Goal: Task Accomplishment & Management: Use online tool/utility

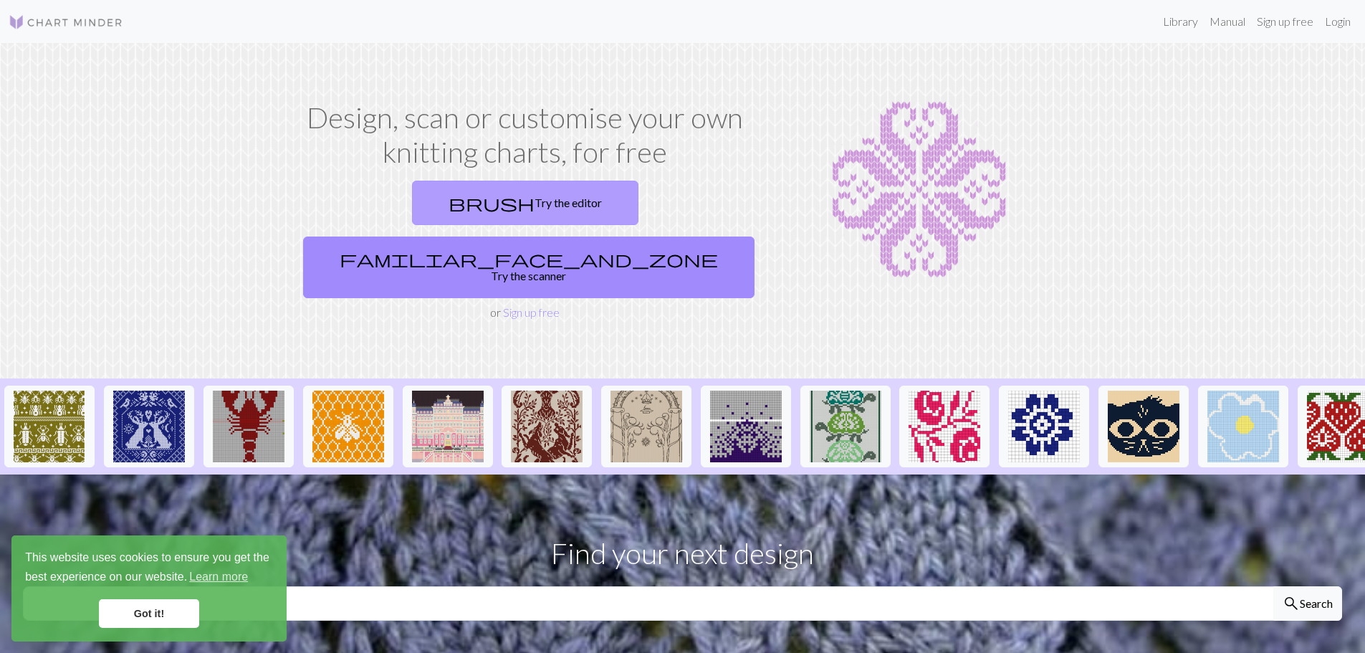
click at [418, 196] on link "brush Try the editor" at bounding box center [525, 203] width 226 height 44
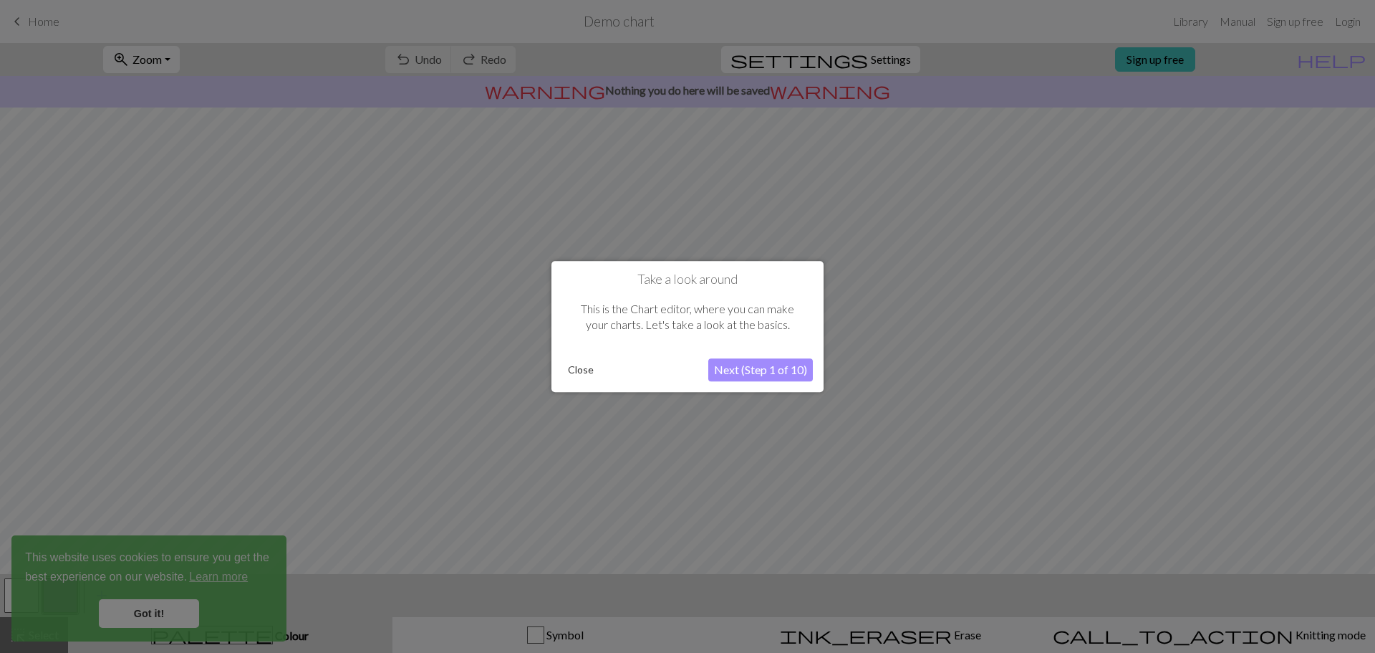
click at [739, 369] on button "Next (Step 1 of 10)" at bounding box center [760, 369] width 105 height 23
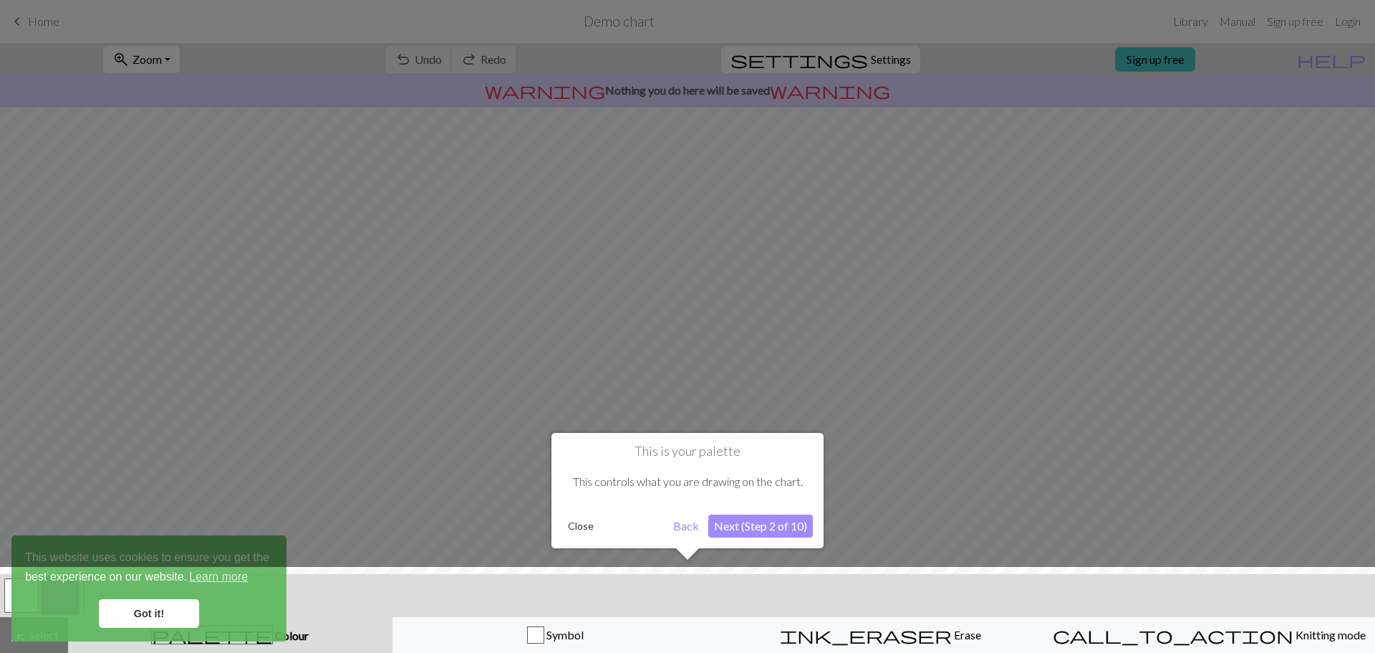
click at [737, 528] on button "Next (Step 2 of 10)" at bounding box center [760, 525] width 105 height 23
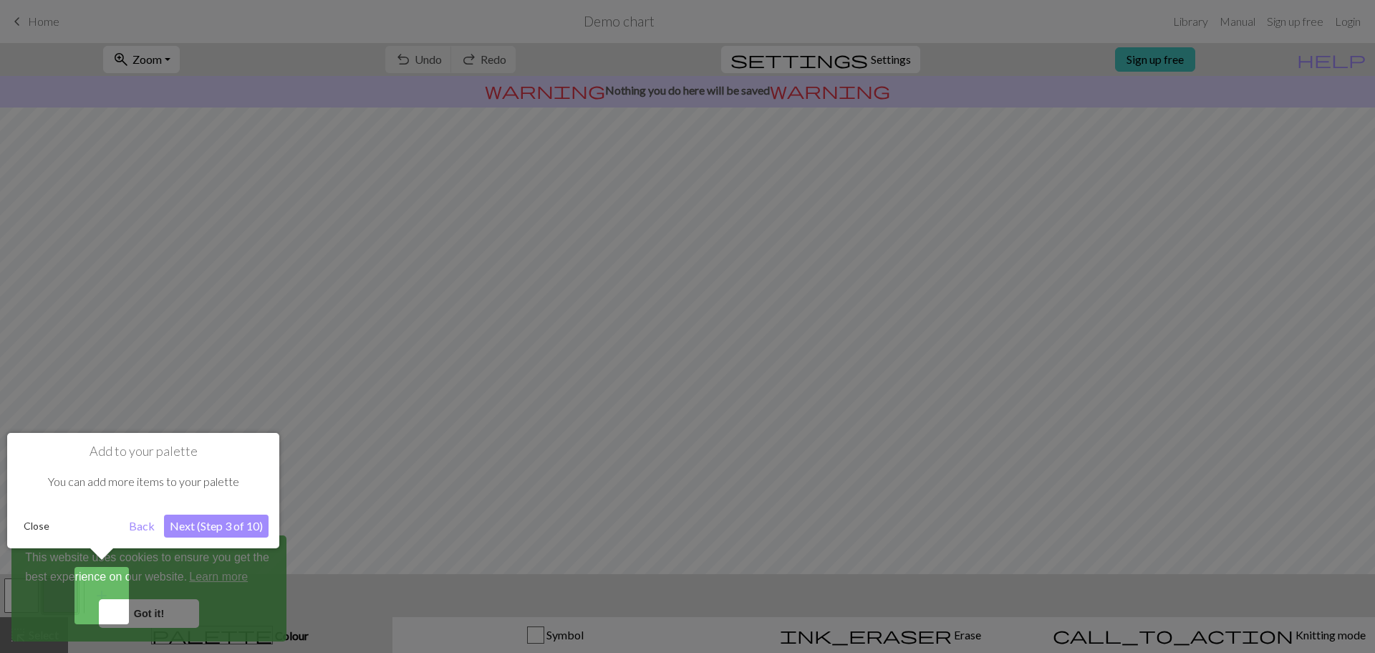
click at [234, 524] on button "Next (Step 3 of 10)" at bounding box center [216, 525] width 105 height 23
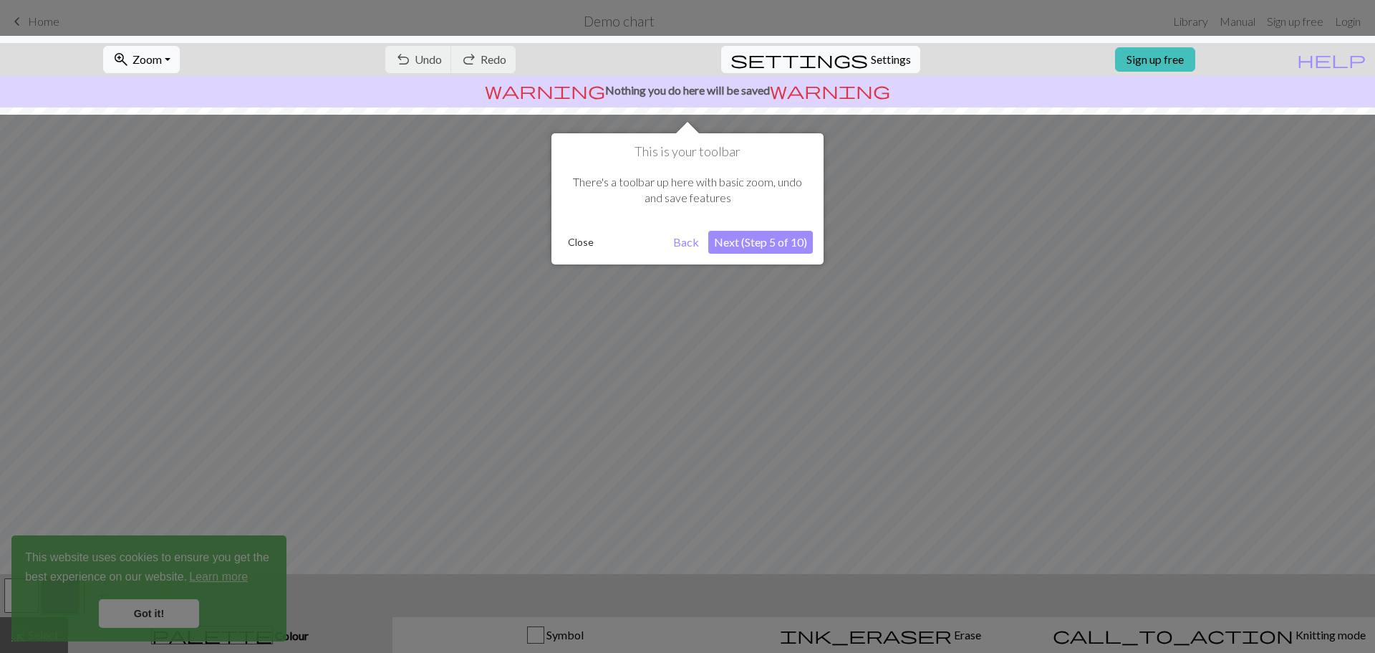
click at [764, 244] on button "Next (Step 5 of 10)" at bounding box center [760, 242] width 105 height 23
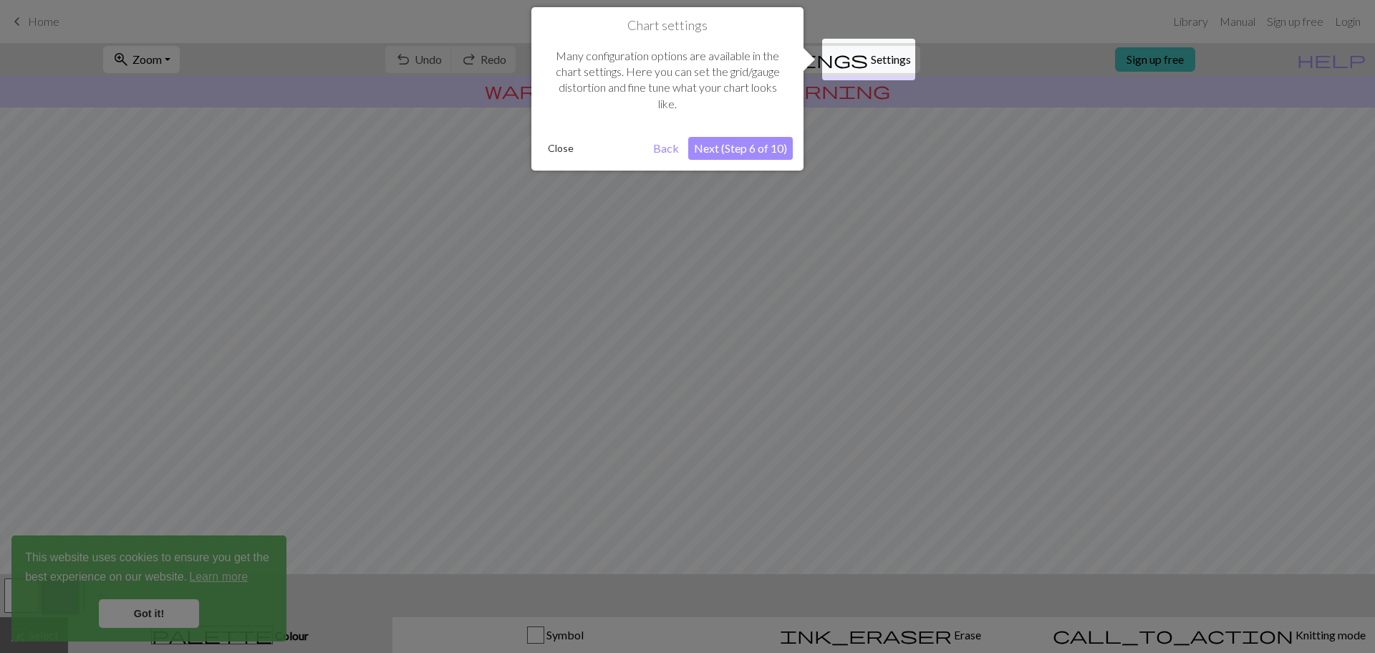
click at [741, 147] on button "Next (Step 6 of 10)" at bounding box center [740, 148] width 105 height 23
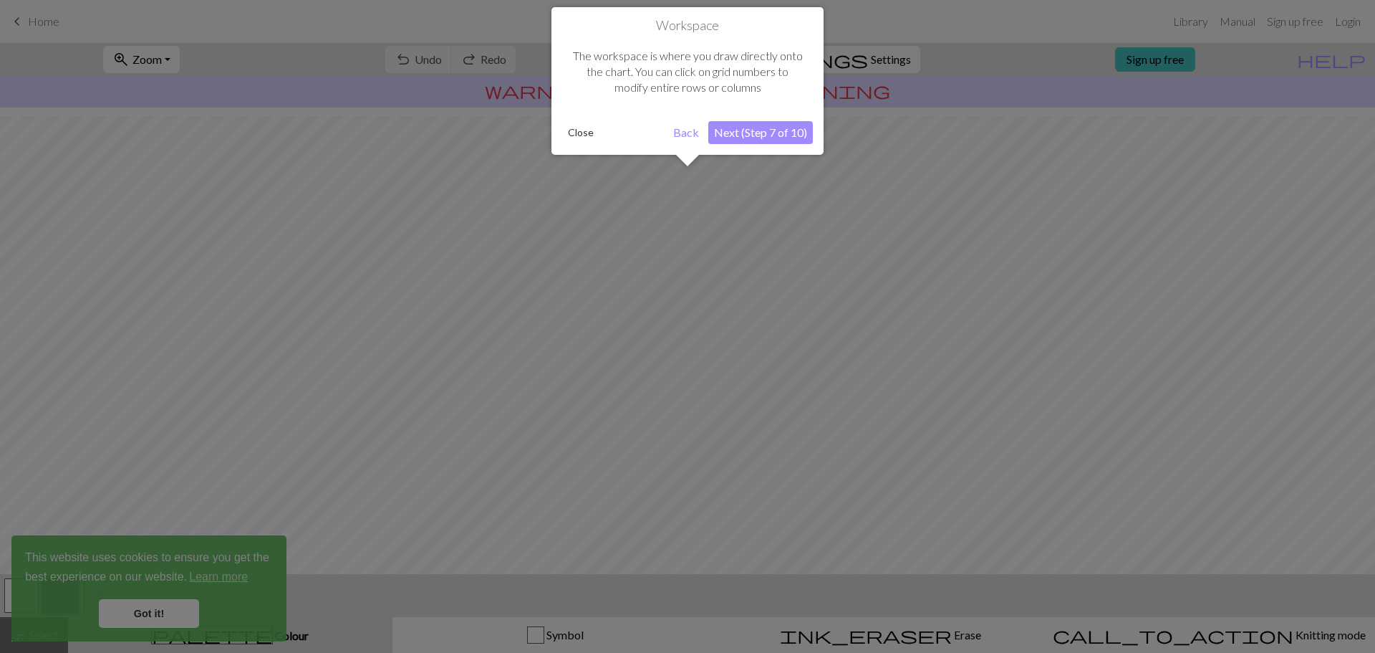
scroll to position [67, 0]
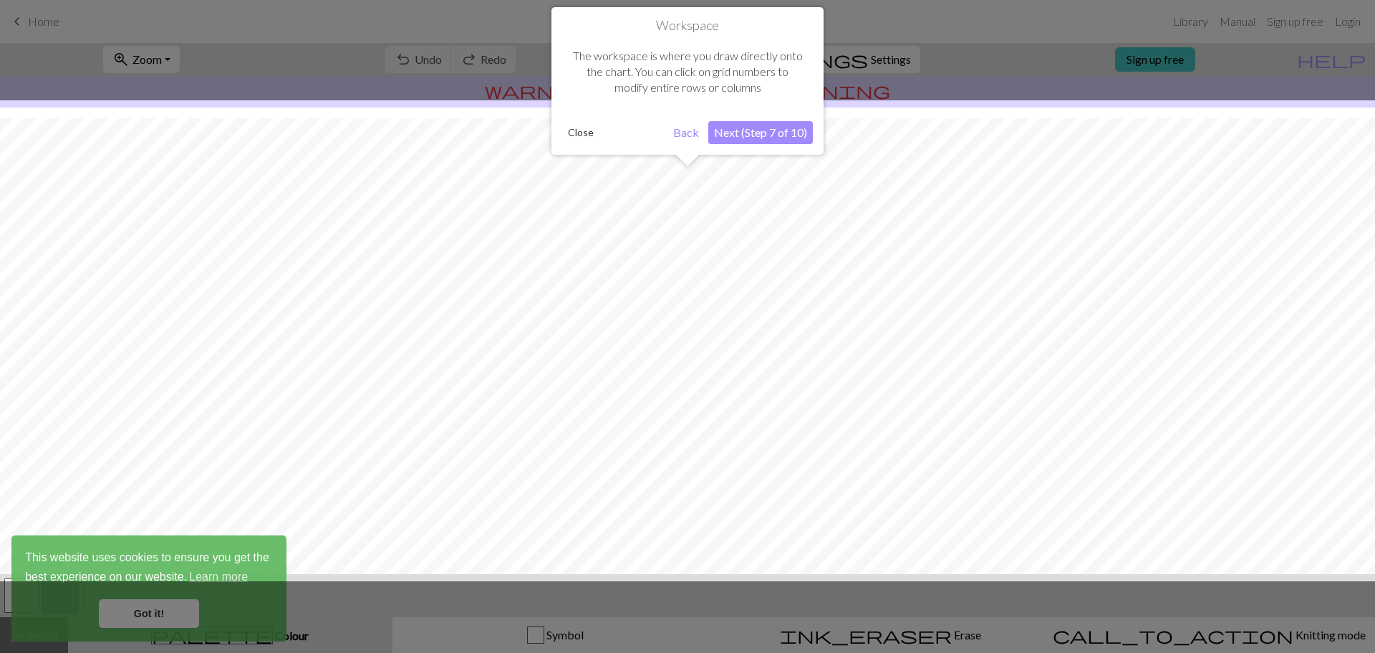
click at [750, 135] on button "Next (Step 7 of 10)" at bounding box center [760, 132] width 105 height 23
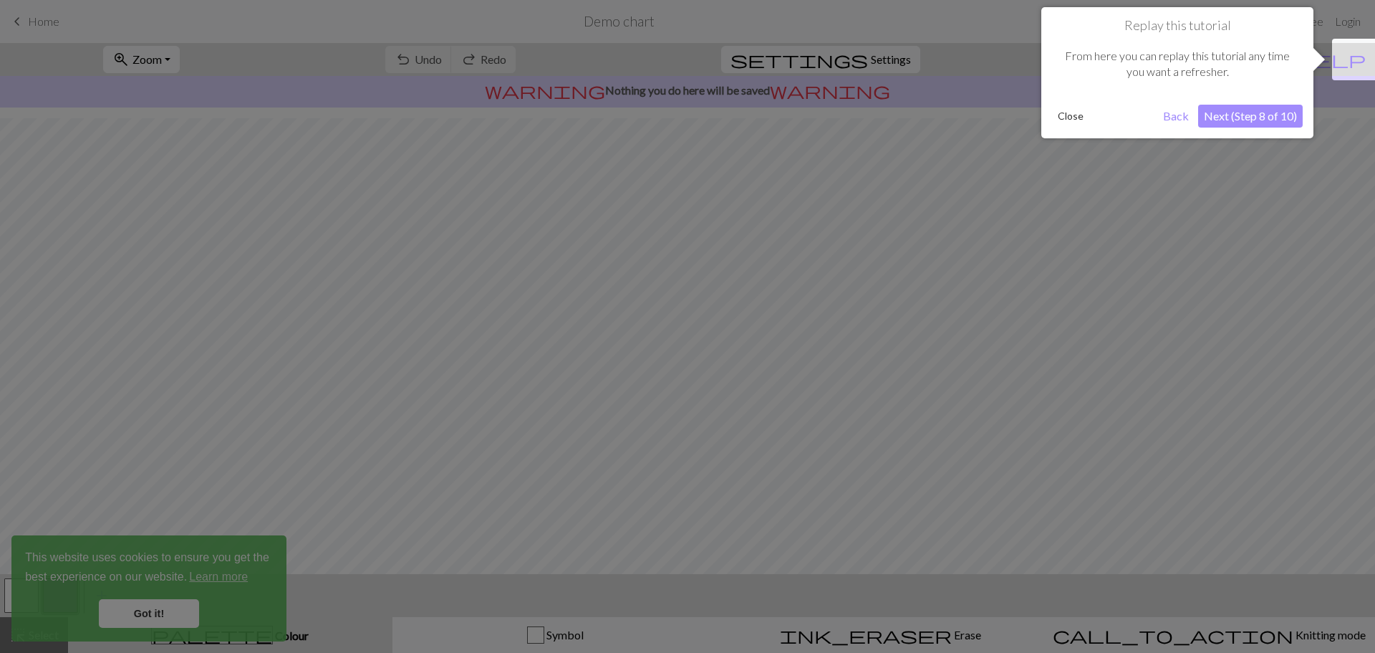
click at [1268, 118] on button "Next (Step 8 of 10)" at bounding box center [1250, 116] width 105 height 23
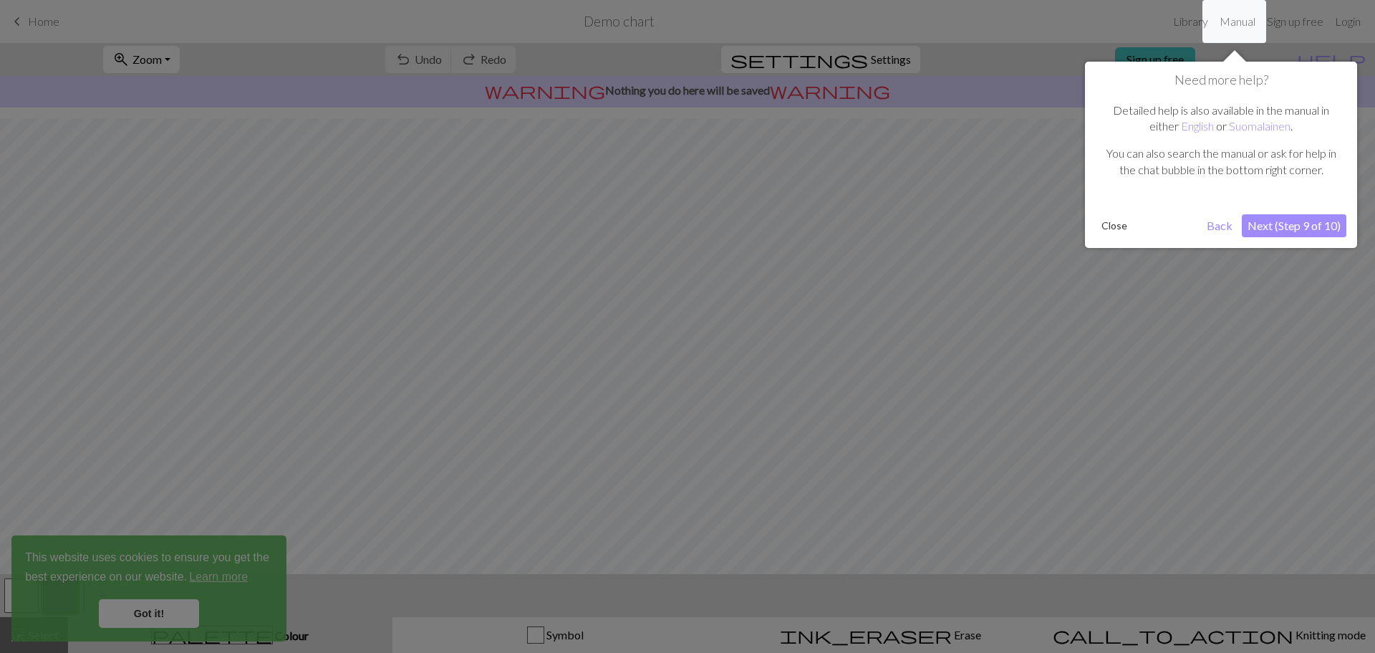
click at [1253, 227] on button "Next (Step 9 of 10)" at bounding box center [1294, 225] width 105 height 23
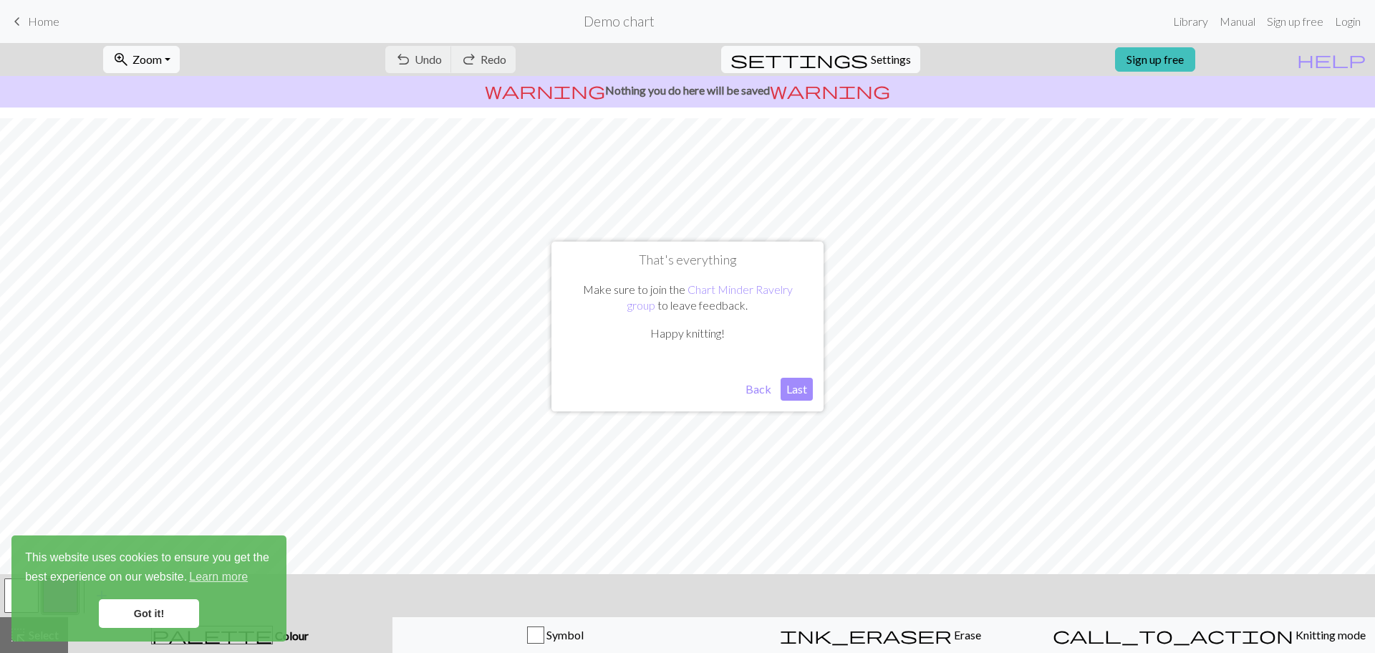
click at [798, 390] on button "Last" at bounding box center [797, 389] width 32 height 23
click at [489, 54] on div "undo Undo Undo redo Redo Redo" at bounding box center [451, 59] width 152 height 33
click at [884, 67] on button "settings Settings" at bounding box center [820, 59] width 199 height 27
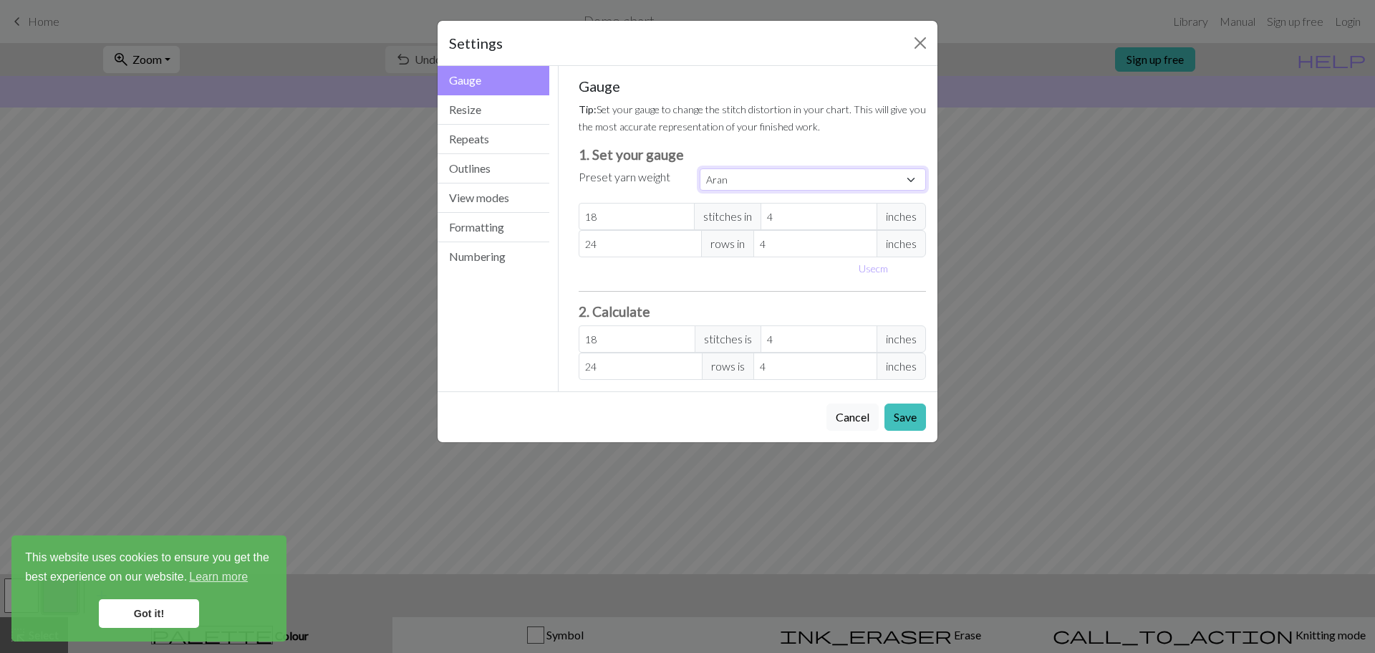
click at [913, 177] on select "Custom Square Lace Light Fingering Fingering Sport Double knit Worsted Aran Bul…" at bounding box center [813, 179] width 226 height 22
select select "fingering"
click at [700, 168] on select "Custom Square Lace Light Fingering Fingering Sport Double knit Worsted Aran Bul…" at bounding box center [813, 179] width 226 height 22
type input "28"
type input "36"
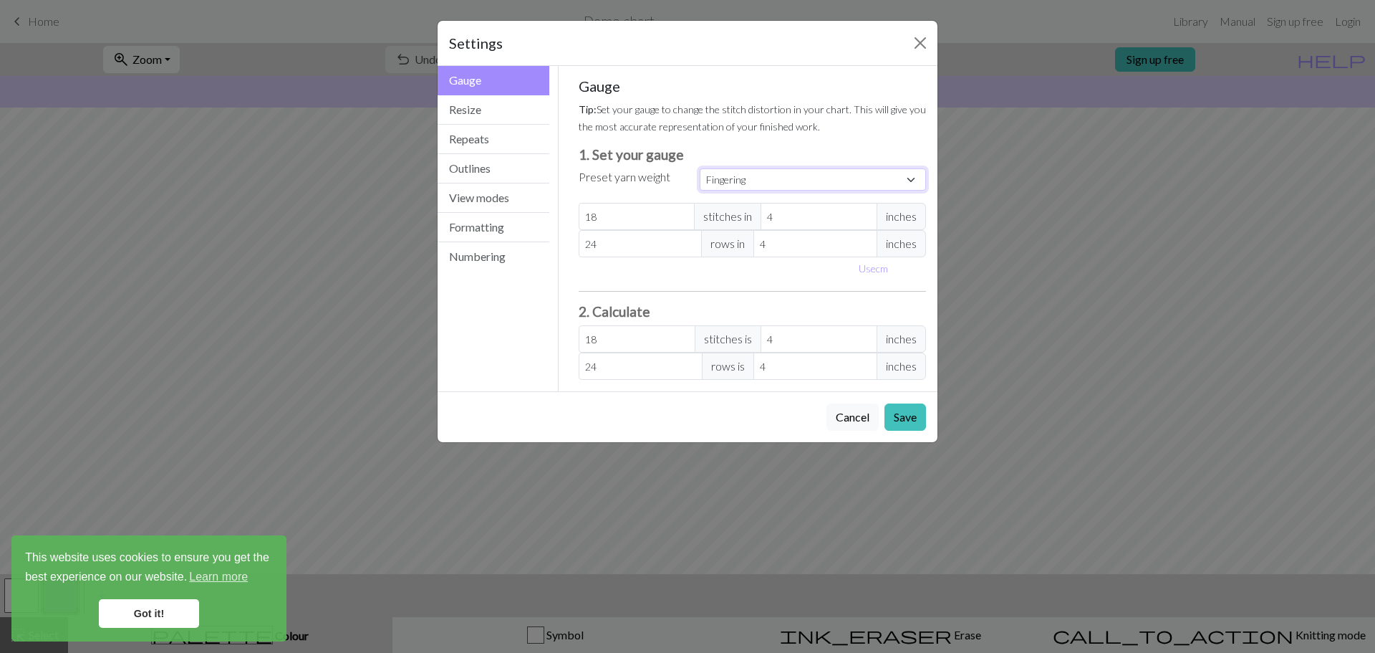
type input "28"
type input "36"
click at [816, 185] on select "Custom Square Lace Light Fingering Fingering Sport Double knit Worsted Aran Bul…" at bounding box center [813, 179] width 226 height 22
select select "lace"
click at [700, 168] on select "Custom Square Lace Light Fingering Fingering Sport Double knit Worsted Aran Bul…" at bounding box center [813, 179] width 226 height 22
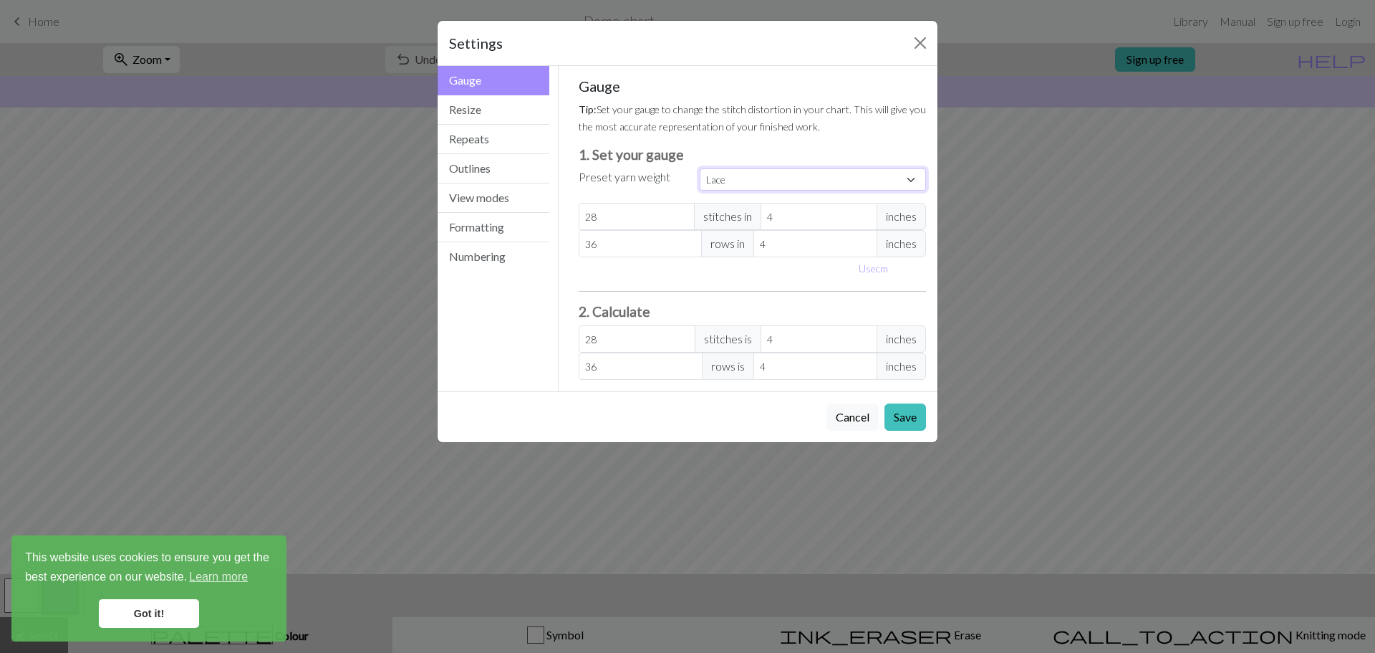
type input "32"
type input "40"
type input "32"
type input "40"
click at [618, 212] on input "32" at bounding box center [637, 216] width 117 height 27
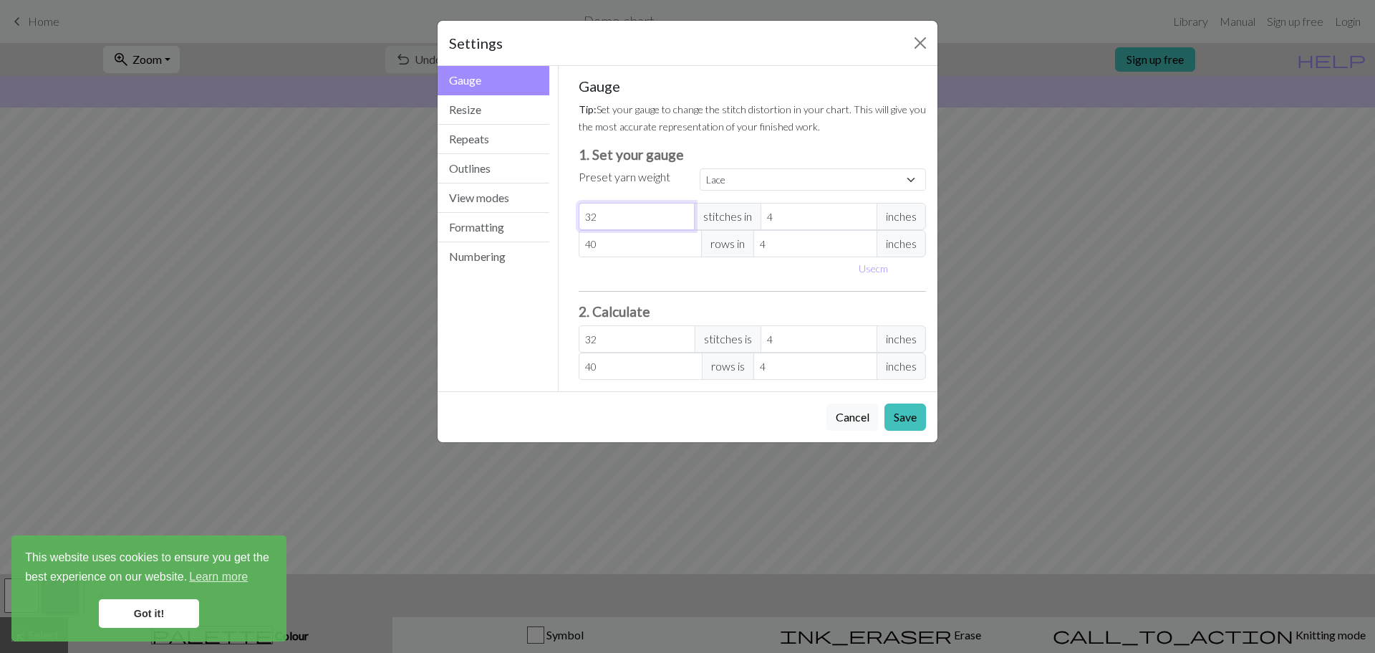
click at [618, 212] on input "32" at bounding box center [637, 216] width 117 height 27
select select "custom"
type input "6"
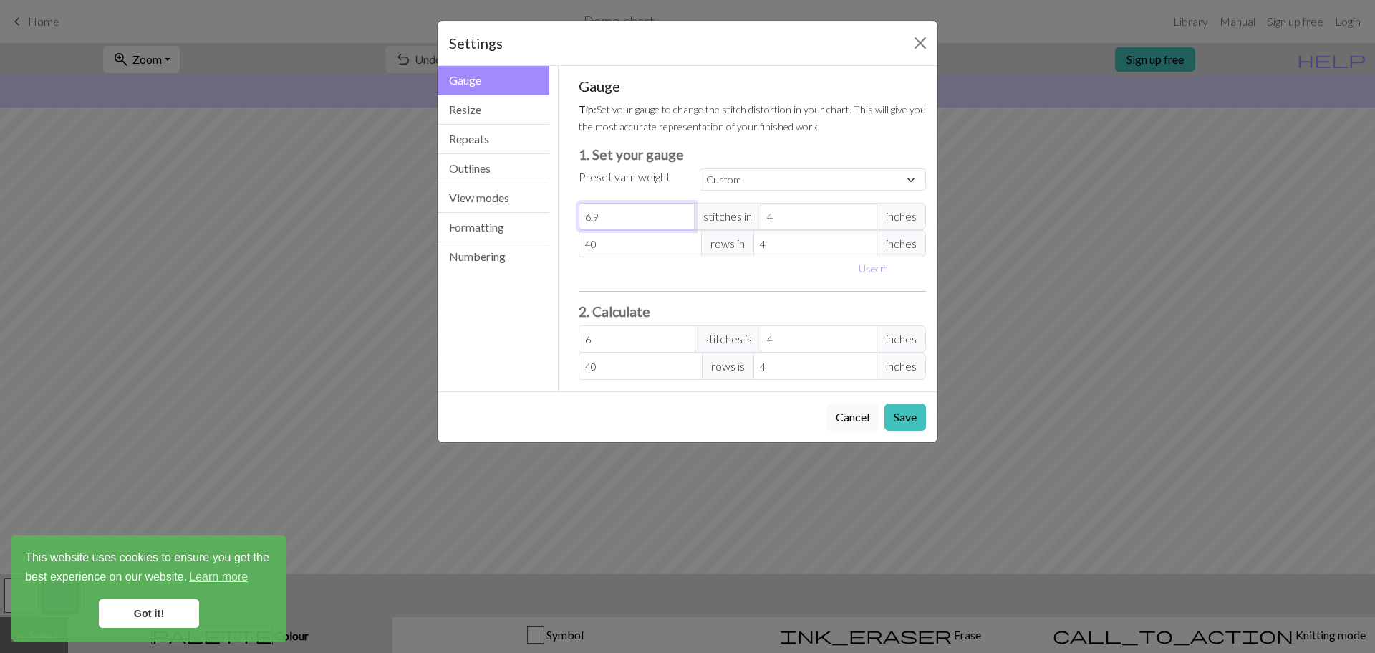
type input "6.96"
type input "6.9"
type input "6"
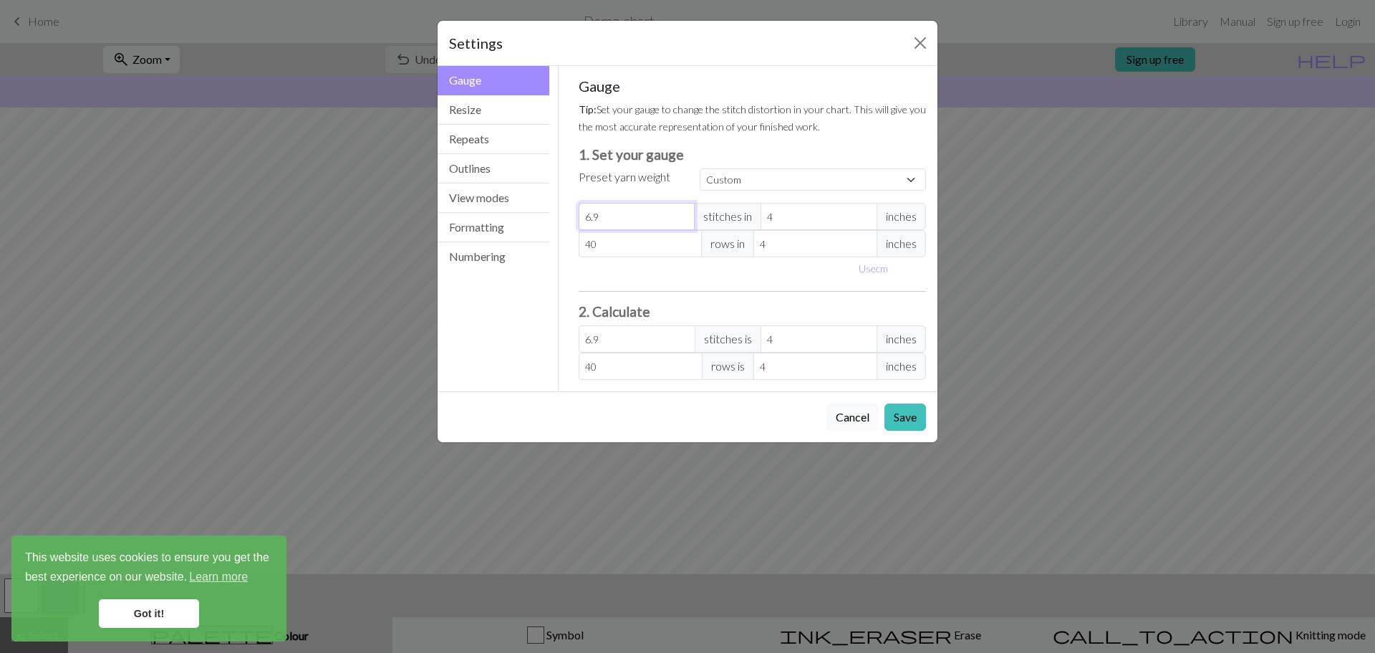
type input "6"
type input "6.6"
type input "3"
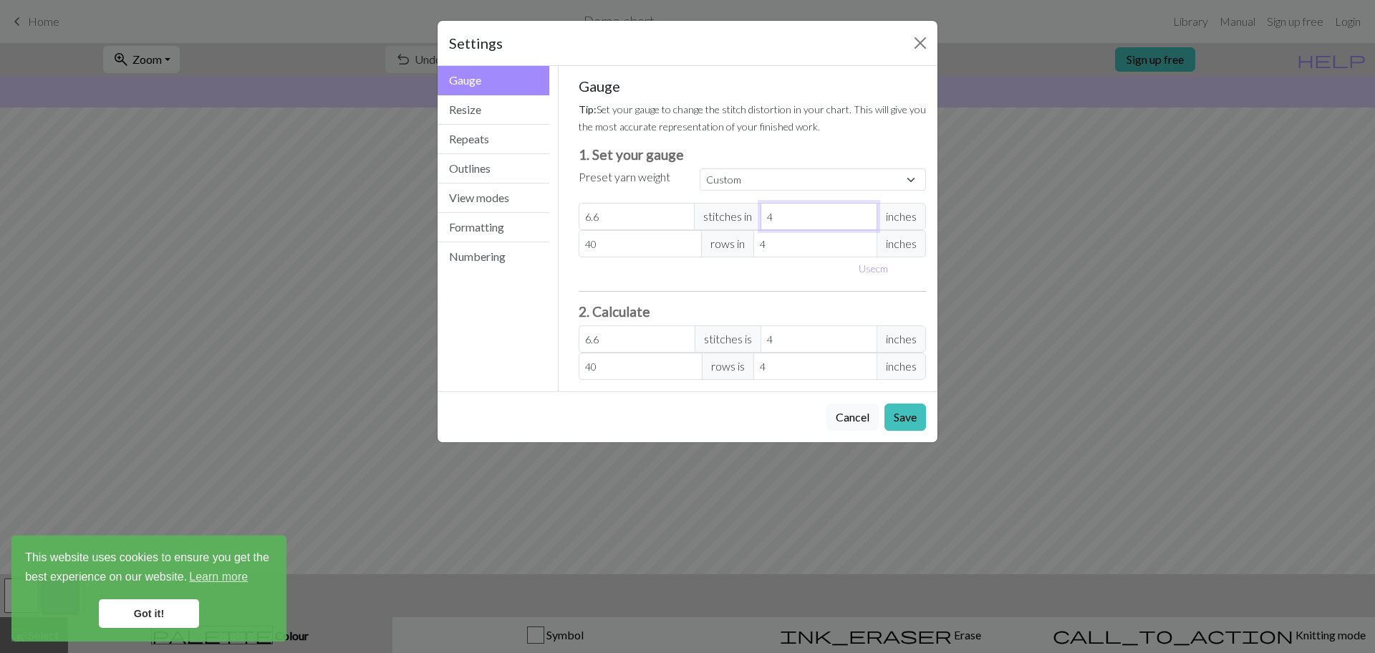
type input "8.8"
click at [865, 221] on input "3" at bounding box center [819, 216] width 117 height 27
type input "2"
type input "13.2"
click at [865, 221] on input "2" at bounding box center [819, 216] width 117 height 27
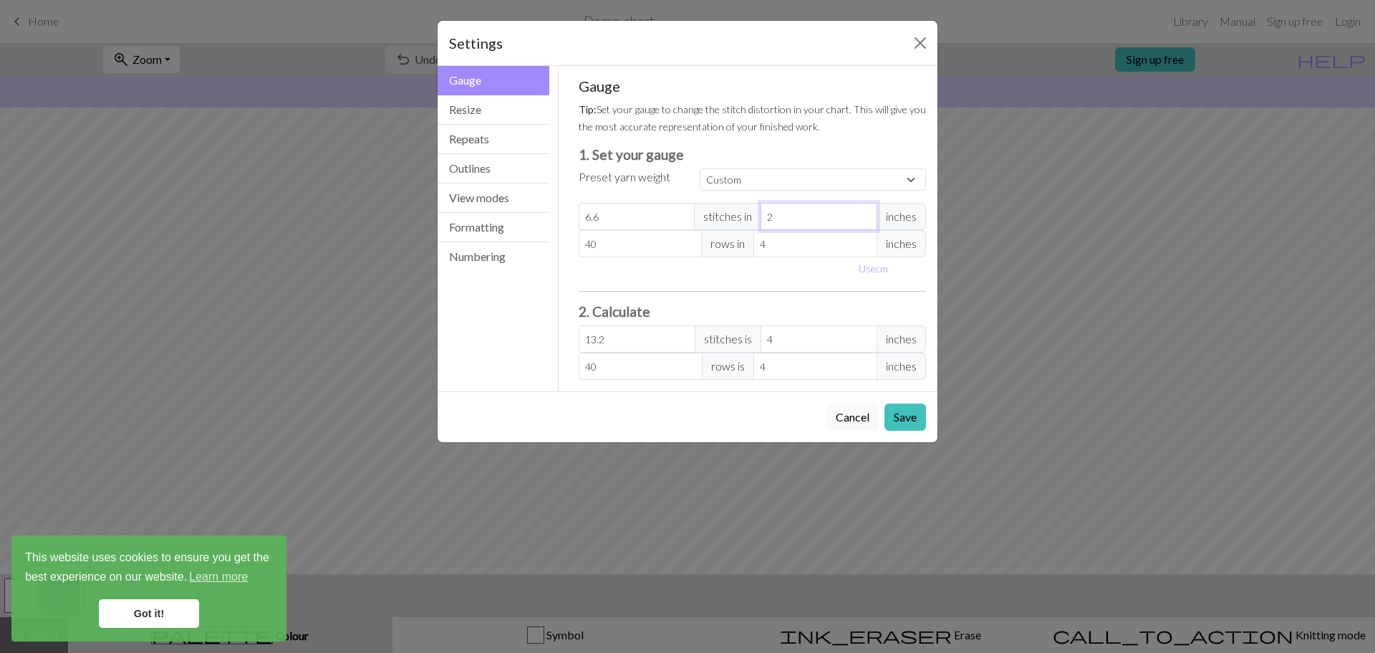
type input "1"
type input "26.4"
type input "1"
click at [865, 221] on input "1" at bounding box center [819, 216] width 117 height 27
click at [633, 246] on input "40" at bounding box center [641, 243] width 124 height 27
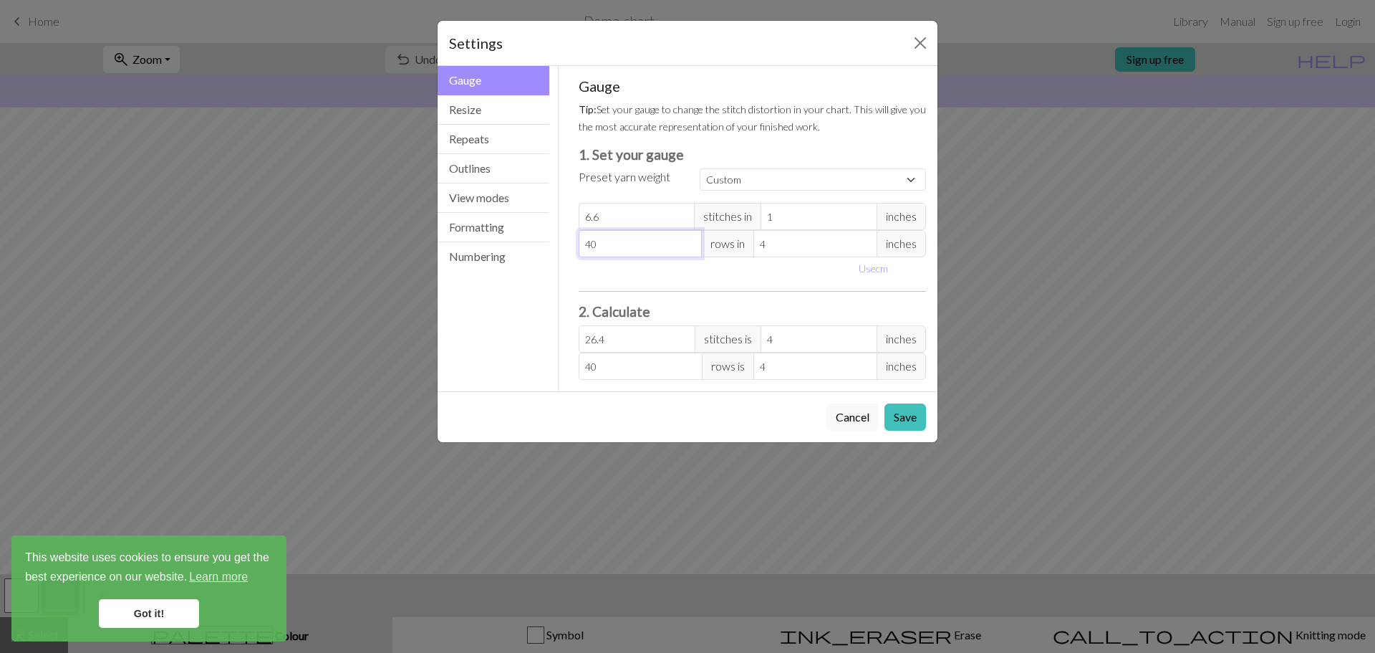
click at [633, 246] on input "40" at bounding box center [641, 243] width 124 height 27
click at [633, 244] on input "40" at bounding box center [641, 243] width 124 height 27
drag, startPoint x: 633, startPoint y: 244, endPoint x: 613, endPoint y: 245, distance: 19.4
click at [631, 244] on input "40" at bounding box center [641, 243] width 124 height 27
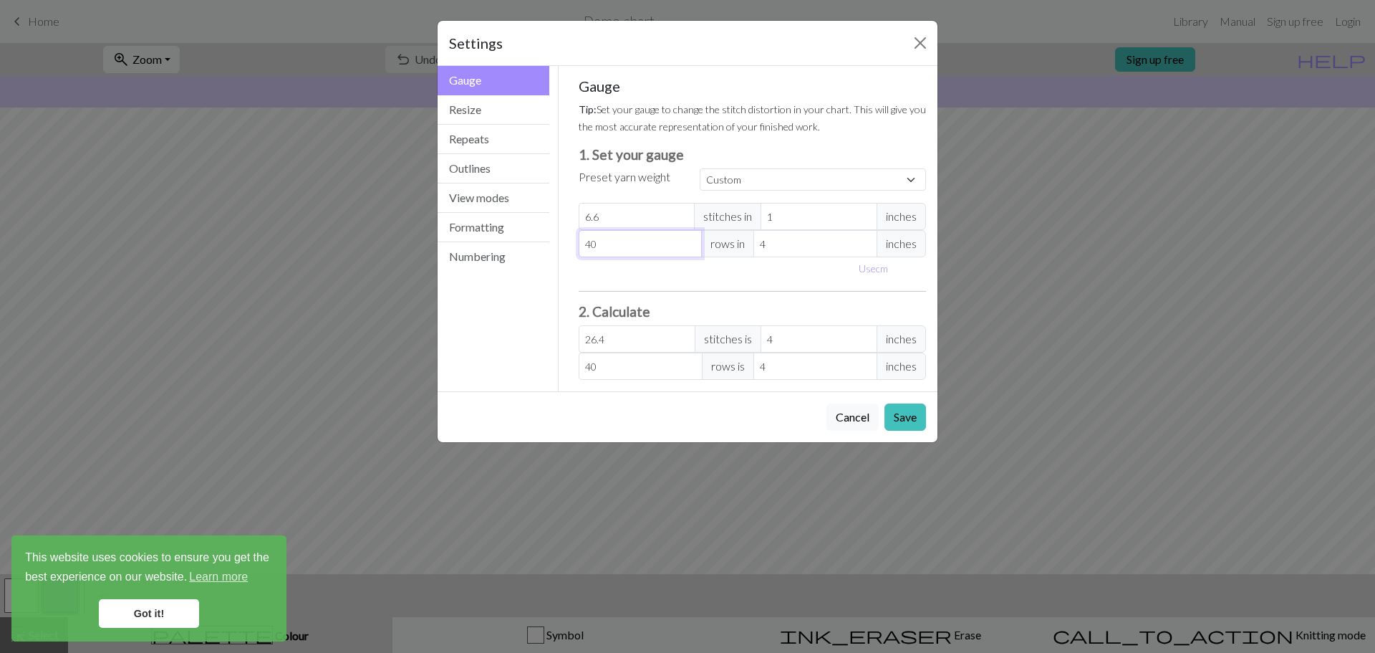
type input "7"
type input "7.3"
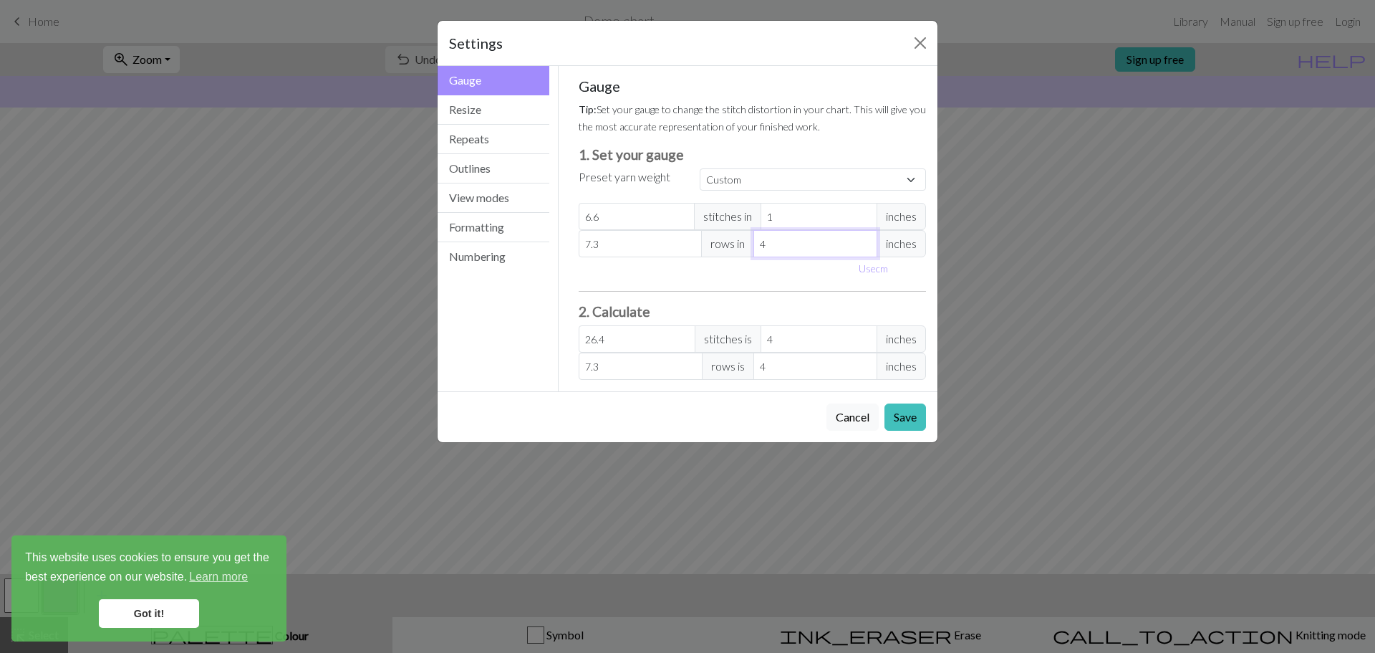
type input "3"
type input "9.73"
click at [862, 248] on input "3" at bounding box center [816, 243] width 124 height 27
type input "2"
type input "14.6"
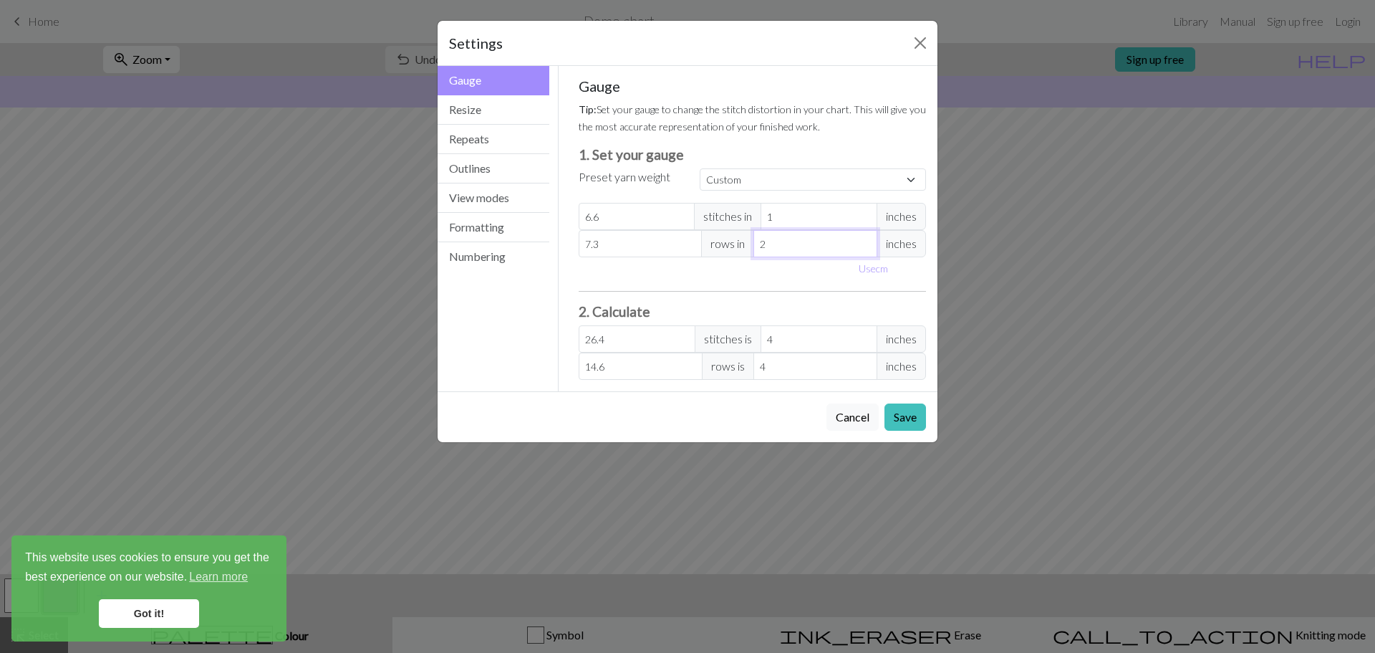
click at [862, 248] on input "2" at bounding box center [816, 243] width 124 height 27
type input "1"
type input "29.2"
type input "1"
click at [862, 248] on input "1" at bounding box center [816, 243] width 124 height 27
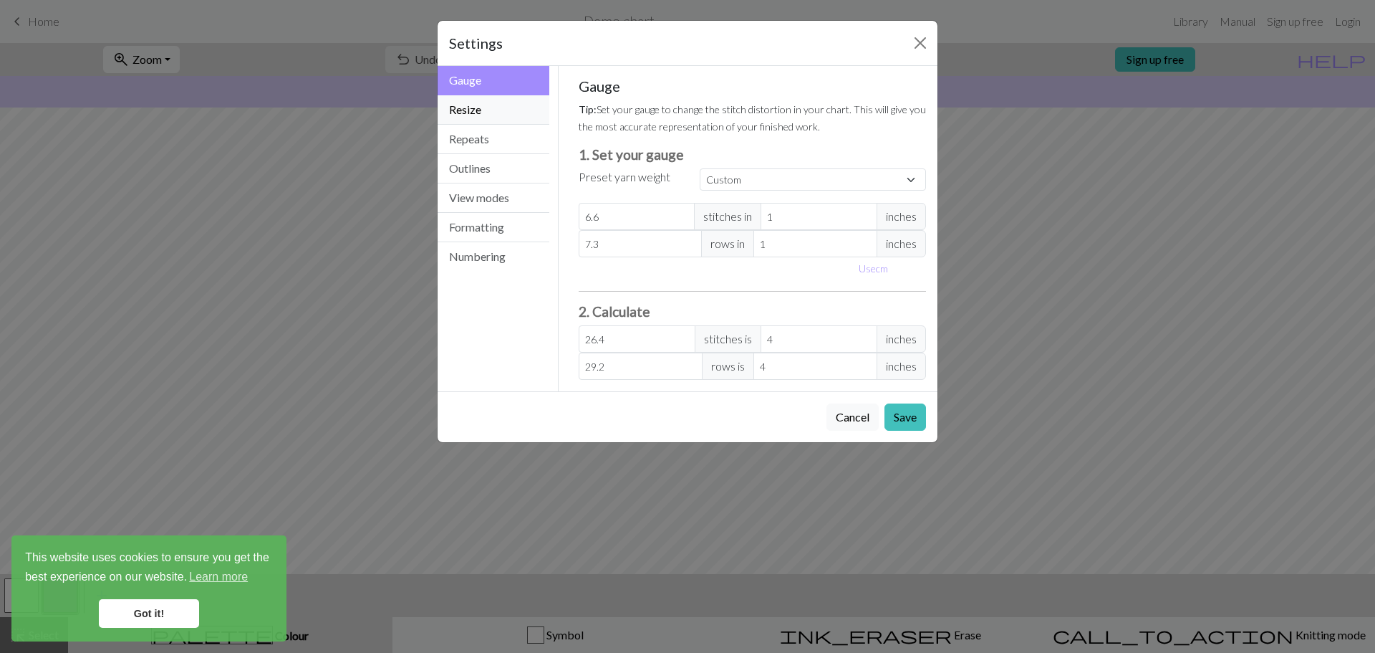
click at [488, 109] on button "Resize" at bounding box center [494, 109] width 112 height 29
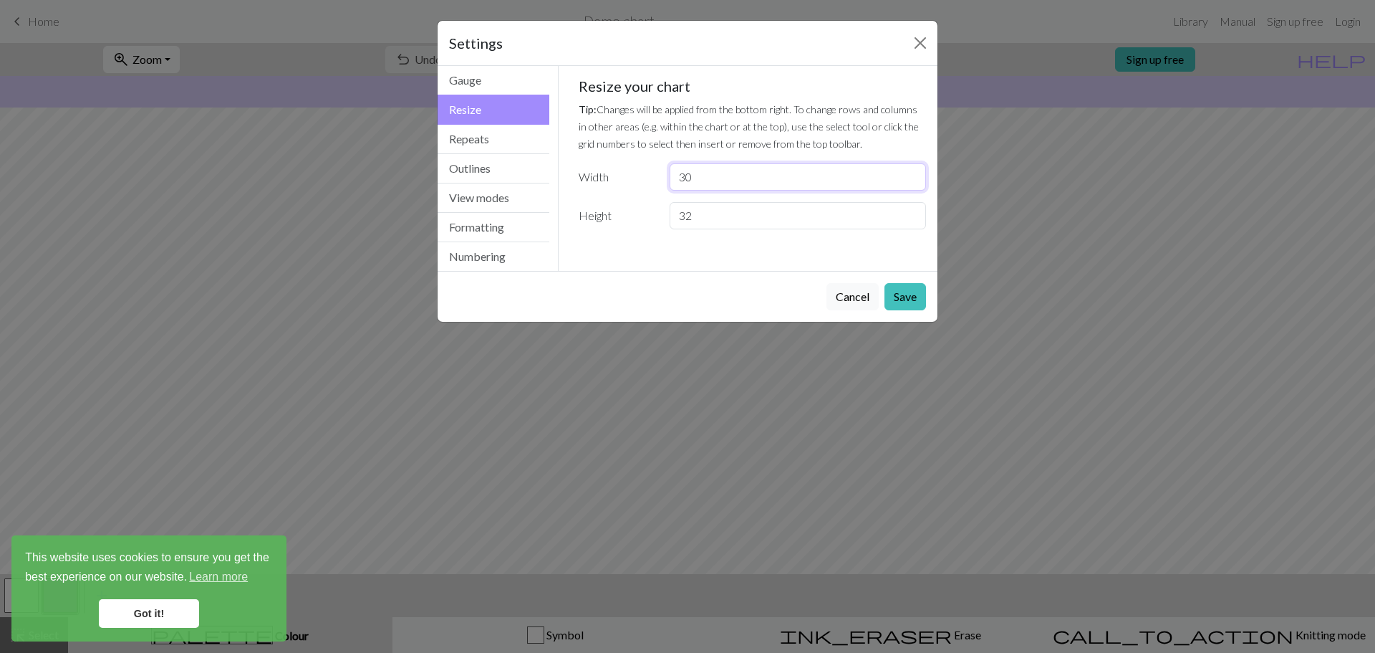
click at [723, 172] on input "30" at bounding box center [798, 176] width 256 height 27
type input "192"
click at [741, 214] on input "32" at bounding box center [798, 215] width 256 height 27
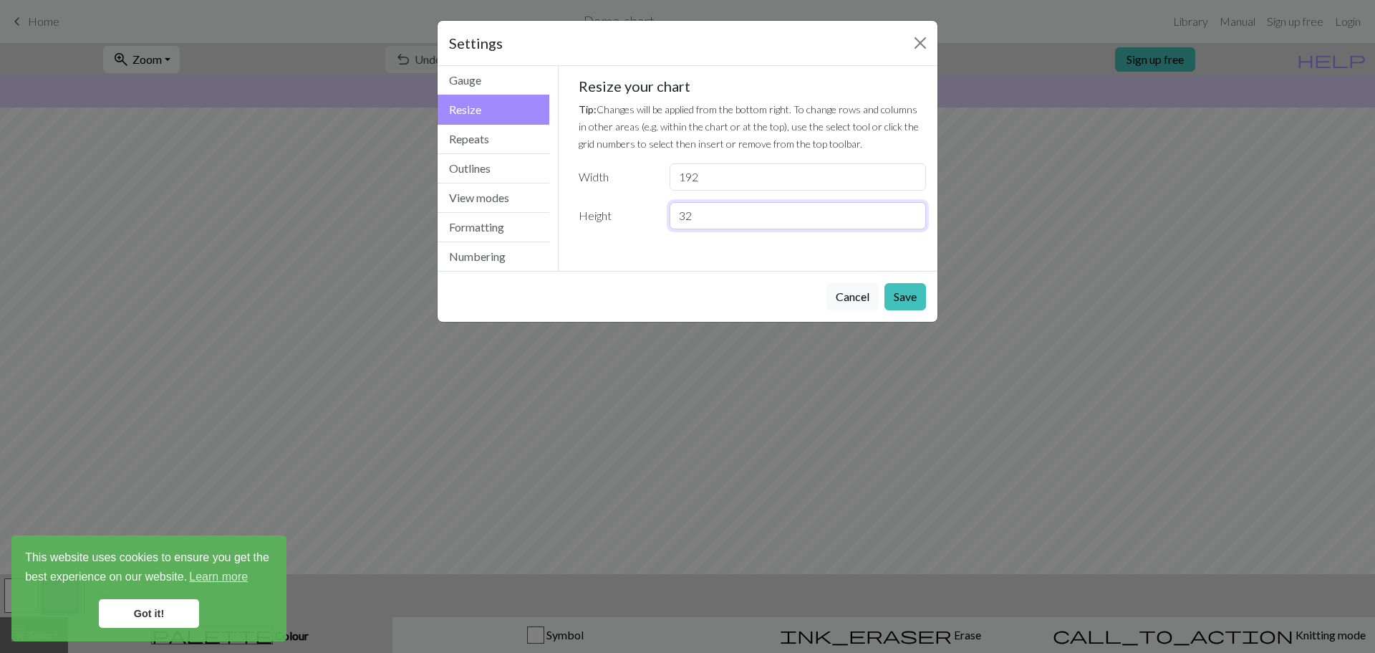
click at [741, 214] on input "32" at bounding box center [798, 215] width 256 height 27
type input "38"
click at [900, 292] on button "Save" at bounding box center [906, 296] width 42 height 27
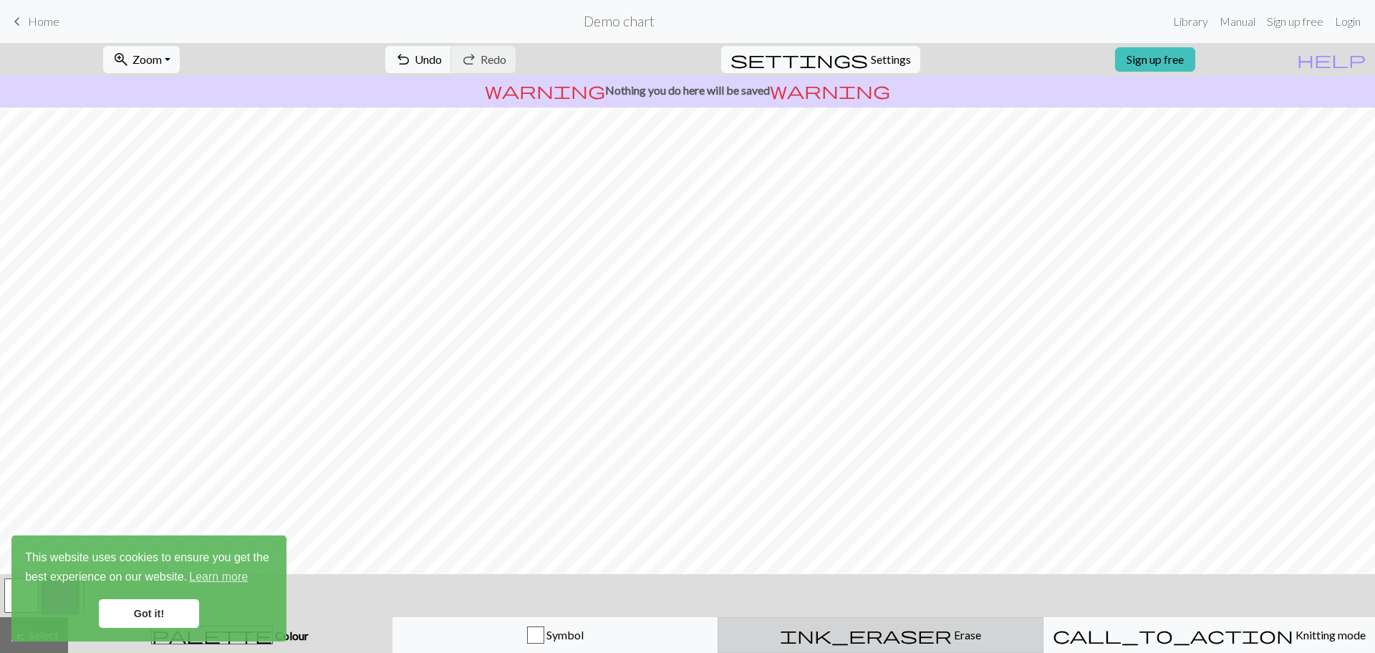
click at [952, 632] on span "Erase" at bounding box center [966, 635] width 29 height 14
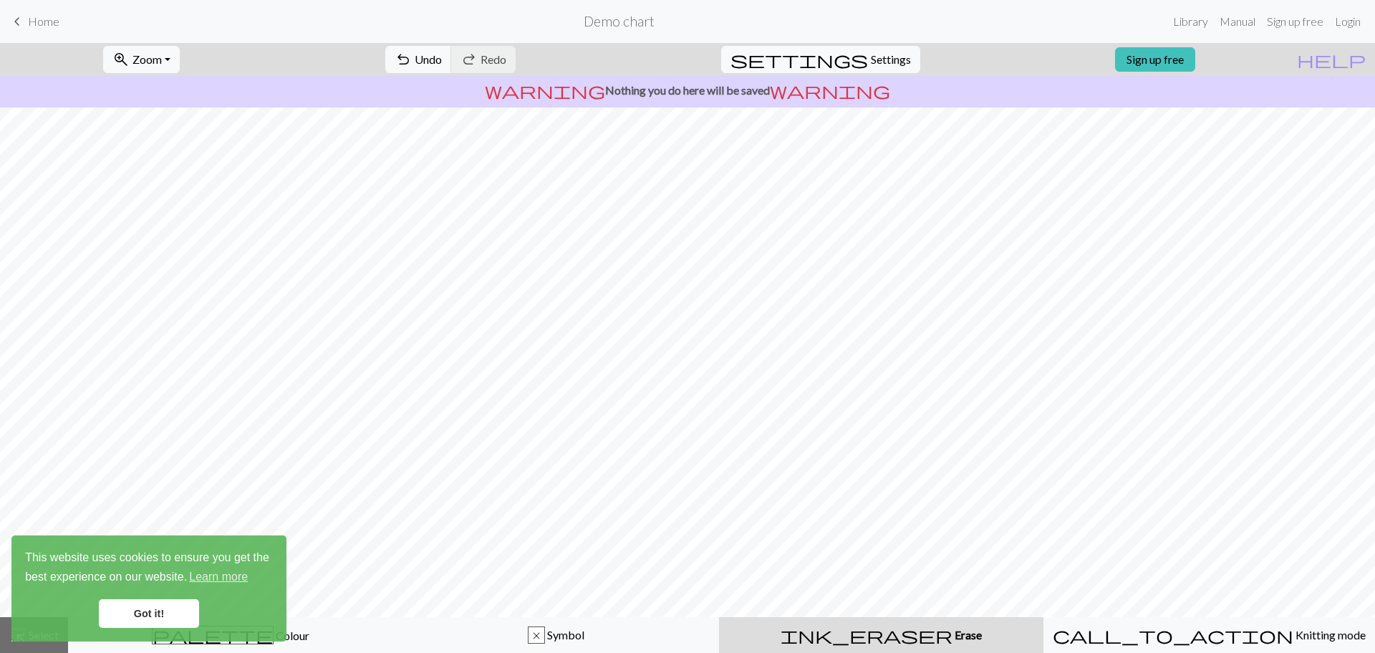
click at [161, 613] on link "Got it!" at bounding box center [149, 613] width 100 height 29
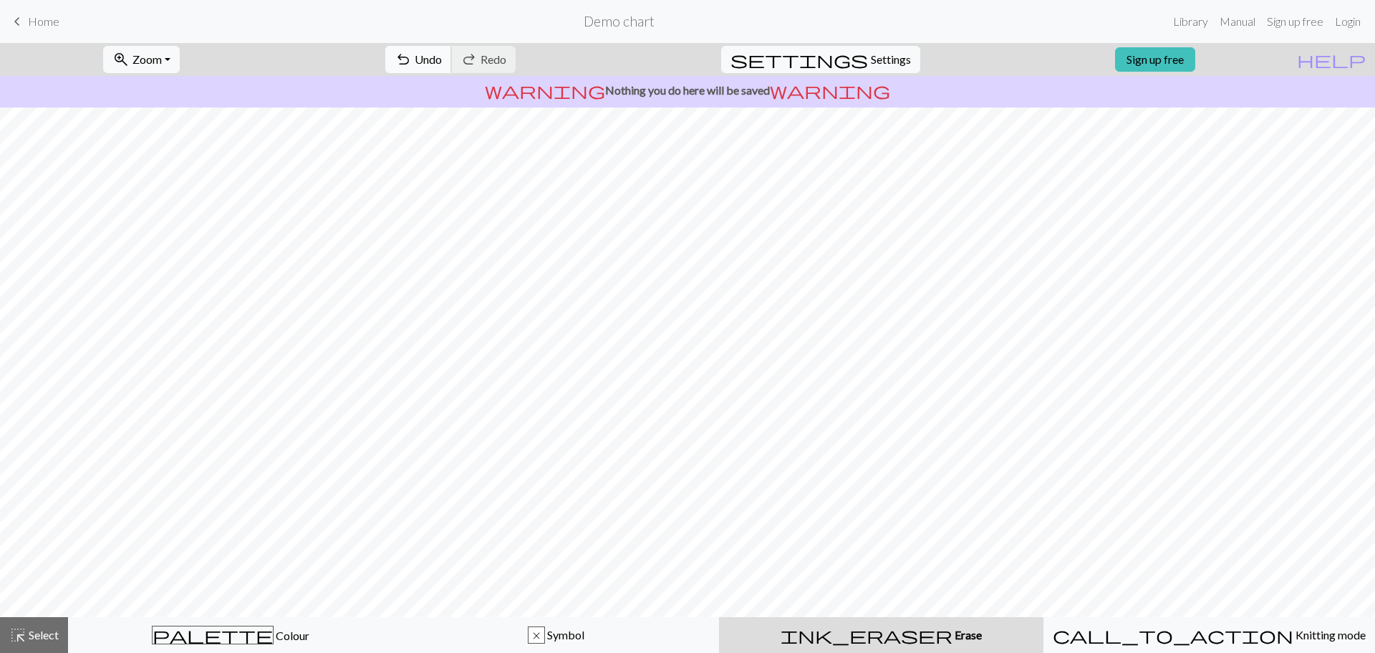
click at [442, 55] on span "Undo" at bounding box center [428, 59] width 27 height 14
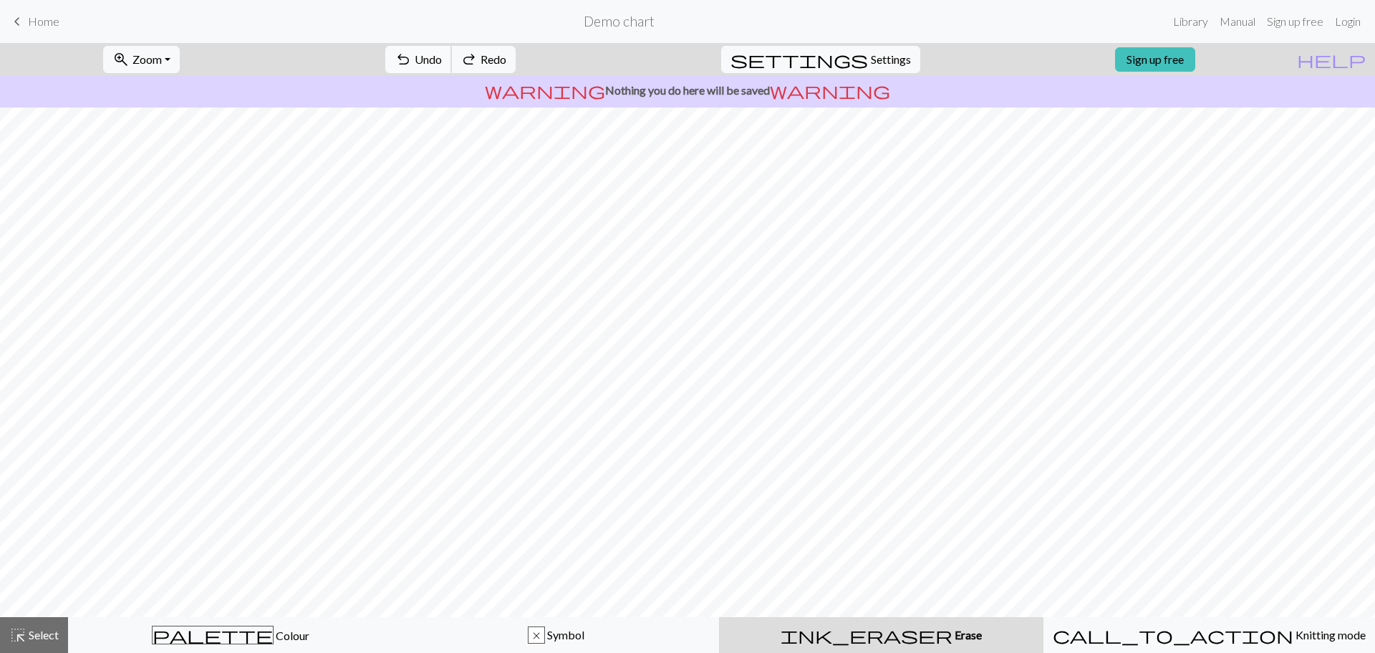
click at [442, 55] on span "Undo" at bounding box center [428, 59] width 27 height 14
click at [498, 55] on div "undo Undo Undo redo Redo Redo" at bounding box center [451, 59] width 152 height 33
click at [478, 54] on span "redo" at bounding box center [469, 59] width 17 height 20
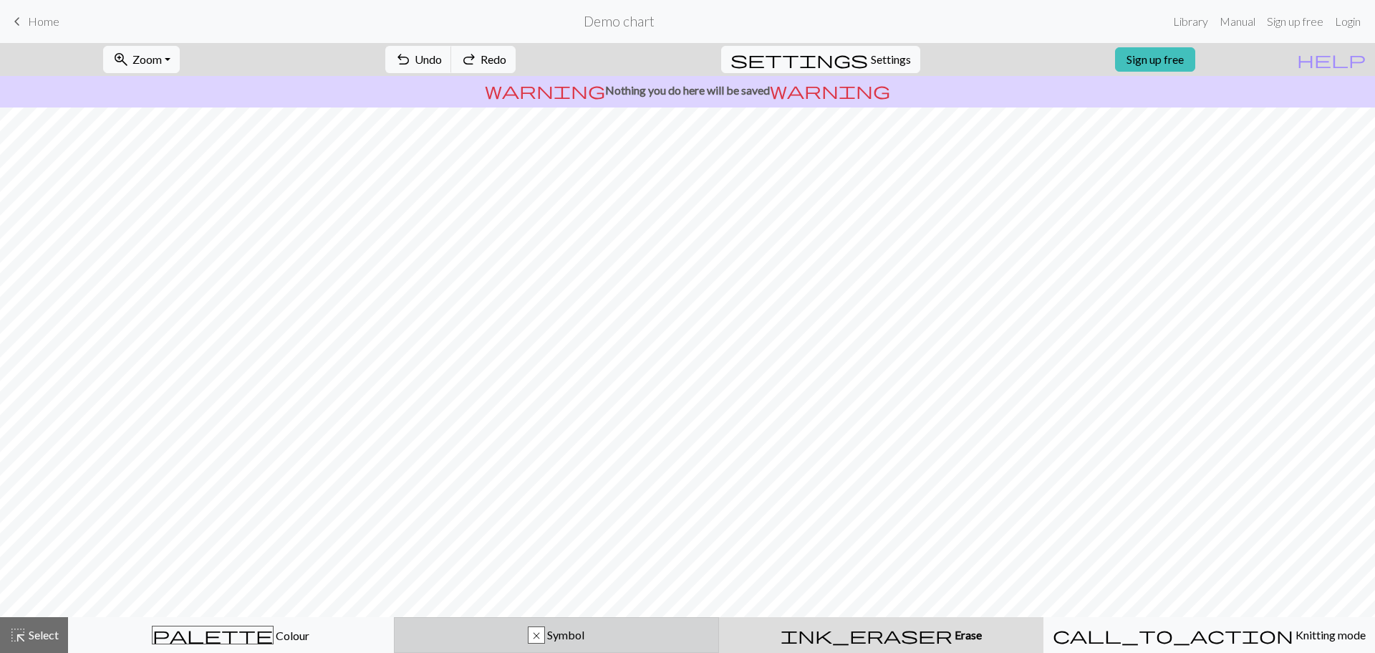
click at [601, 629] on div "x Symbol" at bounding box center [556, 634] width 307 height 17
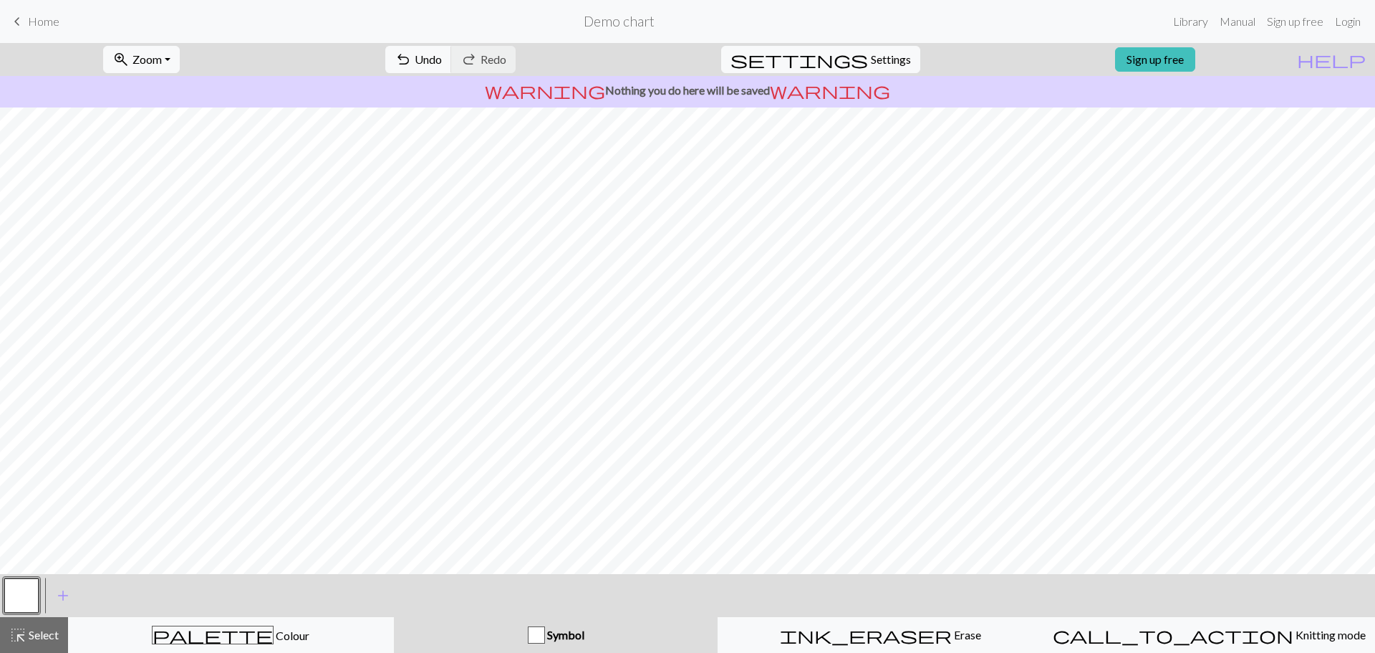
click at [24, 587] on button "button" at bounding box center [21, 595] width 34 height 34
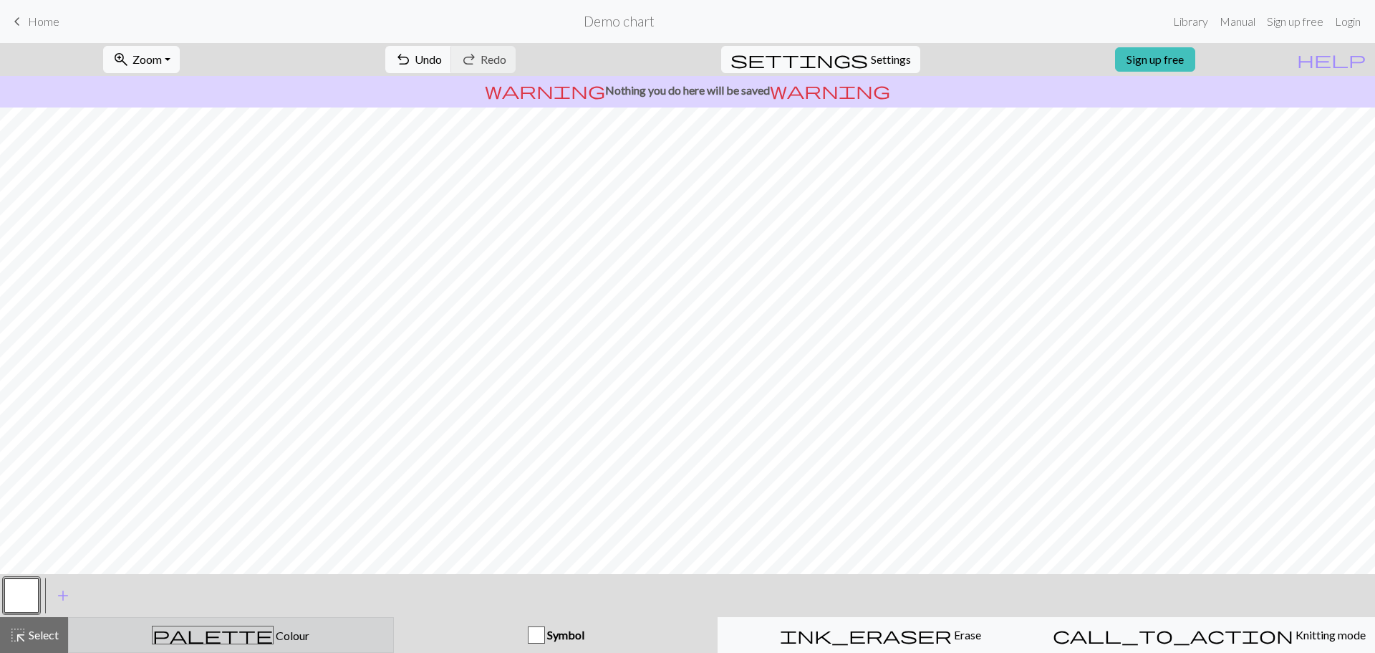
click at [274, 630] on span "Colour" at bounding box center [292, 635] width 36 height 14
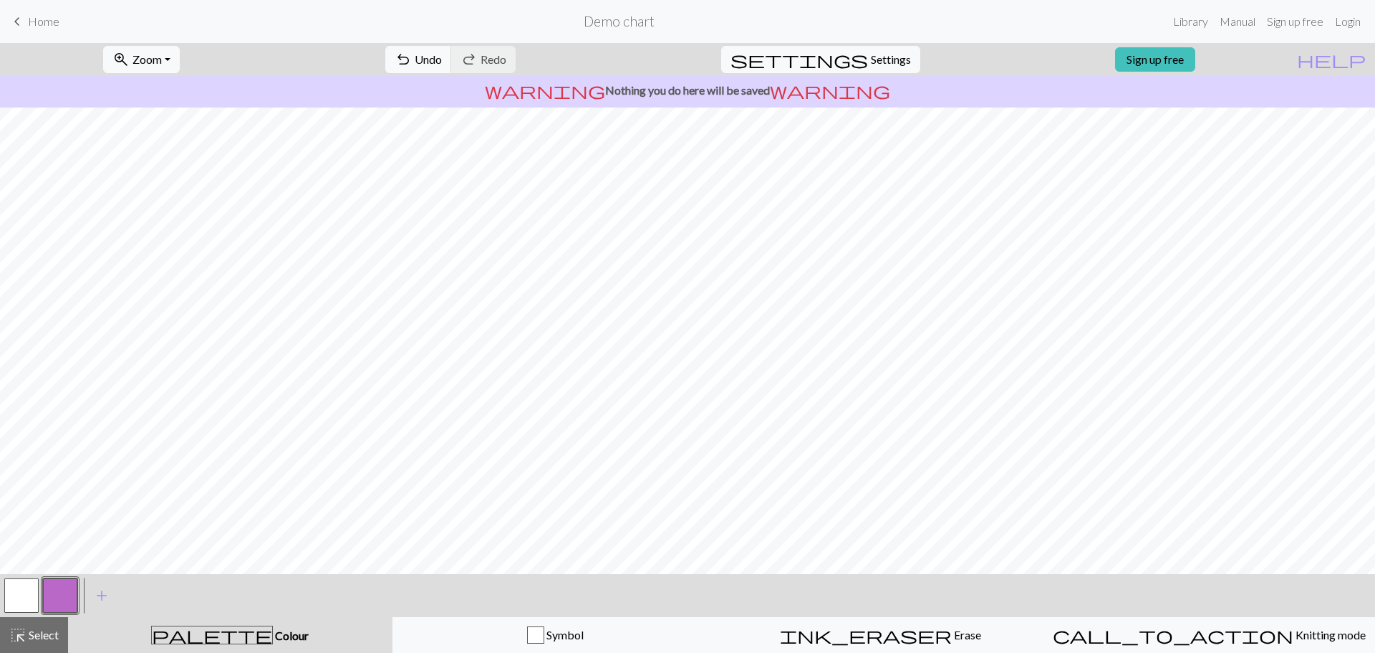
click at [21, 598] on button "button" at bounding box center [21, 595] width 34 height 34
click at [22, 592] on button "button" at bounding box center [21, 595] width 34 height 34
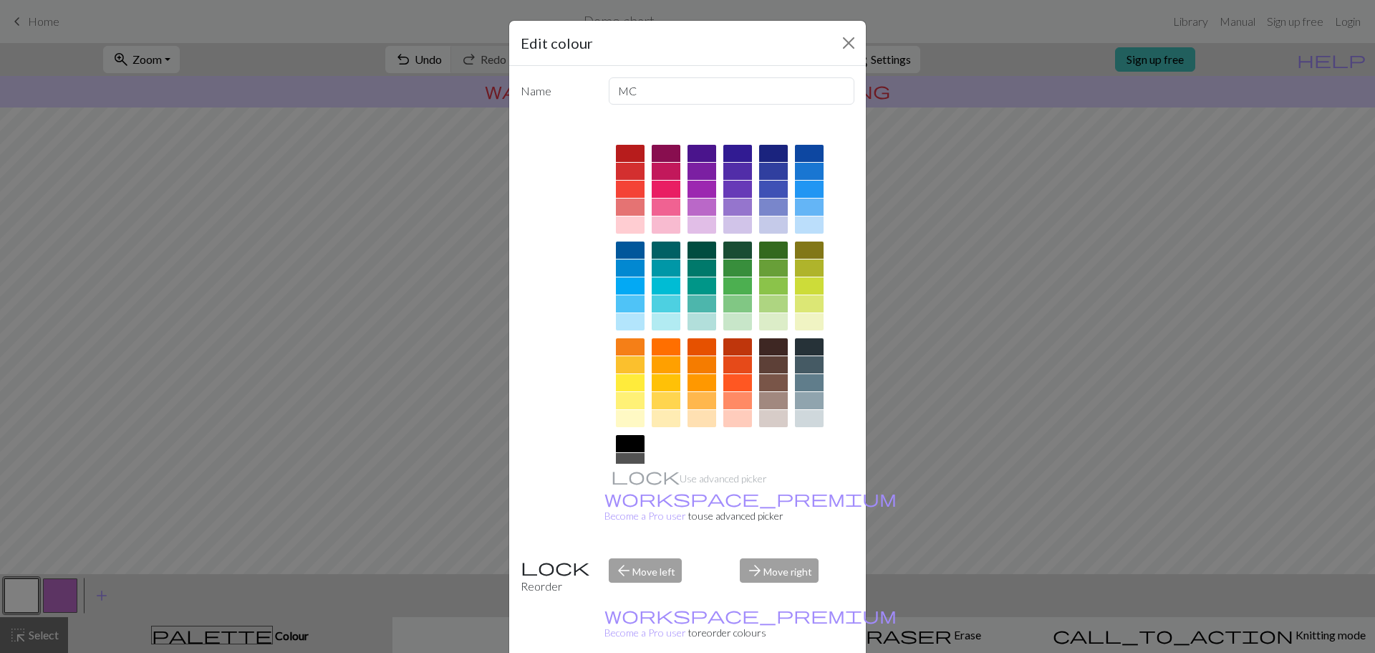
click at [620, 380] on div at bounding box center [630, 382] width 29 height 17
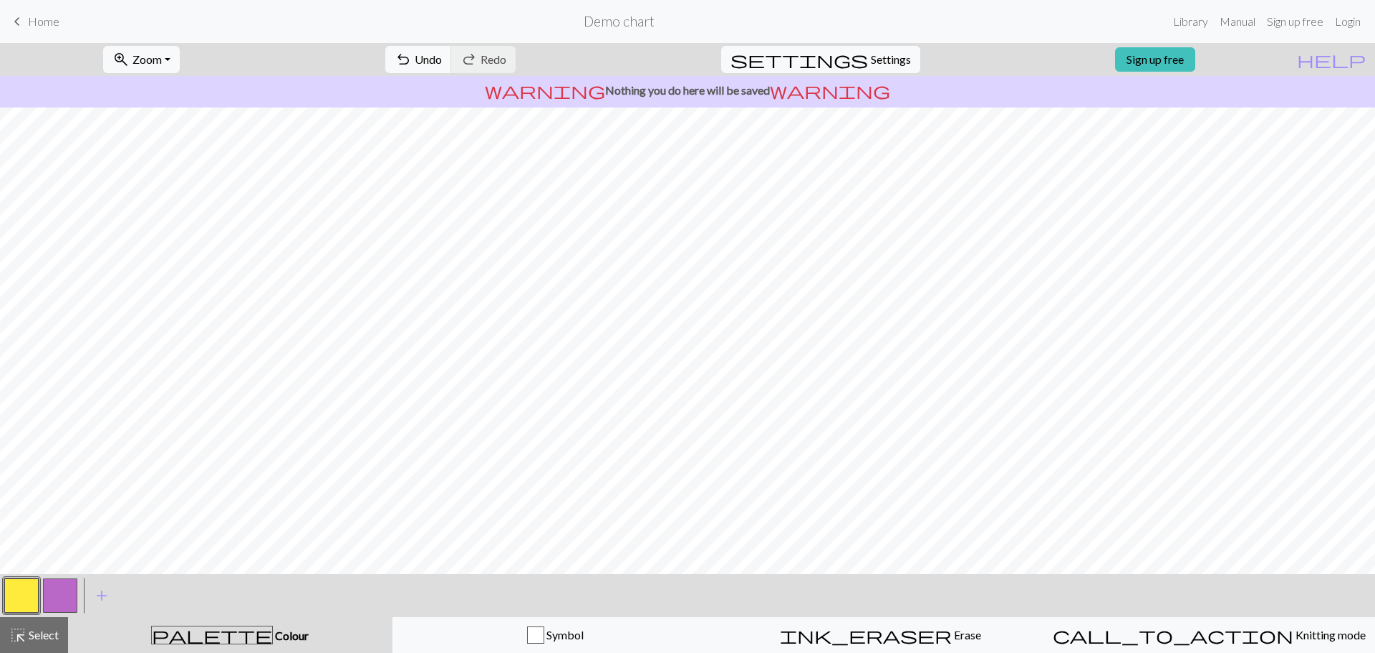
click at [19, 594] on button "button" at bounding box center [21, 595] width 34 height 34
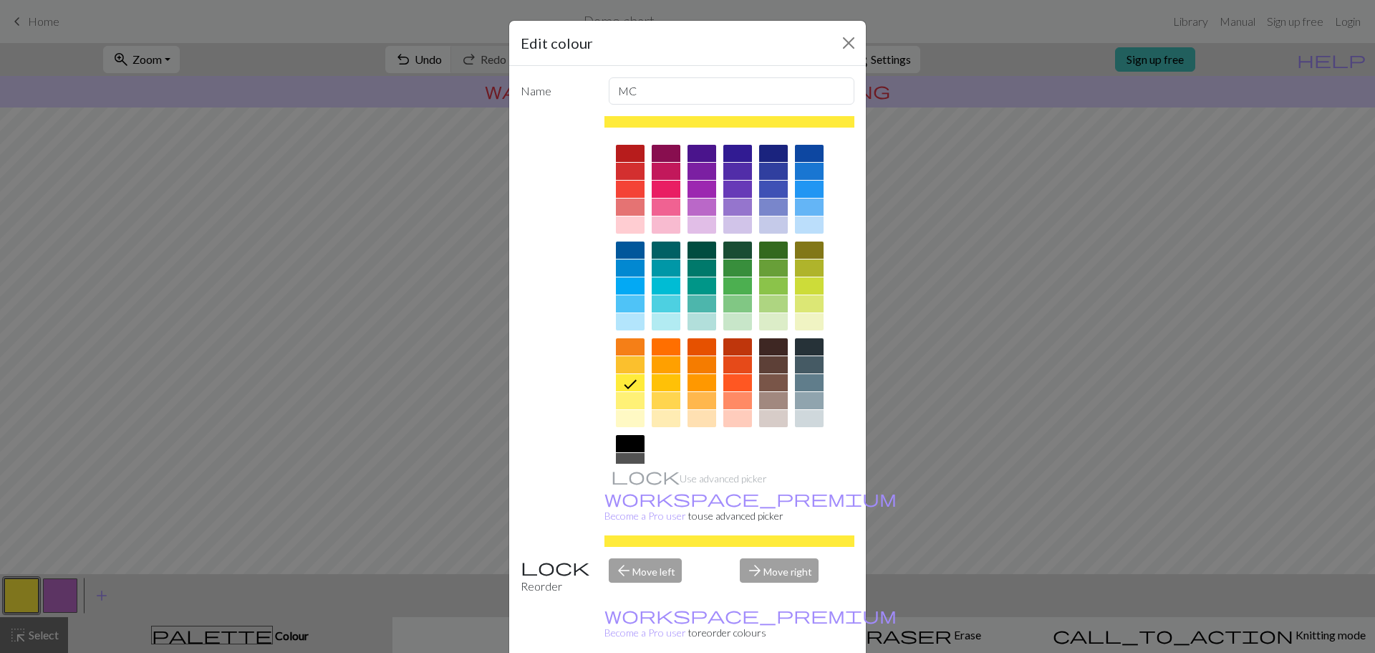
click at [19, 594] on div "Edit colour Name MC Use advanced picker workspace_premium Become a Pro user to …" at bounding box center [687, 326] width 1375 height 653
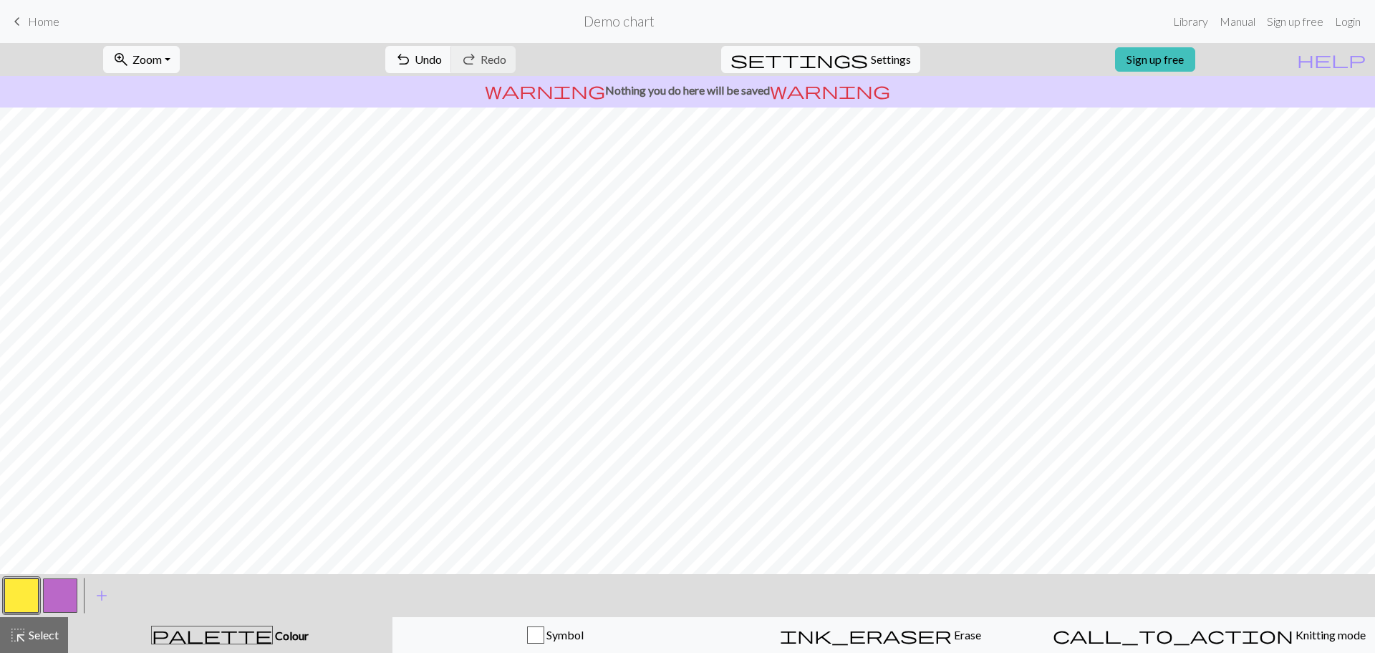
click at [59, 599] on button "button" at bounding box center [60, 595] width 34 height 34
click at [12, 597] on button "button" at bounding box center [21, 595] width 34 height 34
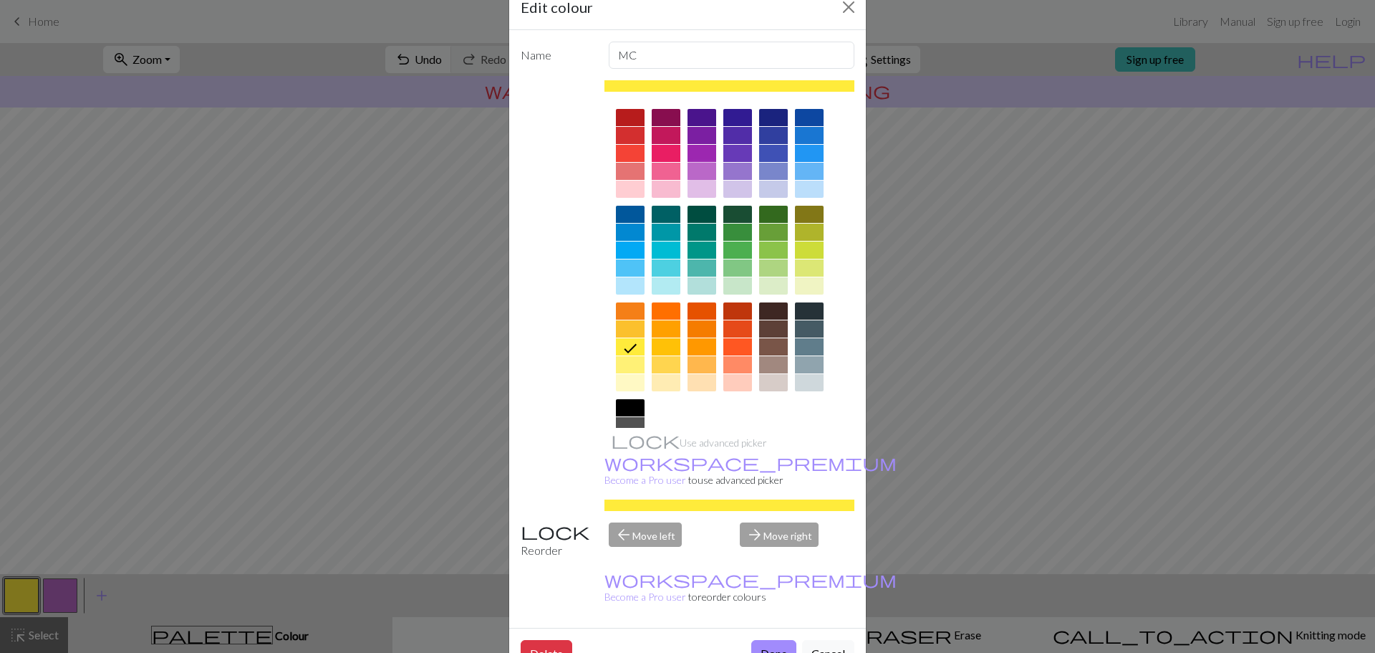
click at [695, 172] on div at bounding box center [702, 171] width 29 height 17
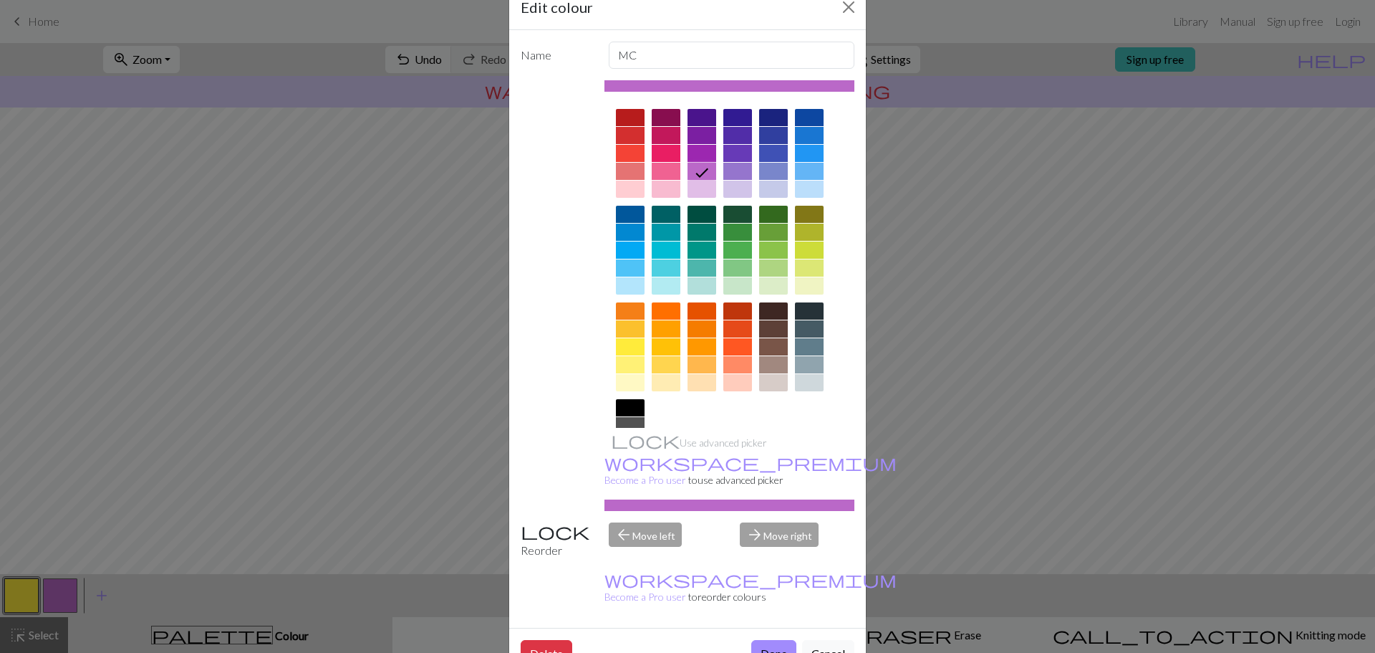
click at [695, 179] on icon at bounding box center [701, 172] width 17 height 17
click at [688, 192] on div at bounding box center [702, 189] width 29 height 17
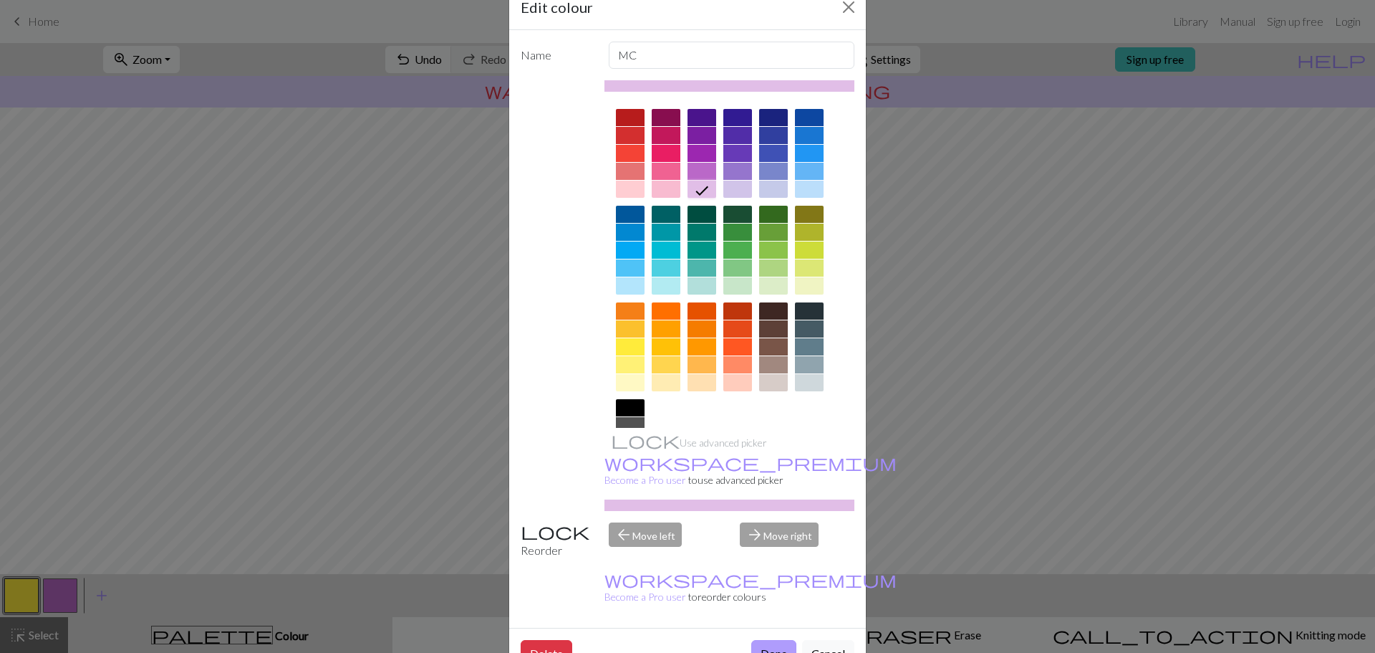
click at [770, 640] on button "Done" at bounding box center [773, 653] width 45 height 27
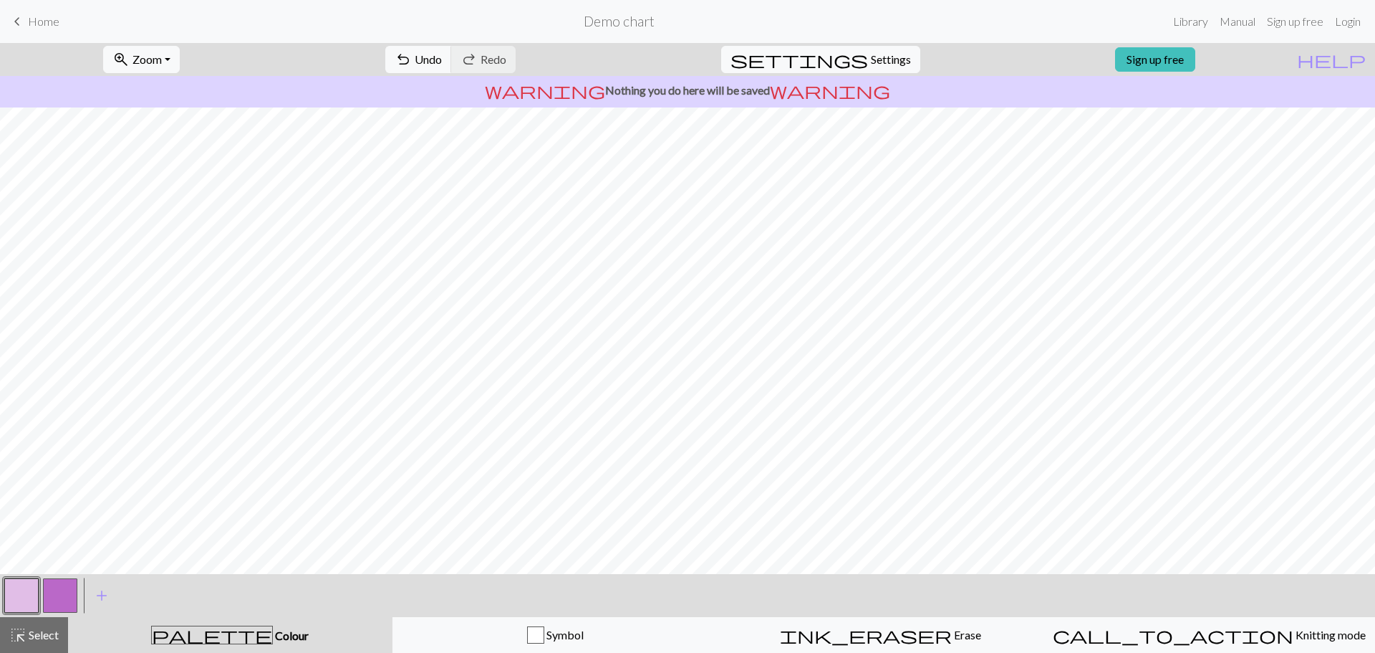
click at [57, 596] on button "button" at bounding box center [60, 595] width 34 height 34
click at [58, 595] on button "button" at bounding box center [60, 595] width 34 height 34
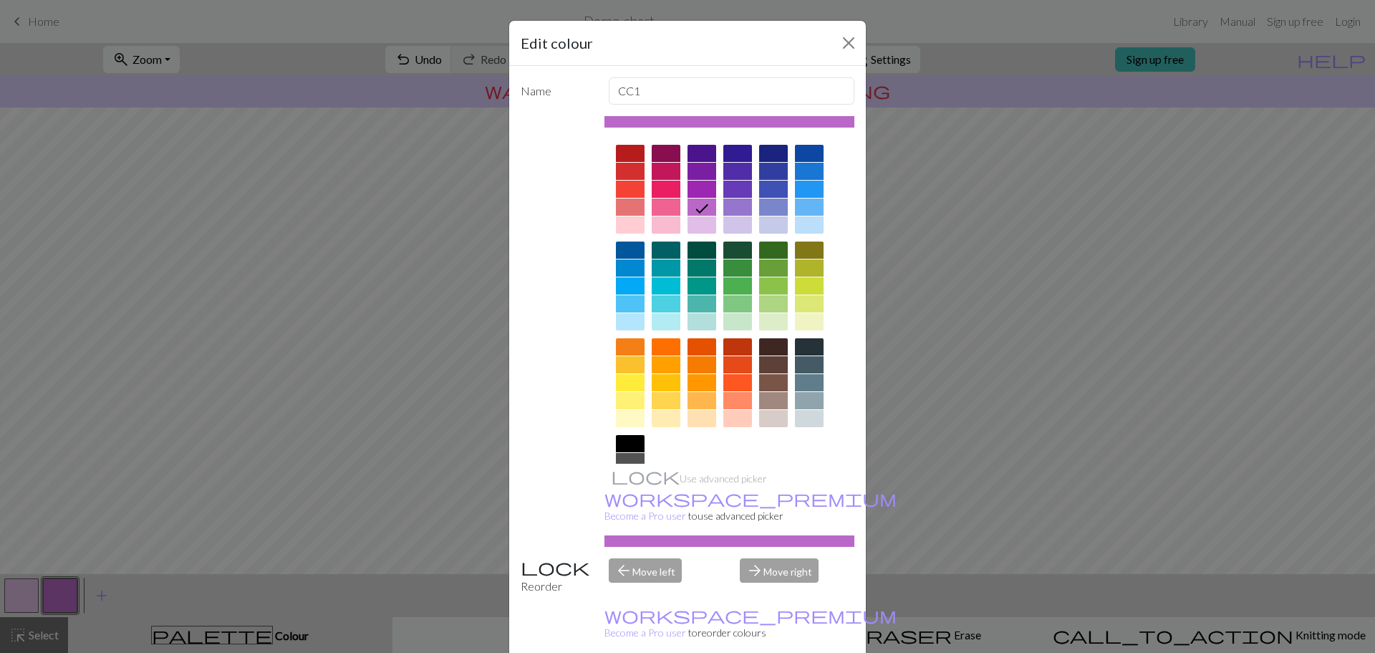
click at [629, 386] on div at bounding box center [630, 382] width 29 height 17
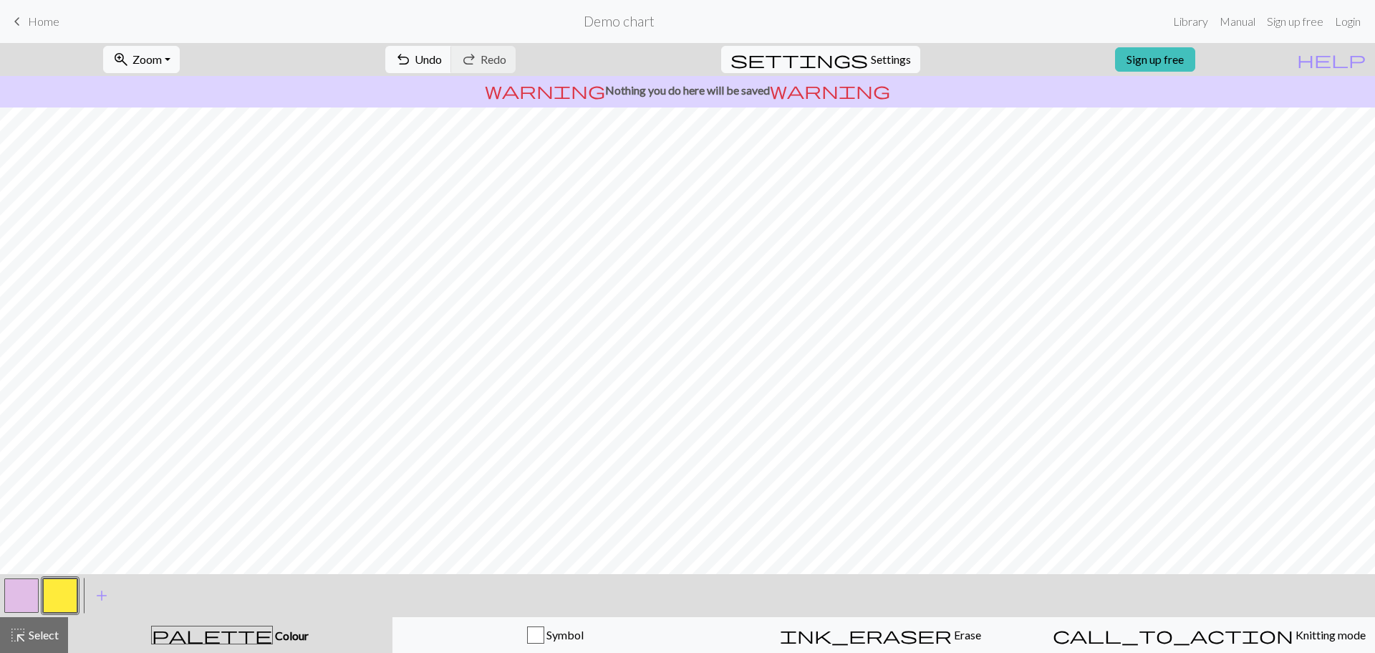
click at [31, 587] on button "button" at bounding box center [21, 595] width 34 height 34
click at [59, 600] on button "button" at bounding box center [60, 595] width 34 height 34
click at [27, 605] on button "button" at bounding box center [21, 595] width 34 height 34
click at [32, 597] on button "button" at bounding box center [21, 595] width 34 height 34
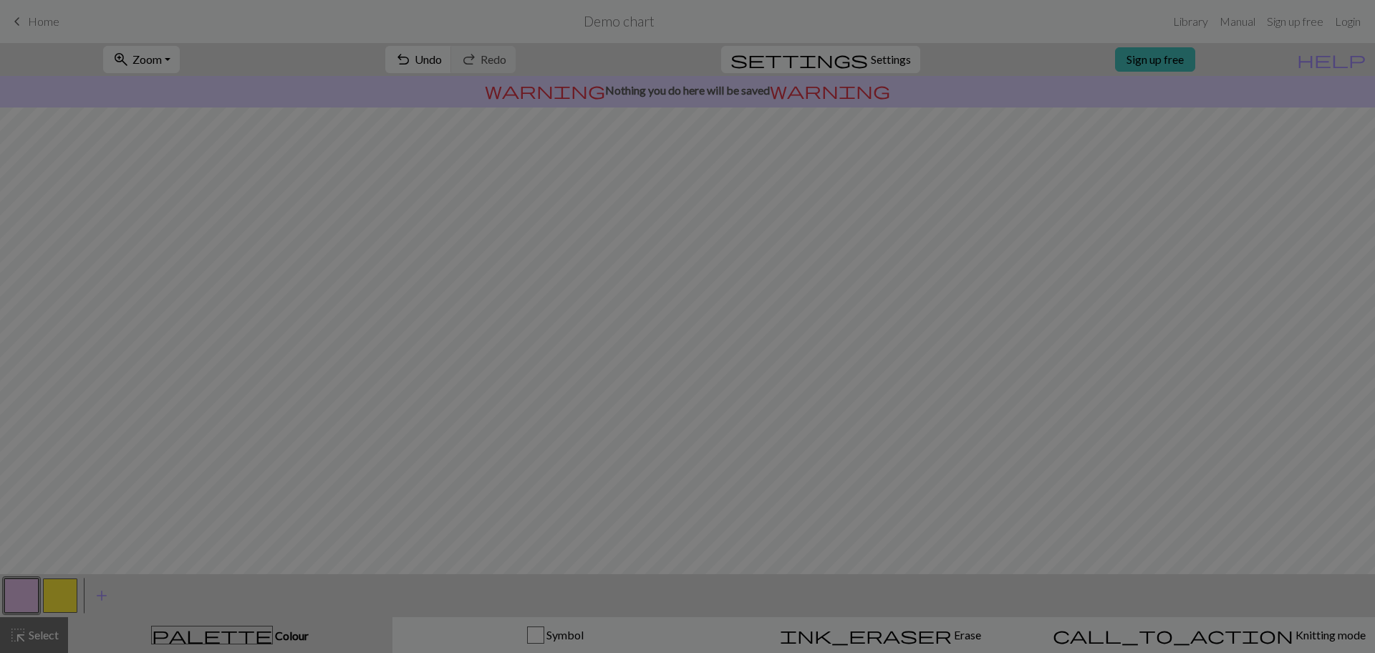
click at [69, 590] on div "Edit colour Name MC Use advanced picker workspace_premium Become a Pro user to …" at bounding box center [687, 326] width 1375 height 653
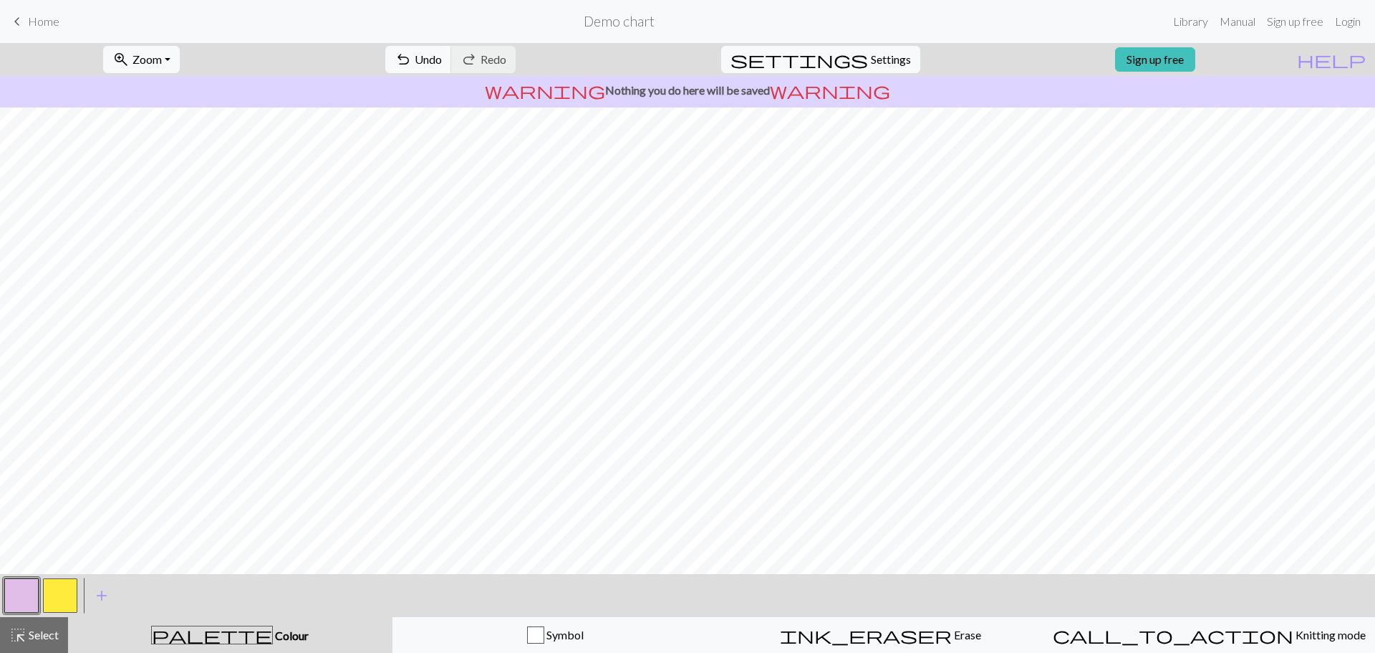
click at [68, 593] on button "button" at bounding box center [60, 595] width 34 height 34
click at [15, 585] on button "button" at bounding box center [21, 595] width 34 height 34
click at [65, 592] on button "button" at bounding box center [60, 595] width 34 height 34
click at [4, 594] on button "button" at bounding box center [21, 595] width 34 height 34
click at [19, 595] on button "button" at bounding box center [21, 595] width 34 height 34
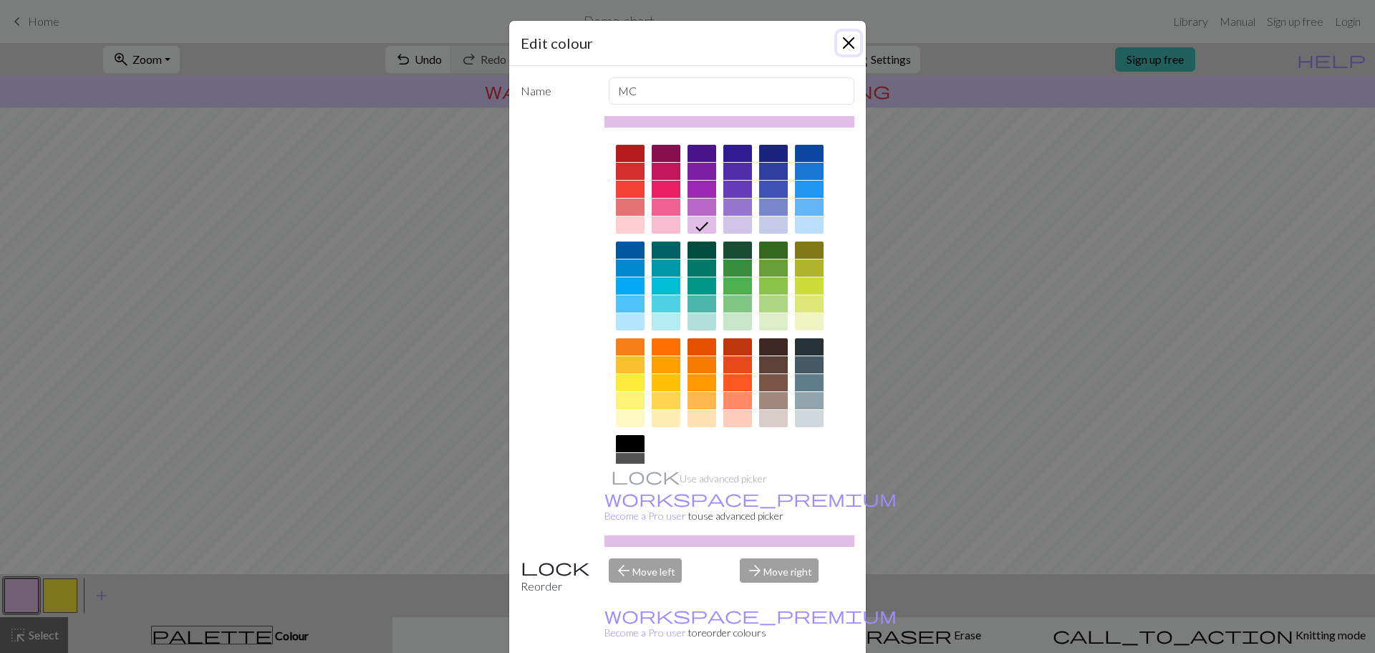
click at [844, 43] on button "Close" at bounding box center [848, 43] width 23 height 23
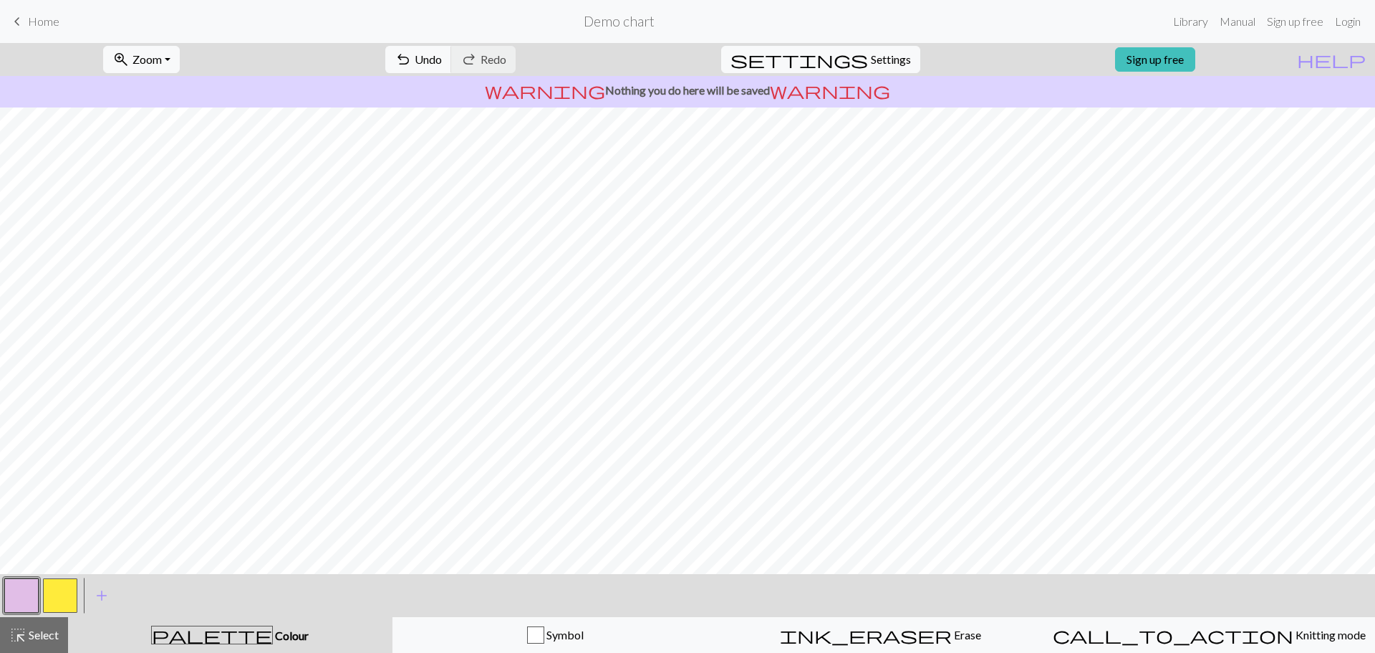
click at [54, 603] on button "button" at bounding box center [60, 595] width 34 height 34
click at [17, 595] on button "button" at bounding box center [21, 595] width 34 height 34
click at [57, 601] on button "button" at bounding box center [60, 595] width 34 height 34
click at [26, 595] on button "button" at bounding box center [21, 595] width 34 height 34
click at [57, 594] on button "button" at bounding box center [60, 595] width 34 height 34
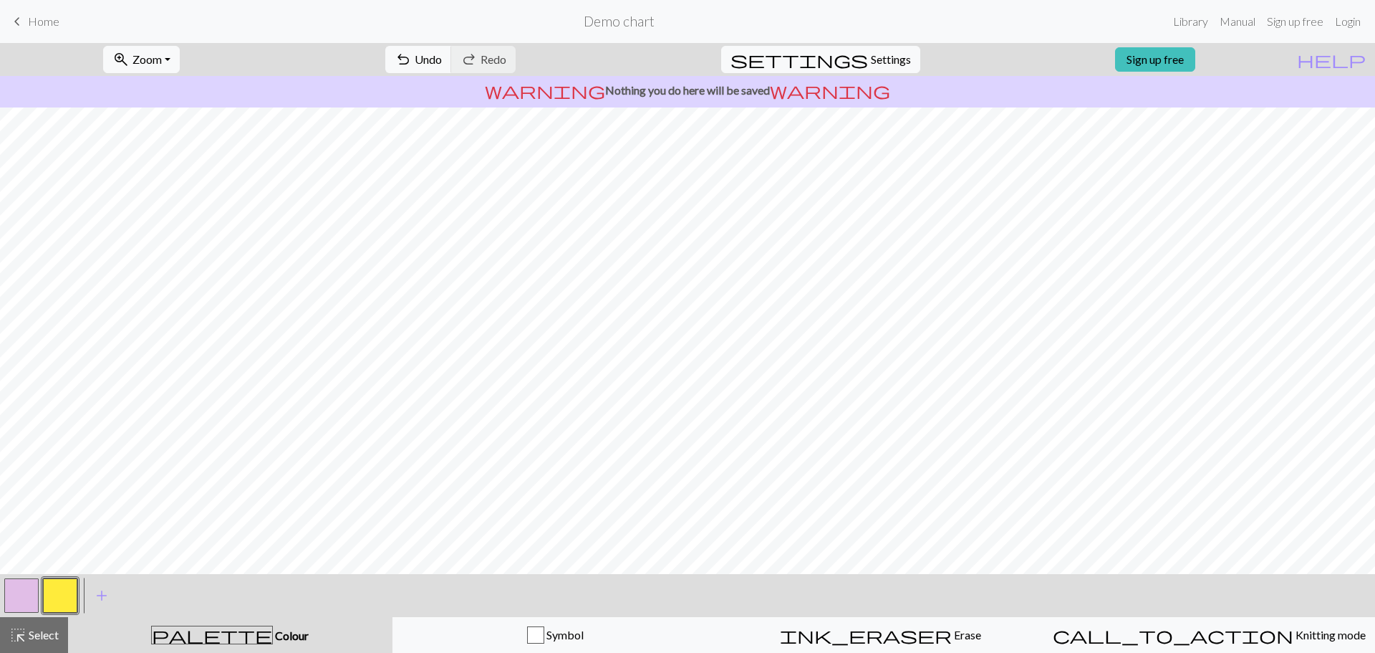
click at [30, 598] on button "button" at bounding box center [21, 595] width 34 height 34
click at [61, 606] on button "button" at bounding box center [60, 595] width 34 height 34
click at [12, 596] on button "button" at bounding box center [21, 595] width 34 height 34
click at [67, 592] on button "button" at bounding box center [60, 595] width 34 height 34
drag, startPoint x: 27, startPoint y: 578, endPoint x: 39, endPoint y: 571, distance: 13.5
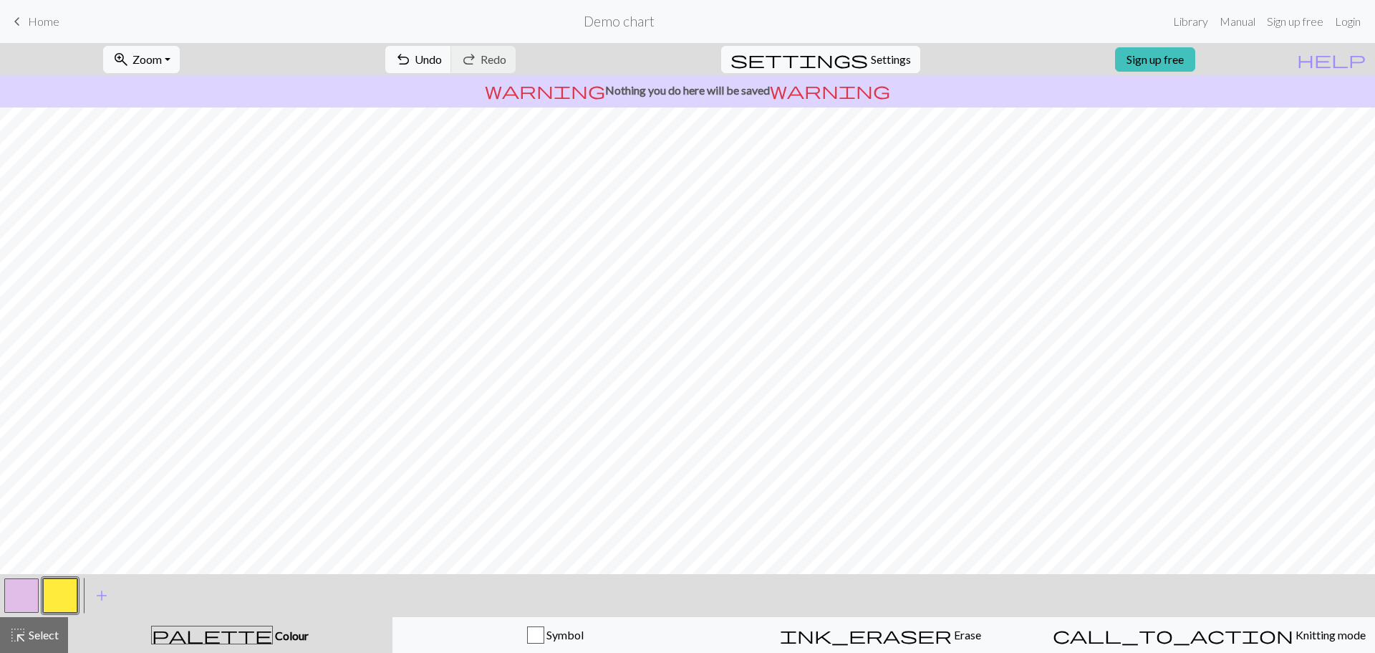
click at [27, 577] on div at bounding box center [21, 595] width 39 height 39
click at [17, 601] on button "button" at bounding box center [21, 595] width 34 height 34
click at [70, 597] on button "button" at bounding box center [60, 595] width 34 height 34
click at [14, 602] on button "button" at bounding box center [21, 595] width 34 height 34
click at [59, 595] on button "button" at bounding box center [60, 595] width 34 height 34
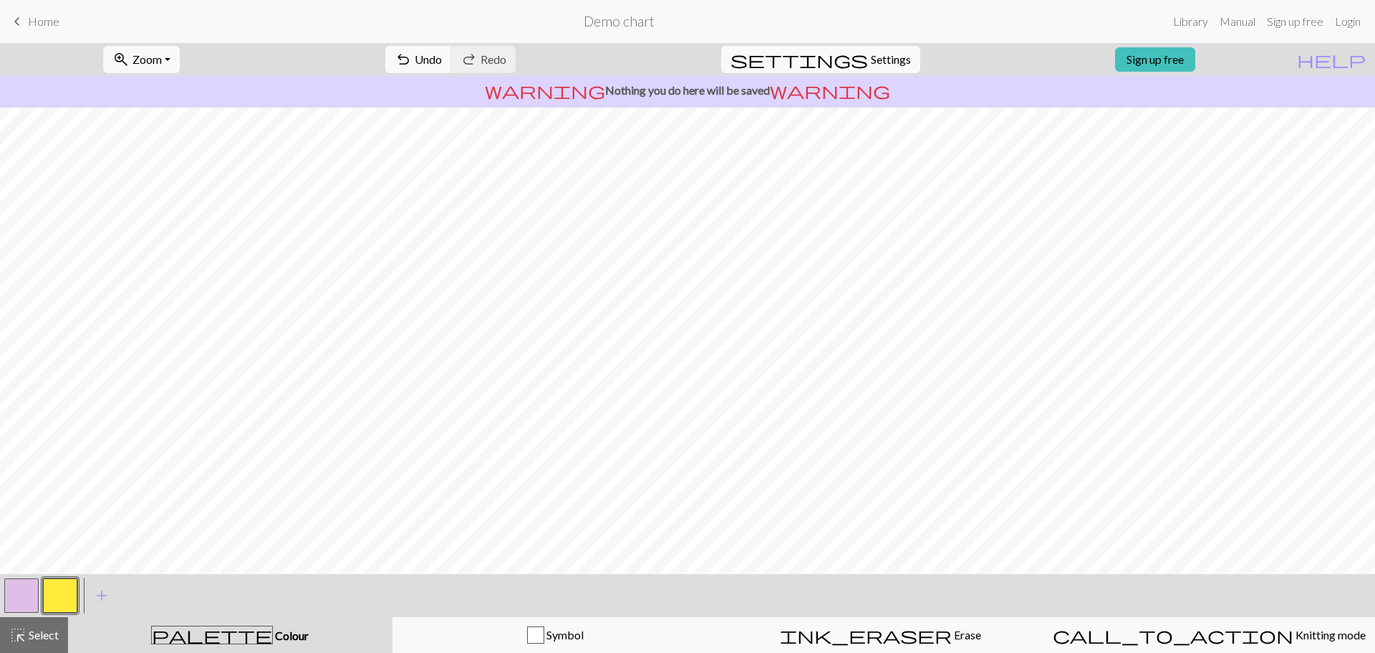
click at [21, 607] on button "button" at bounding box center [21, 595] width 34 height 34
click at [17, 604] on button "button" at bounding box center [21, 595] width 34 height 34
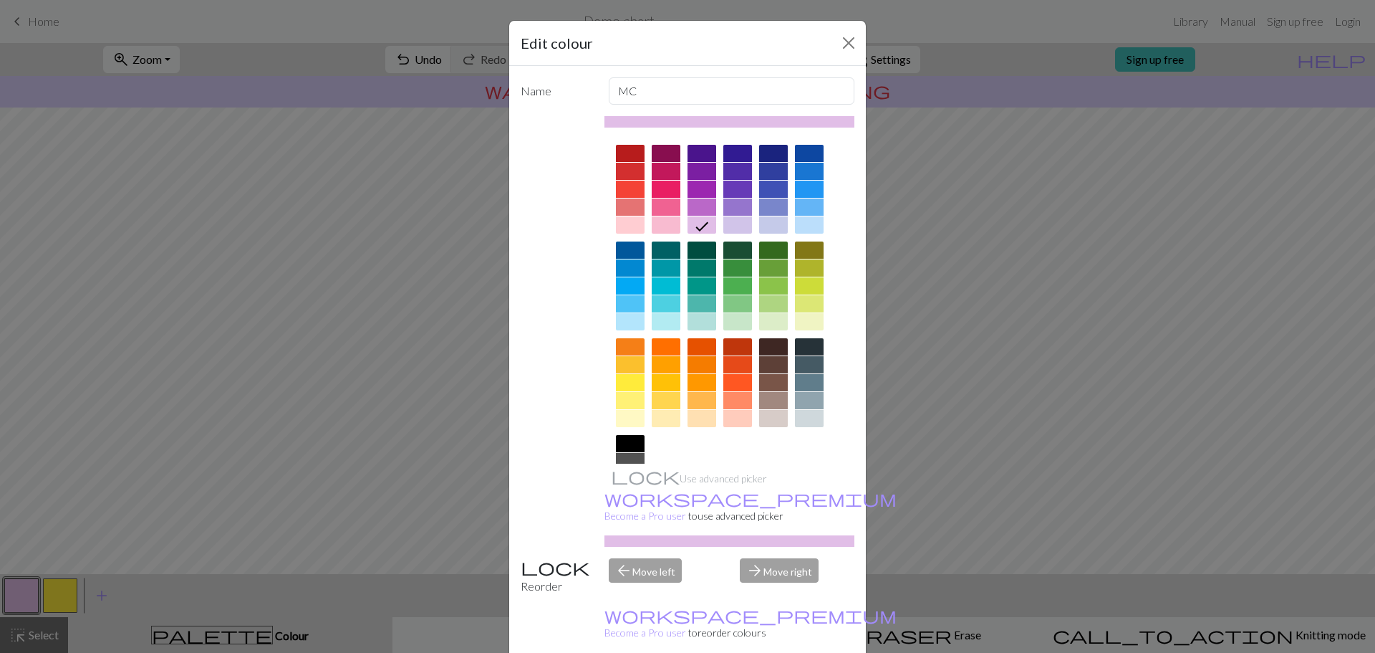
click at [54, 600] on div "Edit colour Name MC Use advanced picker workspace_premium Become a Pro user to …" at bounding box center [687, 326] width 1375 height 653
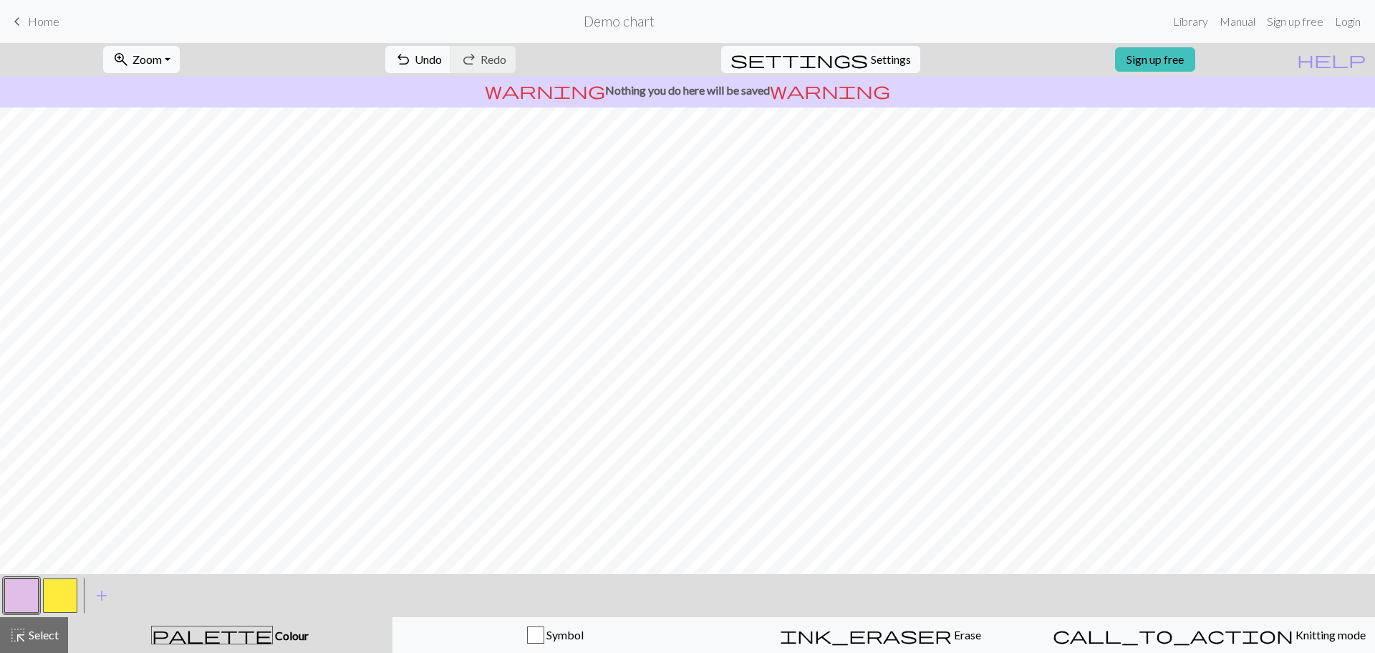
click at [74, 597] on button "button" at bounding box center [60, 595] width 34 height 34
click at [20, 595] on button "button" at bounding box center [21, 595] width 34 height 34
click at [60, 593] on button "button" at bounding box center [60, 595] width 34 height 34
click at [15, 602] on button "button" at bounding box center [21, 595] width 34 height 34
click at [67, 594] on button "button" at bounding box center [60, 595] width 34 height 34
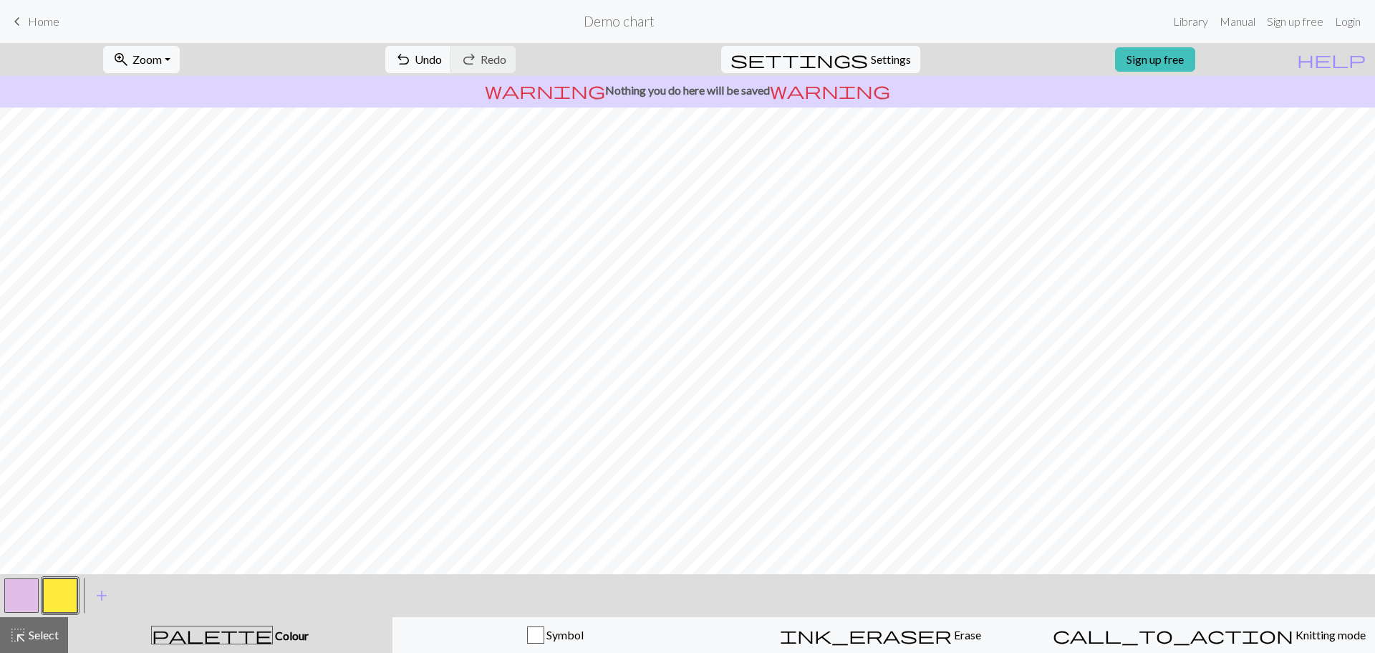
click at [29, 596] on button "button" at bounding box center [21, 595] width 34 height 34
click at [54, 605] on button "button" at bounding box center [60, 595] width 34 height 34
click at [21, 595] on button "button" at bounding box center [21, 595] width 34 height 34
click at [62, 590] on button "button" at bounding box center [60, 595] width 34 height 34
click at [29, 595] on button "button" at bounding box center [21, 595] width 34 height 34
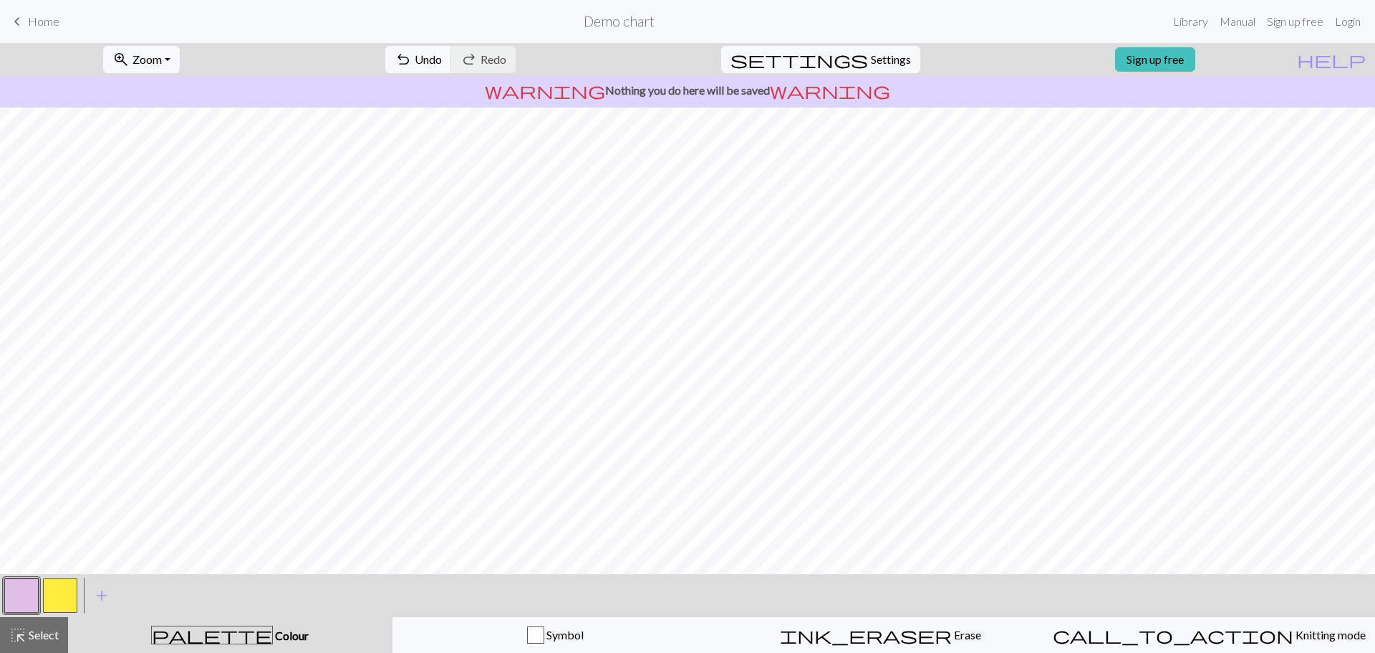
click at [56, 600] on button "button" at bounding box center [60, 595] width 34 height 34
click at [21, 605] on button "button" at bounding box center [21, 595] width 34 height 34
click at [54, 589] on button "button" at bounding box center [60, 595] width 34 height 34
click at [32, 595] on button "button" at bounding box center [21, 595] width 34 height 34
click at [60, 589] on button "button" at bounding box center [60, 595] width 34 height 34
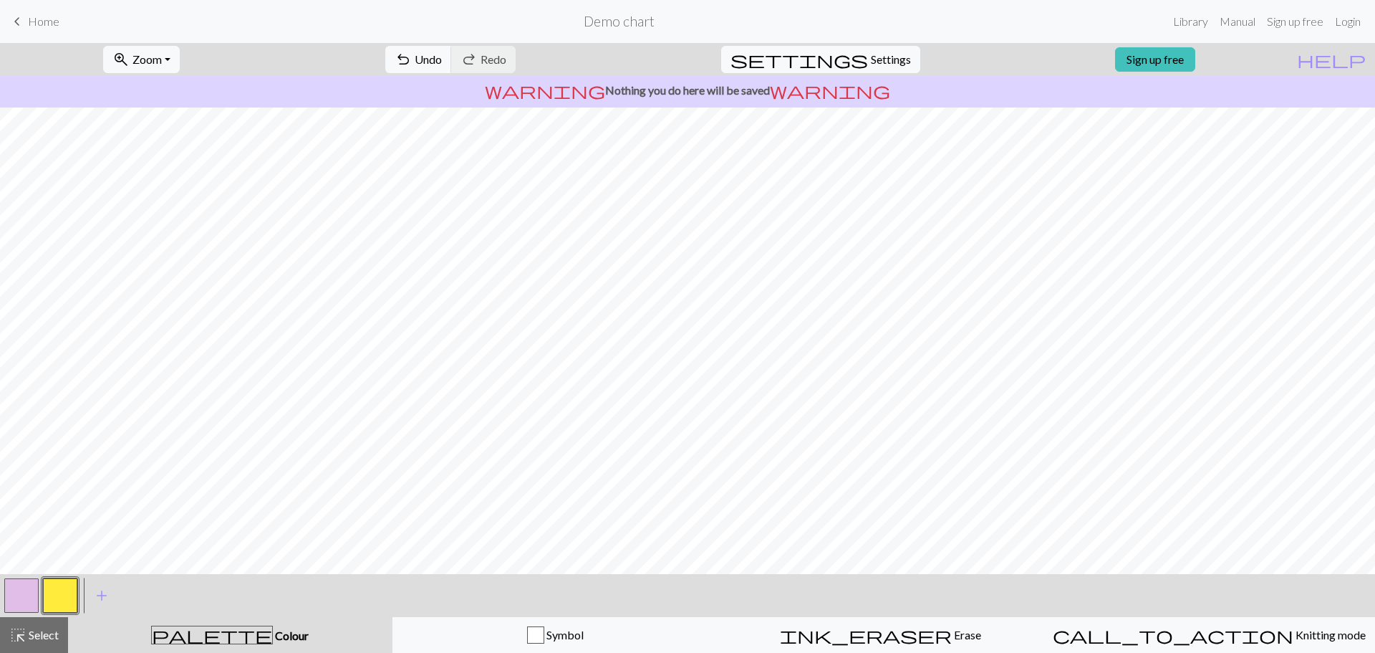
click at [29, 594] on button "button" at bounding box center [21, 595] width 34 height 34
click at [62, 600] on button "button" at bounding box center [60, 595] width 34 height 34
click at [11, 595] on button "button" at bounding box center [21, 595] width 34 height 34
click at [54, 595] on button "button" at bounding box center [60, 595] width 34 height 34
click at [16, 605] on button "button" at bounding box center [21, 595] width 34 height 34
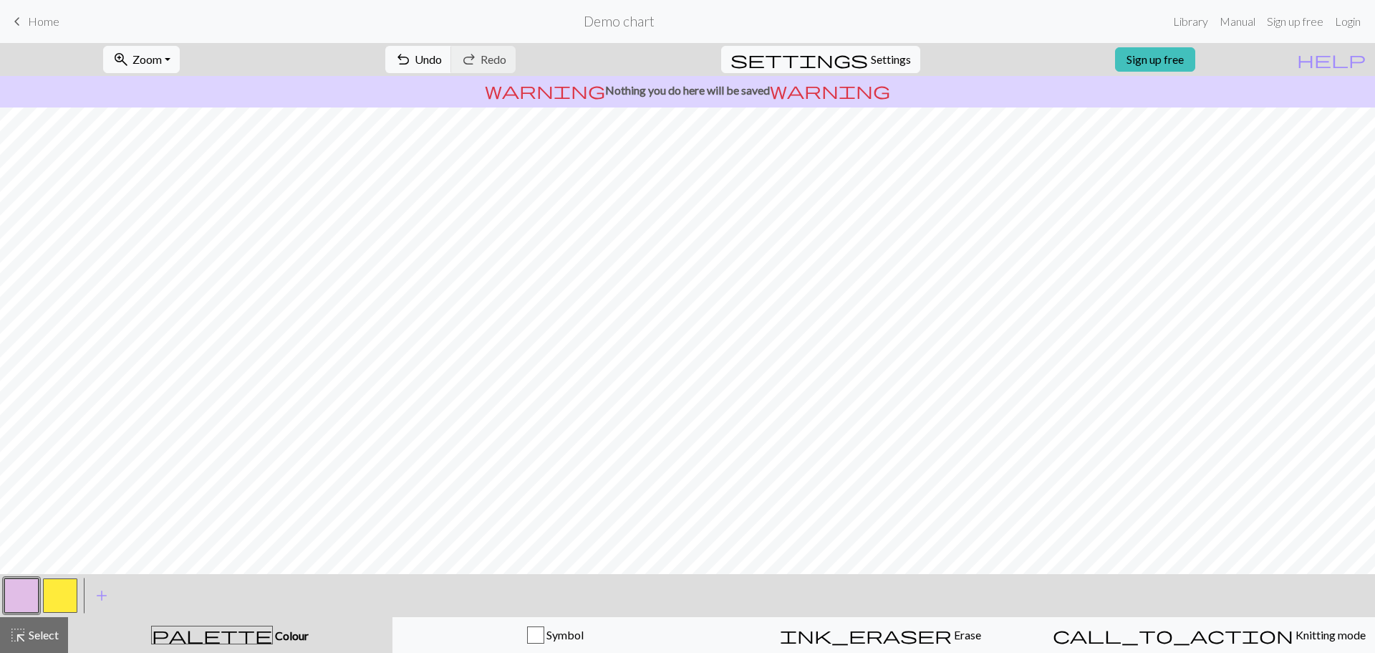
click at [64, 607] on button "button" at bounding box center [60, 595] width 34 height 34
click at [18, 596] on button "button" at bounding box center [21, 595] width 34 height 34
drag, startPoint x: 74, startPoint y: 582, endPoint x: 83, endPoint y: 572, distance: 13.7
click at [74, 582] on button "button" at bounding box center [60, 595] width 34 height 34
click at [29, 600] on button "button" at bounding box center [21, 595] width 34 height 34
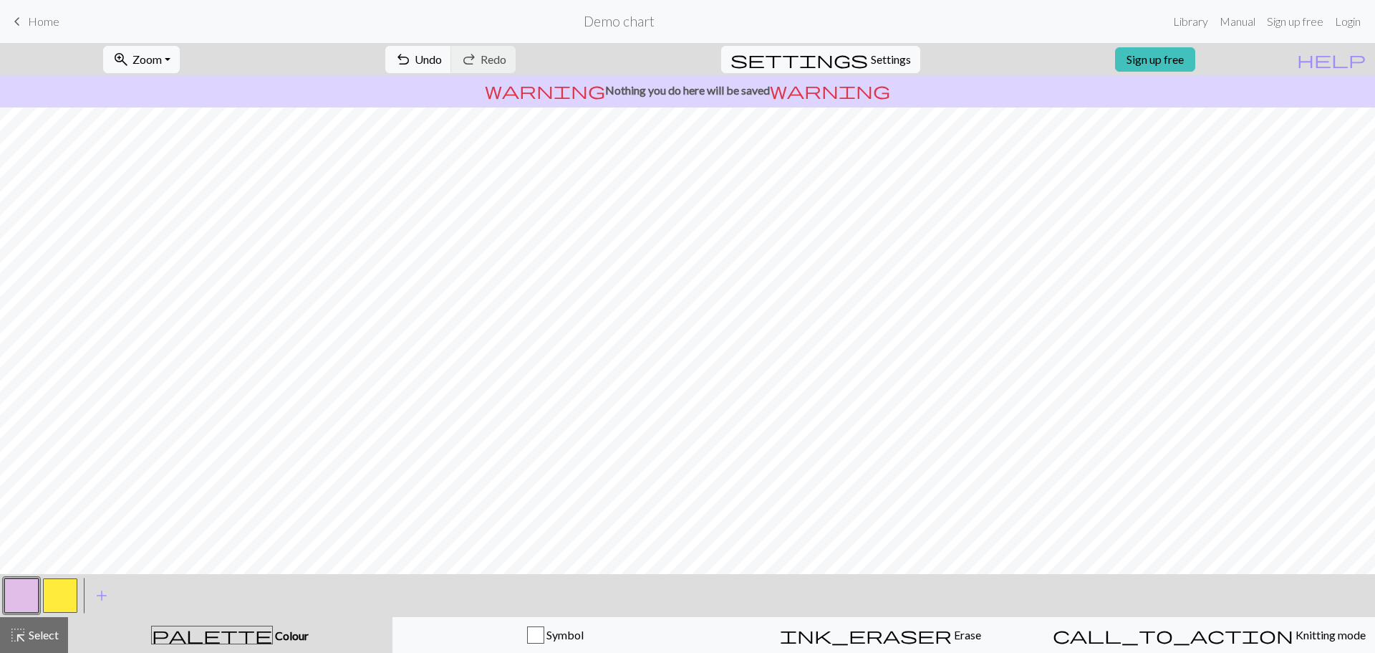
click at [54, 592] on button "button" at bounding box center [60, 595] width 34 height 34
click at [21, 602] on button "button" at bounding box center [21, 595] width 34 height 34
click at [16, 597] on button "button" at bounding box center [21, 595] width 34 height 34
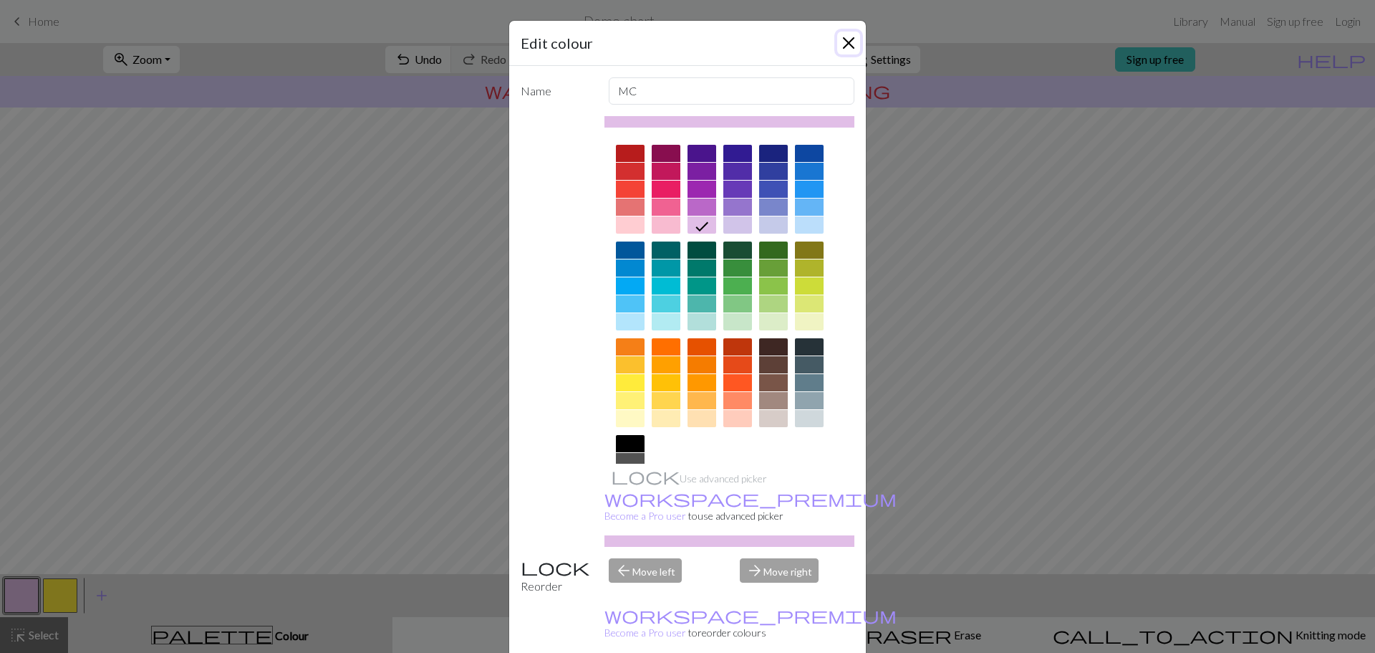
click at [845, 41] on button "Close" at bounding box center [848, 43] width 23 height 23
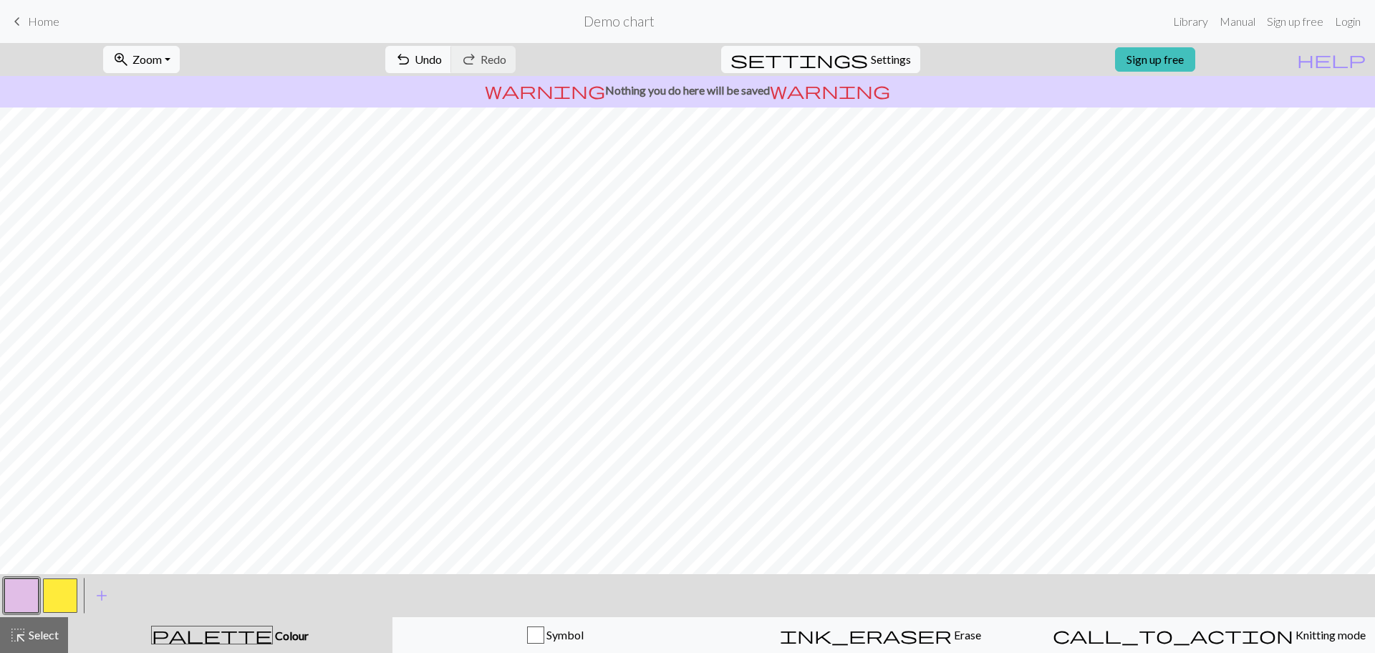
click at [47, 596] on button "button" at bounding box center [60, 595] width 34 height 34
click at [25, 596] on button "button" at bounding box center [21, 595] width 34 height 34
drag, startPoint x: 62, startPoint y: 601, endPoint x: 64, endPoint y: 569, distance: 31.6
click at [62, 600] on button "button" at bounding box center [60, 595] width 34 height 34
click at [19, 592] on button "button" at bounding box center [21, 595] width 34 height 34
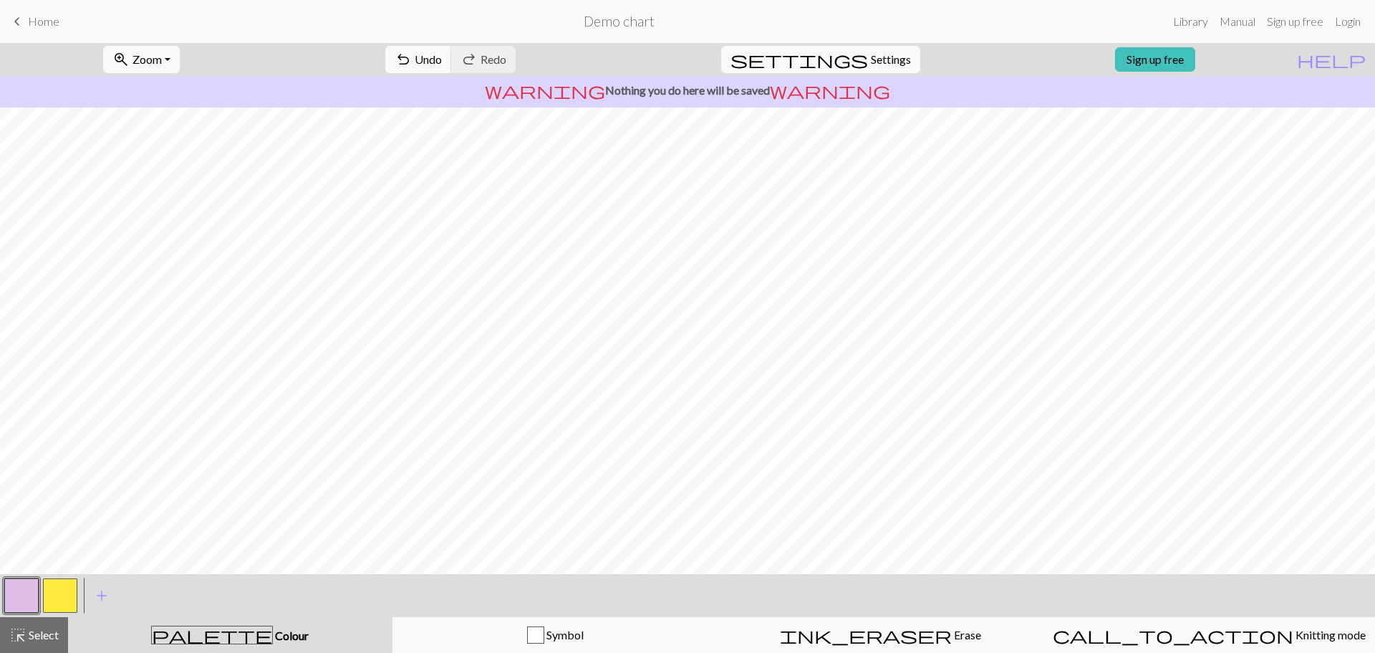
click at [66, 597] on button "button" at bounding box center [60, 595] width 34 height 34
drag, startPoint x: 29, startPoint y: 605, endPoint x: 47, endPoint y: 572, distance: 37.2
click at [29, 606] on button "button" at bounding box center [21, 595] width 34 height 34
click at [54, 597] on button "button" at bounding box center [60, 595] width 34 height 34
click at [17, 594] on button "button" at bounding box center [21, 595] width 34 height 34
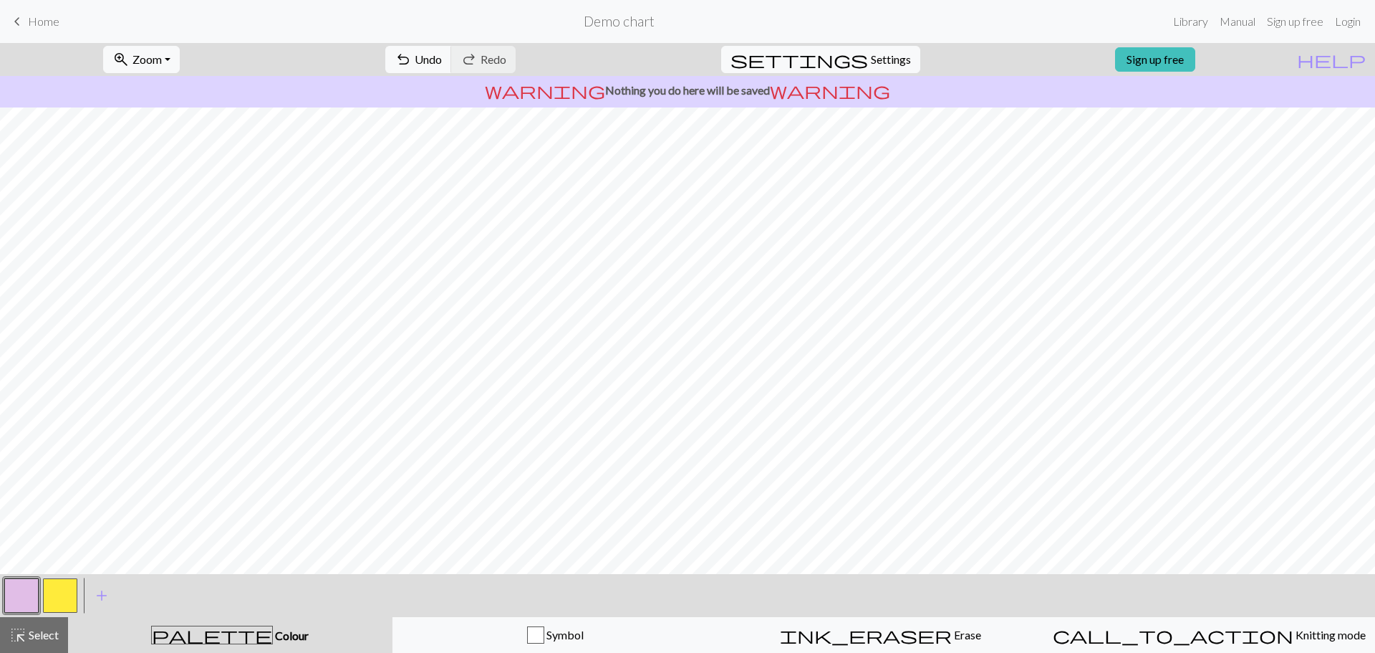
click at [47, 606] on button "button" at bounding box center [60, 595] width 34 height 34
click at [15, 604] on button "button" at bounding box center [21, 595] width 34 height 34
click at [42, 600] on div at bounding box center [60, 595] width 39 height 39
click at [69, 597] on button "button" at bounding box center [60, 595] width 34 height 34
click at [20, 599] on button "button" at bounding box center [21, 595] width 34 height 34
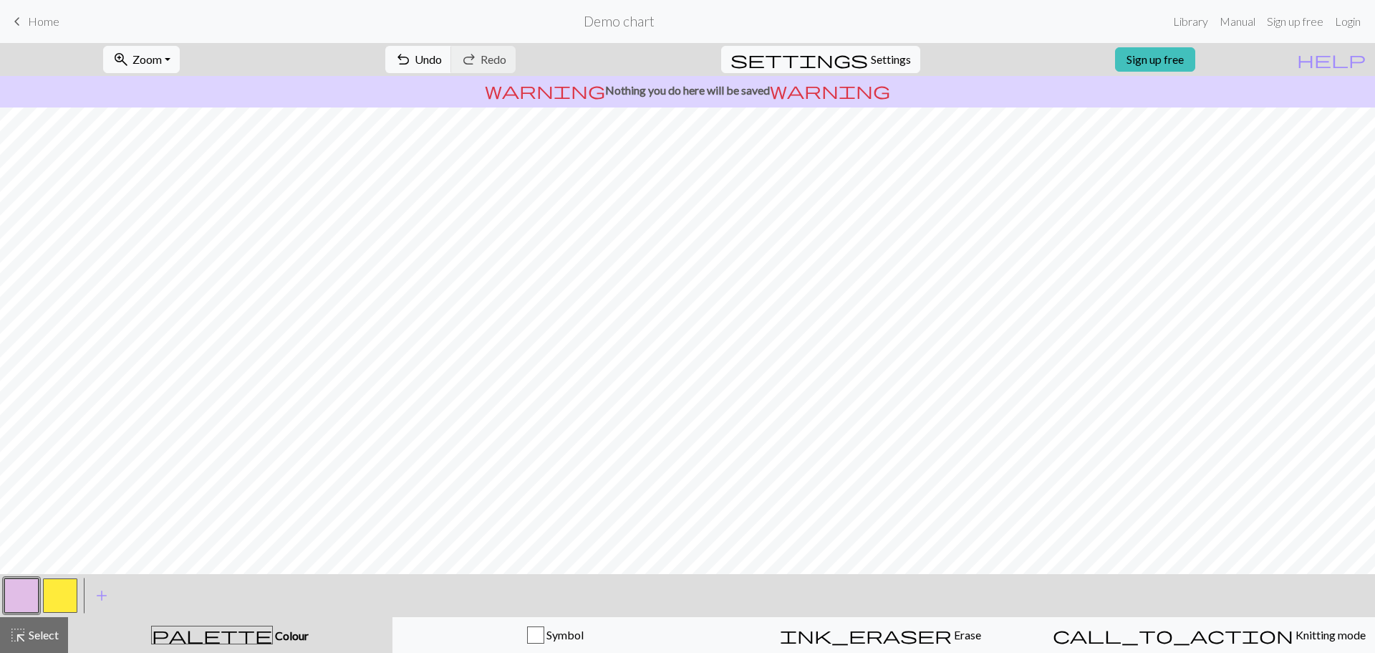
click at [51, 590] on button "button" at bounding box center [60, 595] width 34 height 34
click at [15, 585] on button "button" at bounding box center [21, 595] width 34 height 34
click at [63, 598] on button "button" at bounding box center [60, 595] width 34 height 34
click at [4, 605] on div at bounding box center [21, 595] width 39 height 39
drag, startPoint x: 12, startPoint y: 596, endPoint x: 37, endPoint y: 569, distance: 36.5
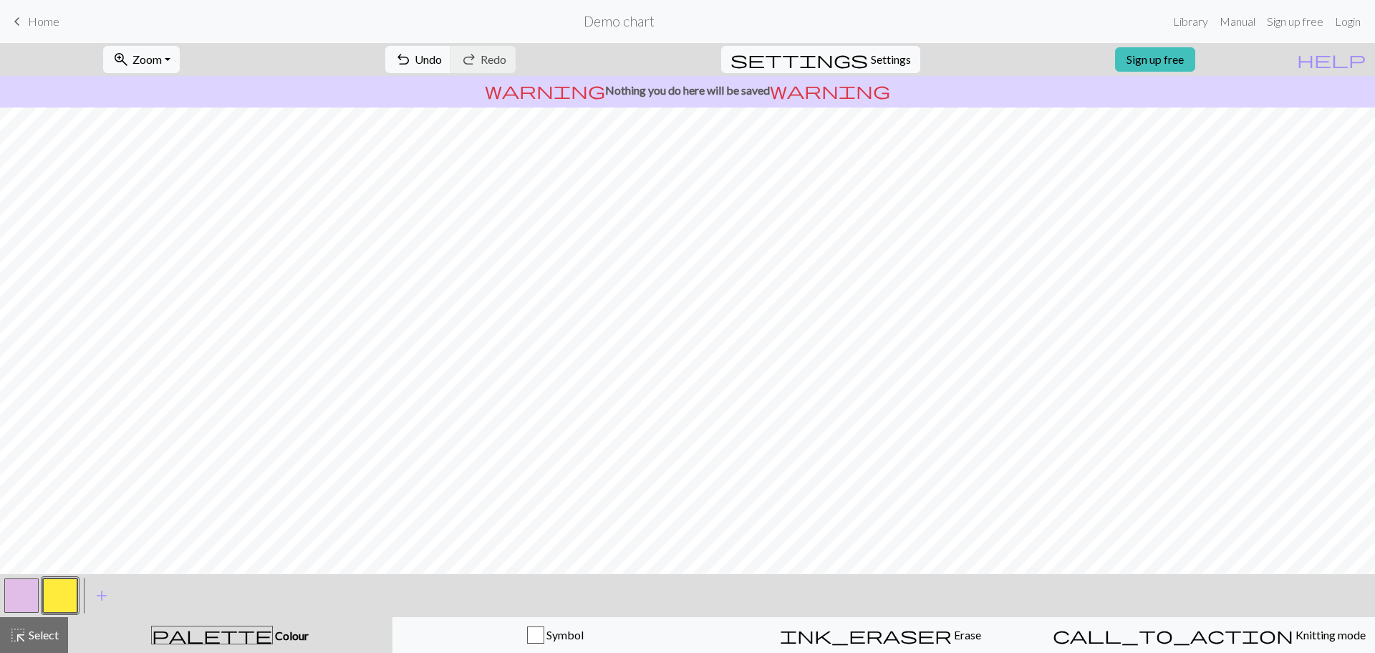
click at [13, 596] on button "button" at bounding box center [21, 595] width 34 height 34
click at [54, 600] on button "button" at bounding box center [60, 595] width 34 height 34
click at [19, 612] on div at bounding box center [21, 595] width 39 height 39
click at [19, 605] on button "button" at bounding box center [21, 595] width 34 height 34
click at [51, 593] on button "button" at bounding box center [60, 595] width 34 height 34
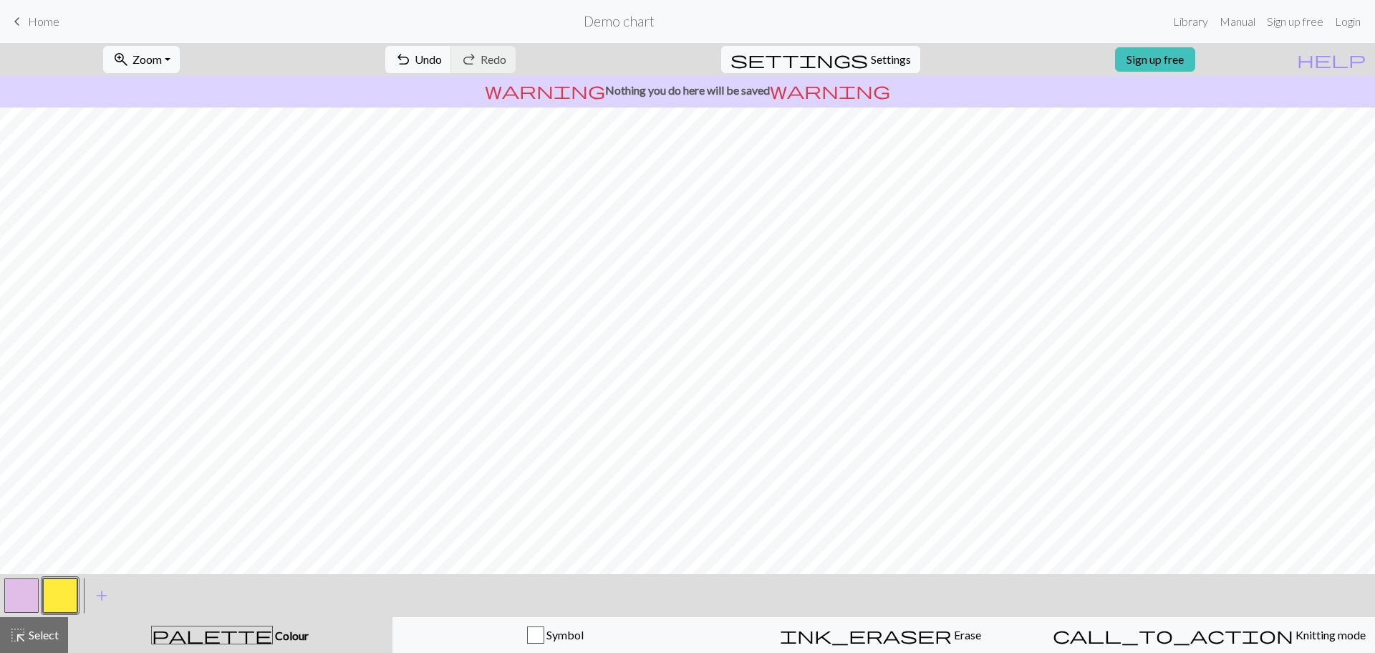
click at [11, 583] on button "button" at bounding box center [21, 595] width 34 height 34
click at [49, 596] on button "button" at bounding box center [60, 595] width 34 height 34
click at [18, 592] on button "button" at bounding box center [21, 595] width 34 height 34
click at [59, 607] on button "button" at bounding box center [60, 595] width 34 height 34
click at [23, 599] on button "button" at bounding box center [21, 595] width 34 height 34
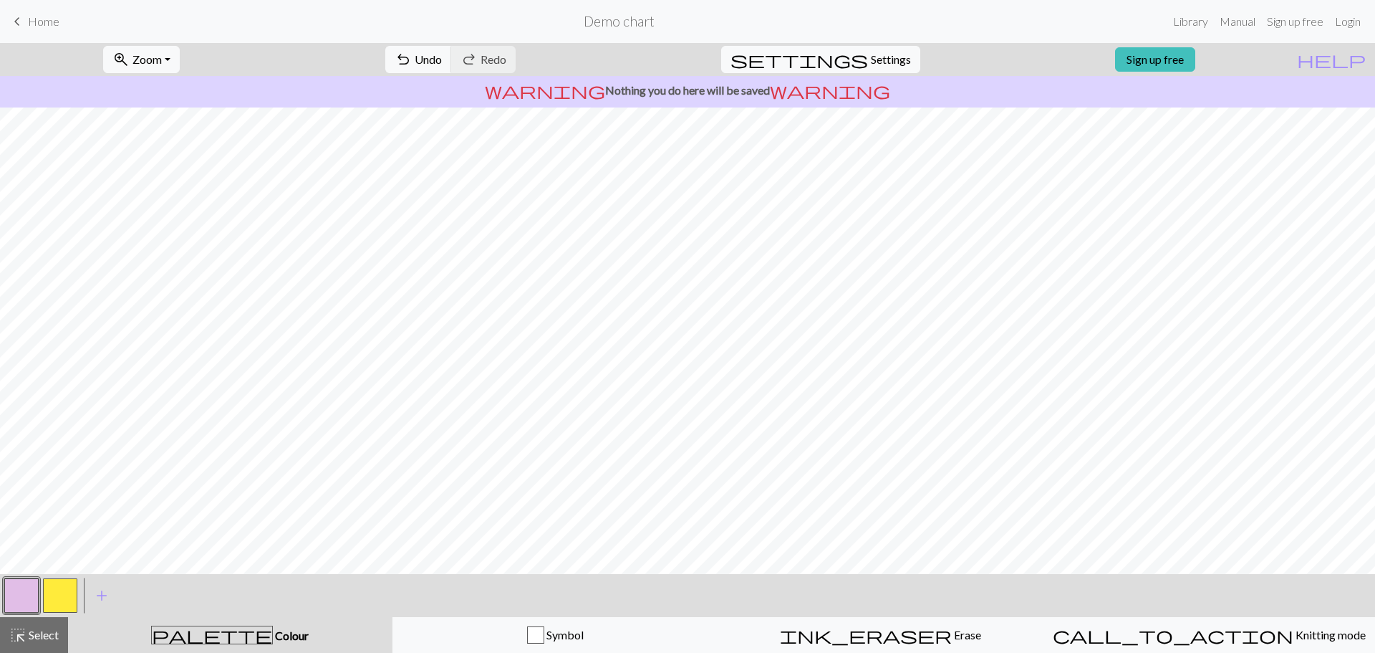
click at [15, 598] on button "button" at bounding box center [21, 595] width 34 height 34
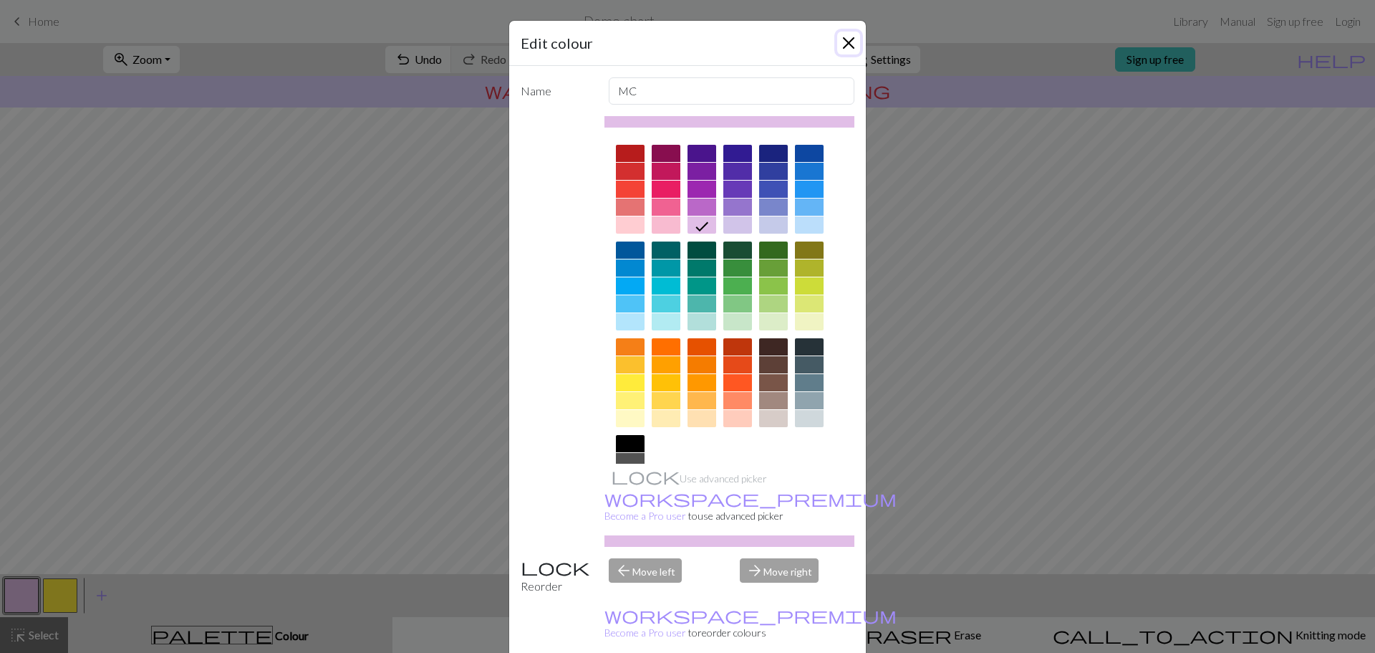
click at [841, 40] on button "Close" at bounding box center [848, 43] width 23 height 23
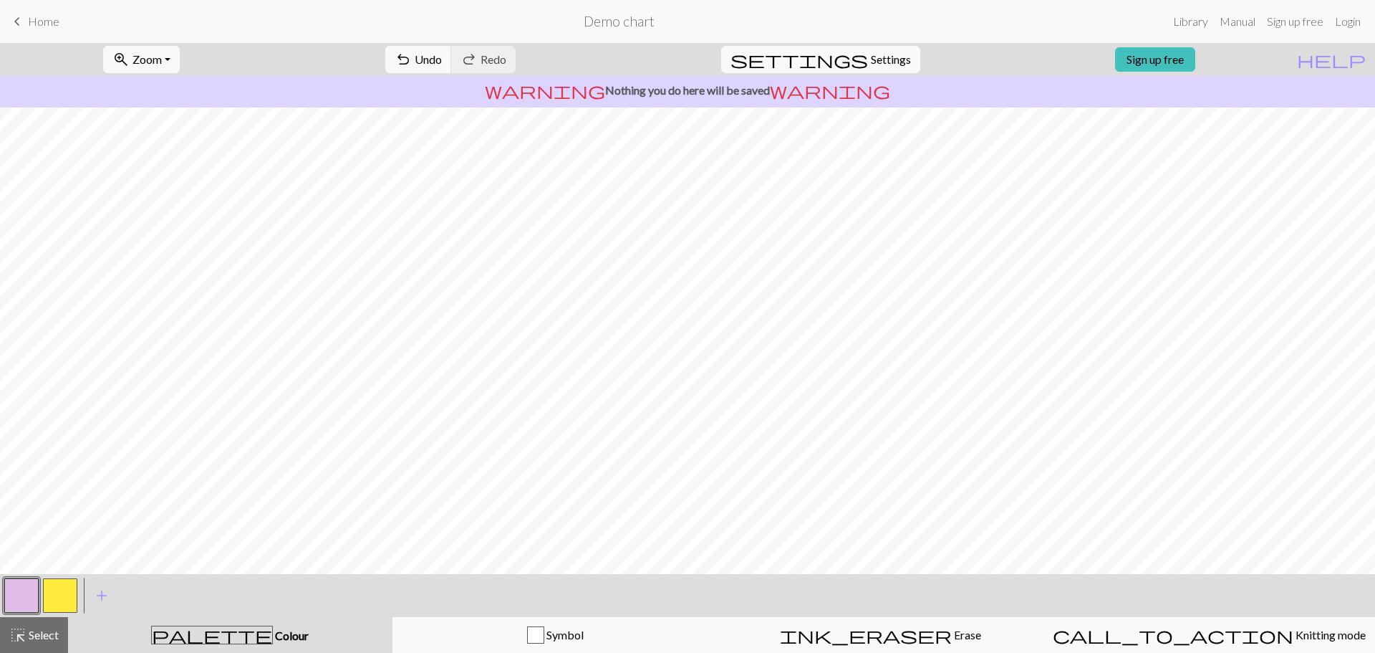
click at [54, 597] on button "button" at bounding box center [60, 595] width 34 height 34
click at [15, 604] on button "button" at bounding box center [21, 595] width 34 height 34
click at [58, 599] on button "button" at bounding box center [60, 595] width 34 height 34
click at [24, 596] on button "button" at bounding box center [21, 595] width 34 height 34
click at [63, 603] on button "button" at bounding box center [60, 595] width 34 height 34
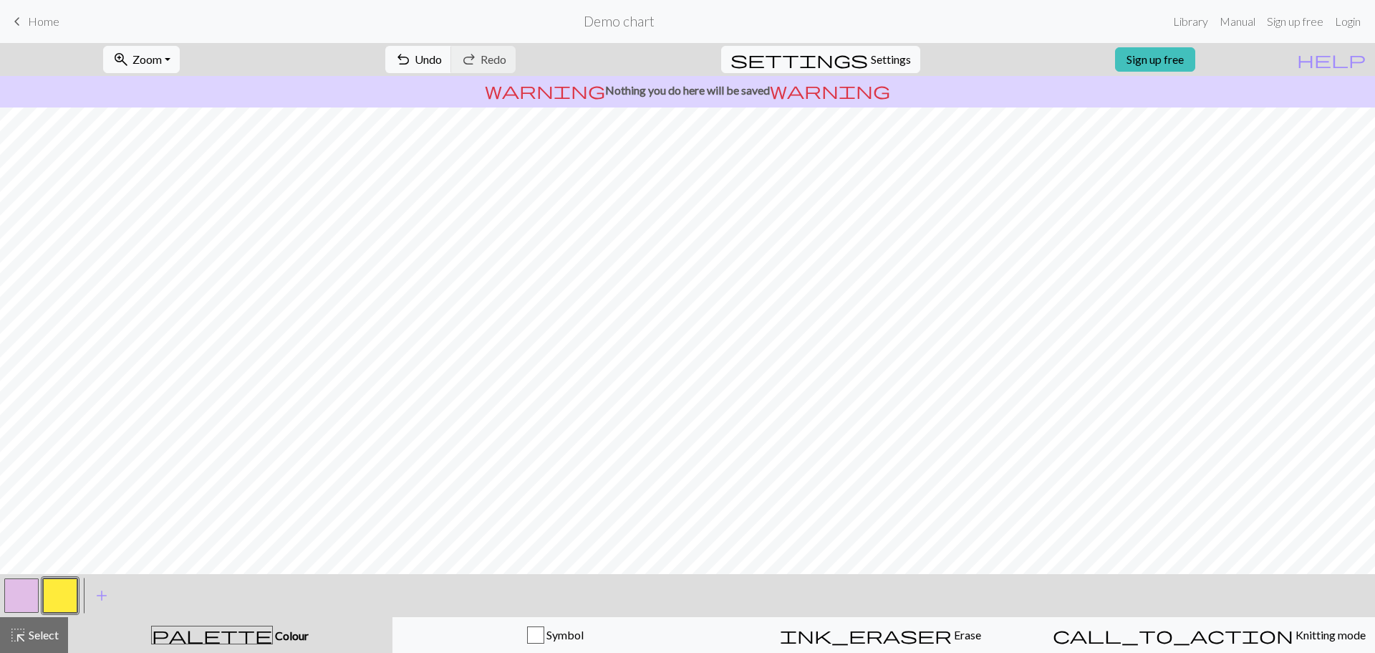
click at [19, 602] on button "button" at bounding box center [21, 595] width 34 height 34
click at [55, 604] on button "button" at bounding box center [60, 595] width 34 height 34
click at [10, 602] on button "button" at bounding box center [21, 595] width 34 height 34
click at [65, 599] on button "button" at bounding box center [60, 595] width 34 height 34
click at [5, 590] on button "button" at bounding box center [21, 595] width 34 height 34
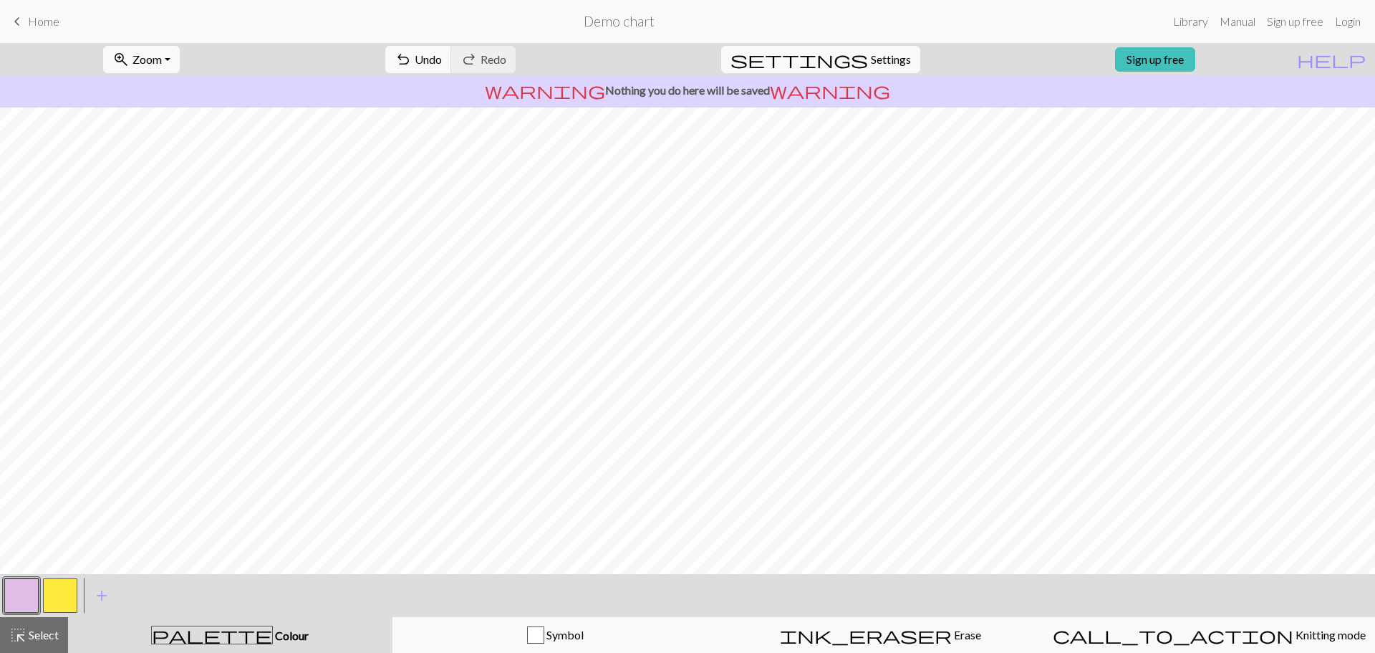
click at [64, 592] on button "button" at bounding box center [60, 595] width 34 height 34
click at [19, 582] on button "button" at bounding box center [21, 595] width 34 height 34
click at [59, 602] on button "button" at bounding box center [60, 595] width 34 height 34
click at [20, 601] on button "button" at bounding box center [21, 595] width 34 height 34
click at [51, 603] on button "button" at bounding box center [60, 595] width 34 height 34
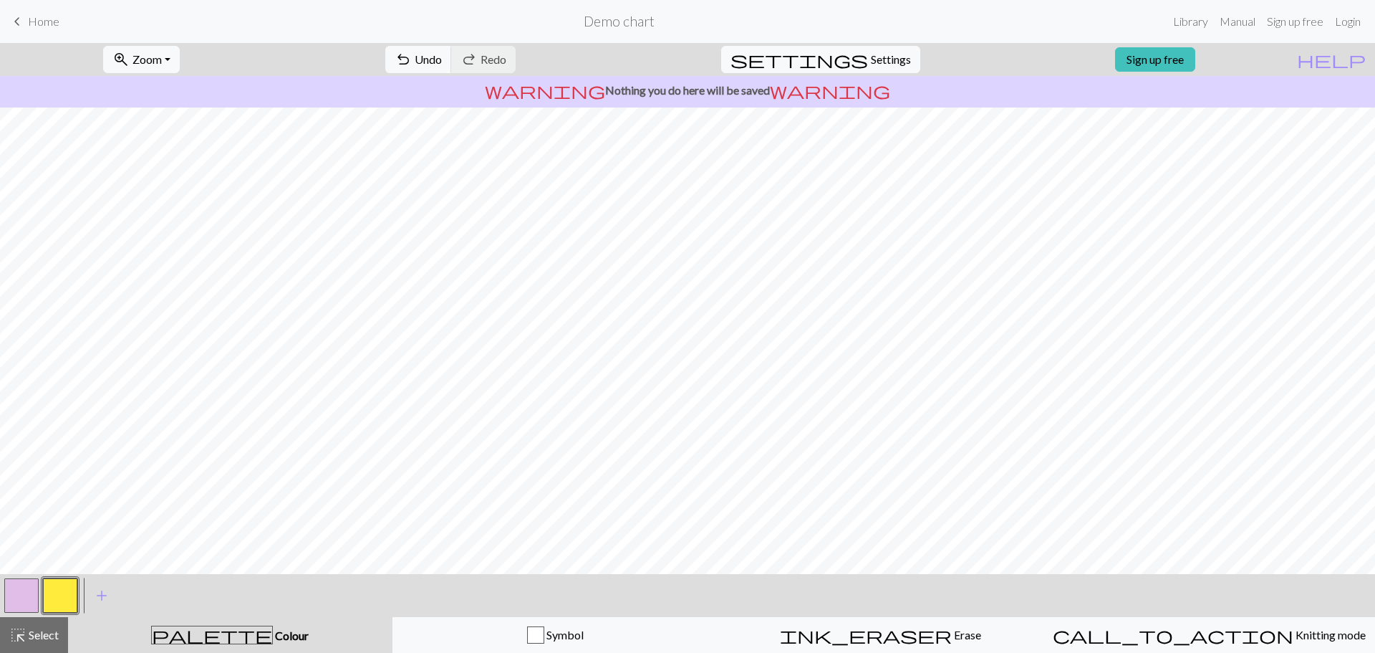
click at [18, 605] on button "button" at bounding box center [21, 595] width 34 height 34
click at [63, 585] on button "button" at bounding box center [60, 595] width 34 height 34
click at [18, 607] on button "button" at bounding box center [21, 595] width 34 height 34
click at [40, 597] on div at bounding box center [21, 595] width 39 height 39
click at [62, 600] on button "button" at bounding box center [60, 595] width 34 height 34
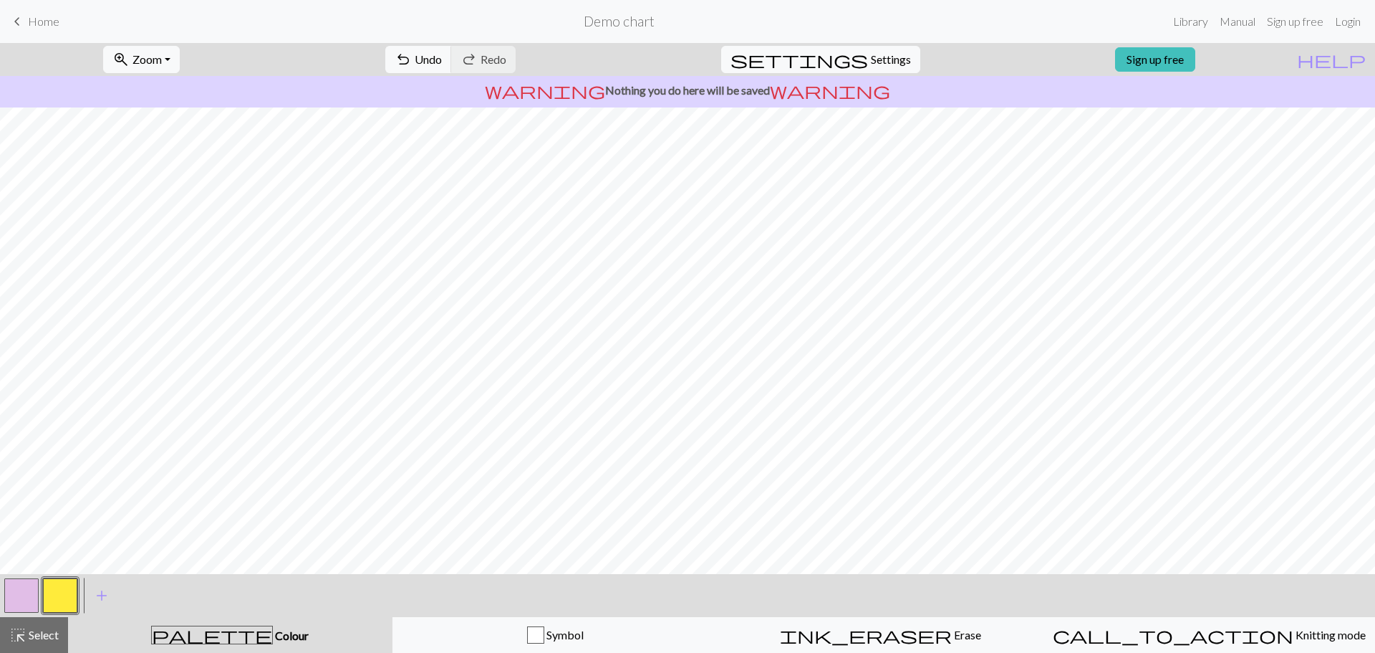
click at [11, 592] on button "button" at bounding box center [21, 595] width 34 height 34
click at [52, 595] on button "button" at bounding box center [60, 595] width 34 height 34
click at [28, 592] on button "button" at bounding box center [21, 595] width 34 height 34
click at [65, 595] on button "button" at bounding box center [60, 595] width 34 height 34
click at [38, 604] on button "button" at bounding box center [21, 595] width 34 height 34
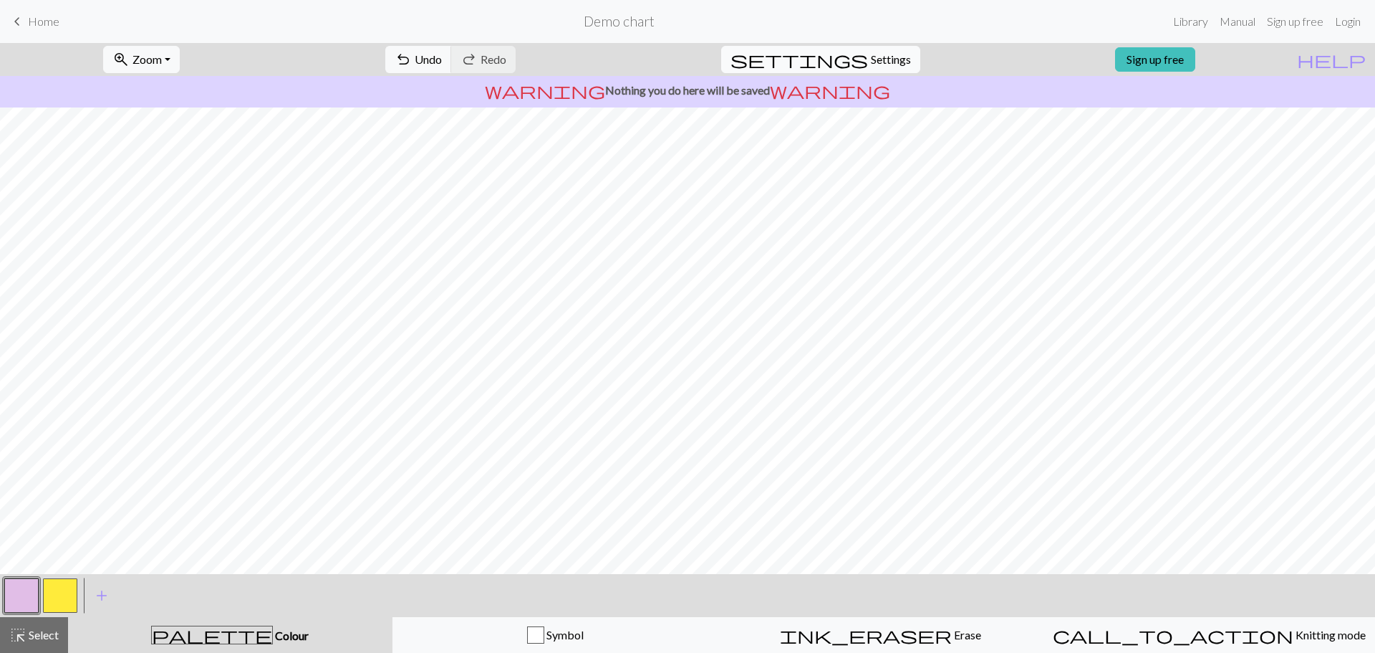
click at [881, 62] on span "Settings" at bounding box center [891, 59] width 40 height 17
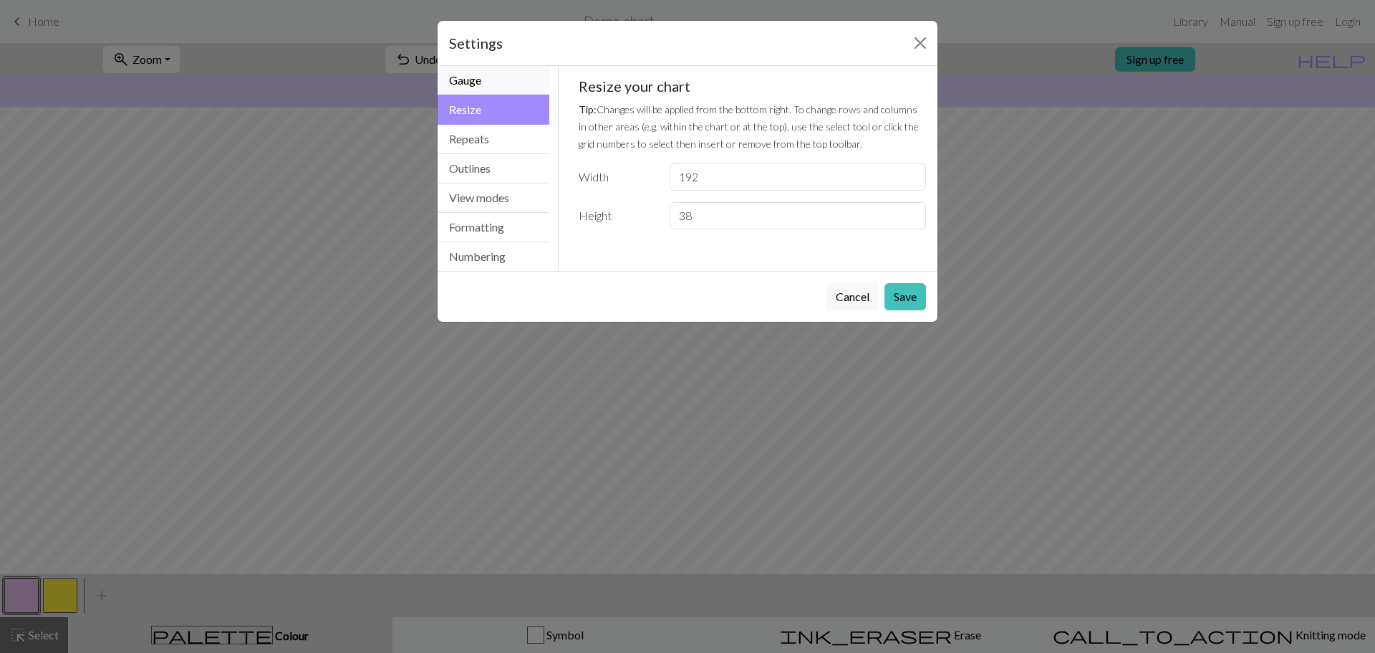
click at [504, 76] on button "Gauge" at bounding box center [494, 80] width 112 height 29
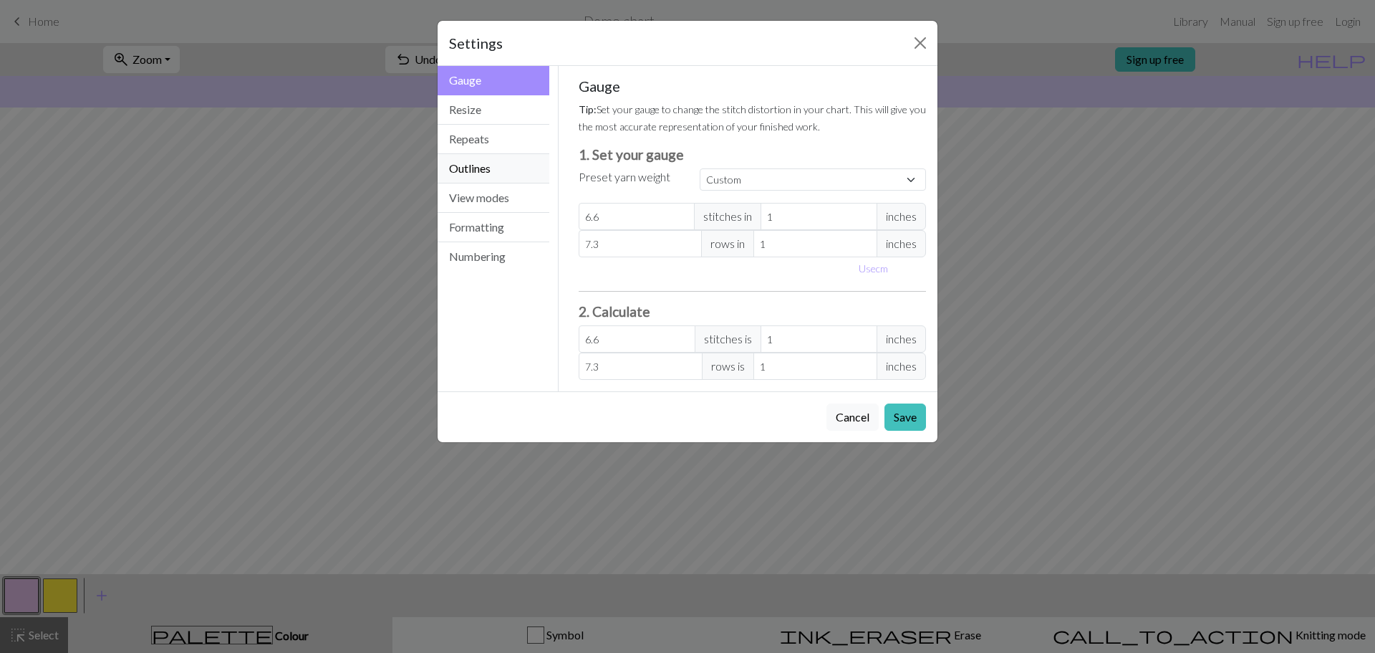
click at [519, 168] on button "Outlines" at bounding box center [494, 168] width 112 height 29
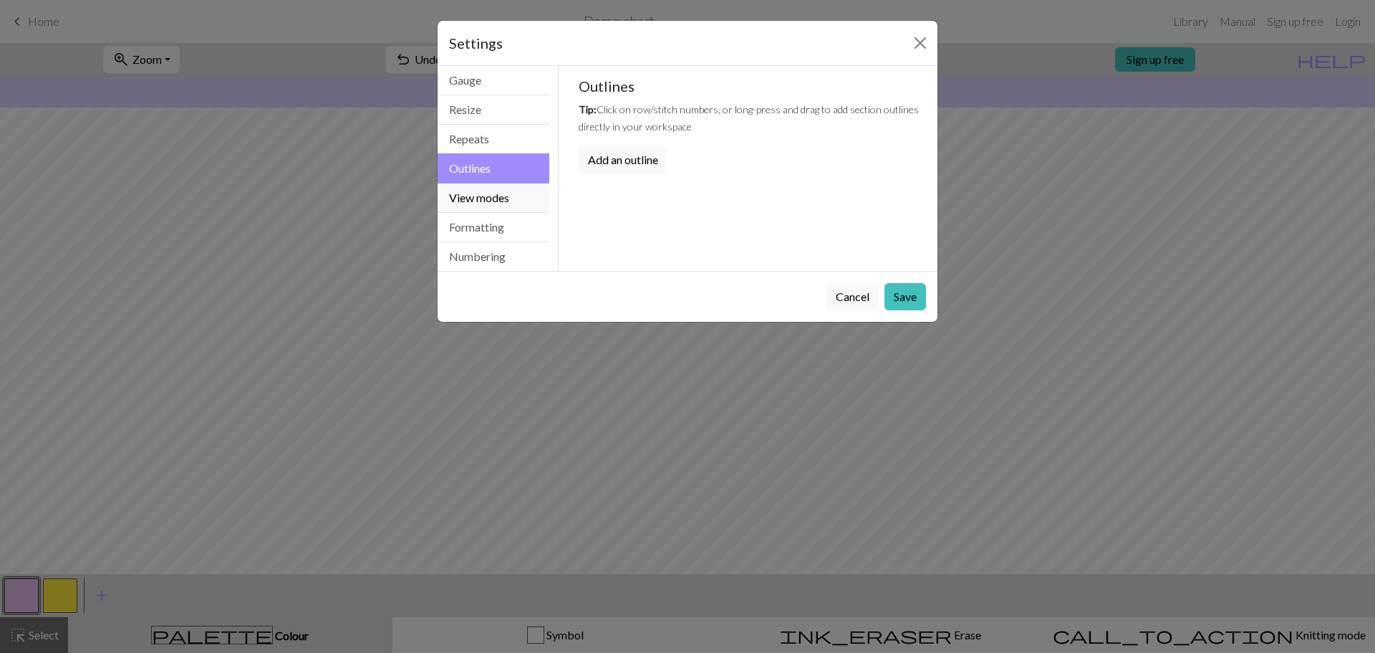
click at [505, 205] on button "View modes" at bounding box center [494, 197] width 112 height 29
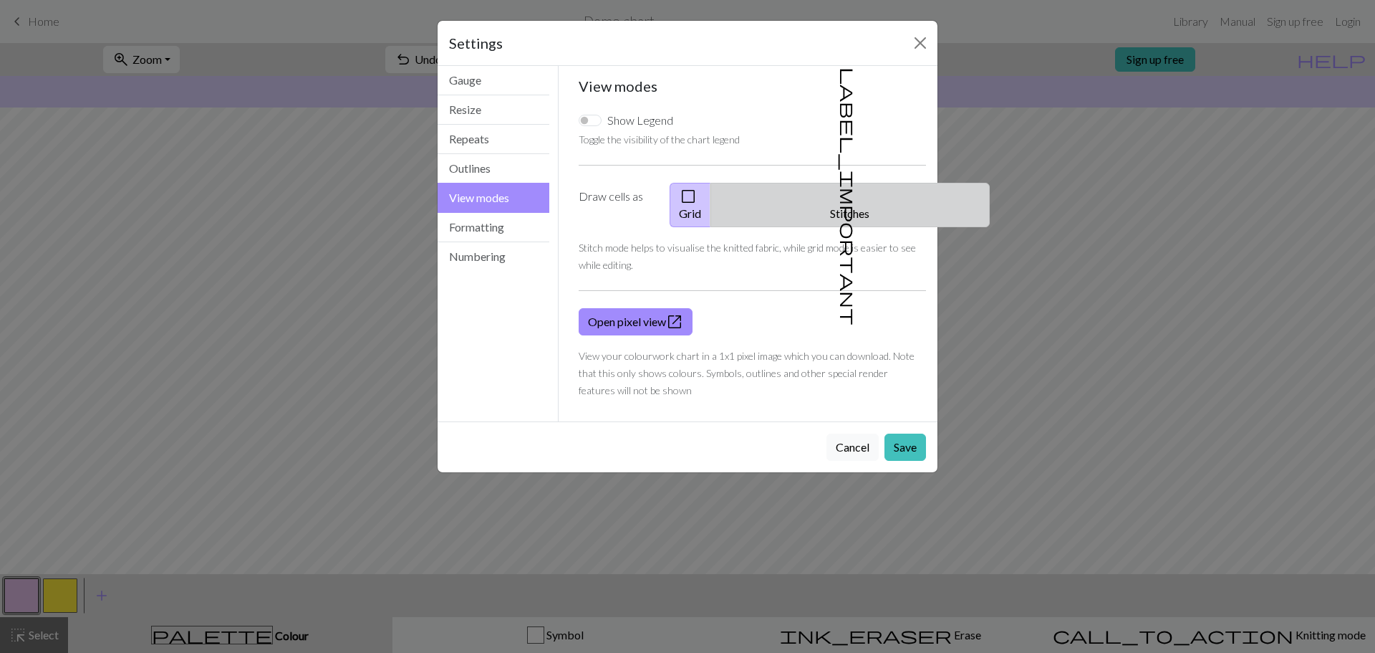
click at [840, 193] on span "label_important" at bounding box center [849, 196] width 20 height 258
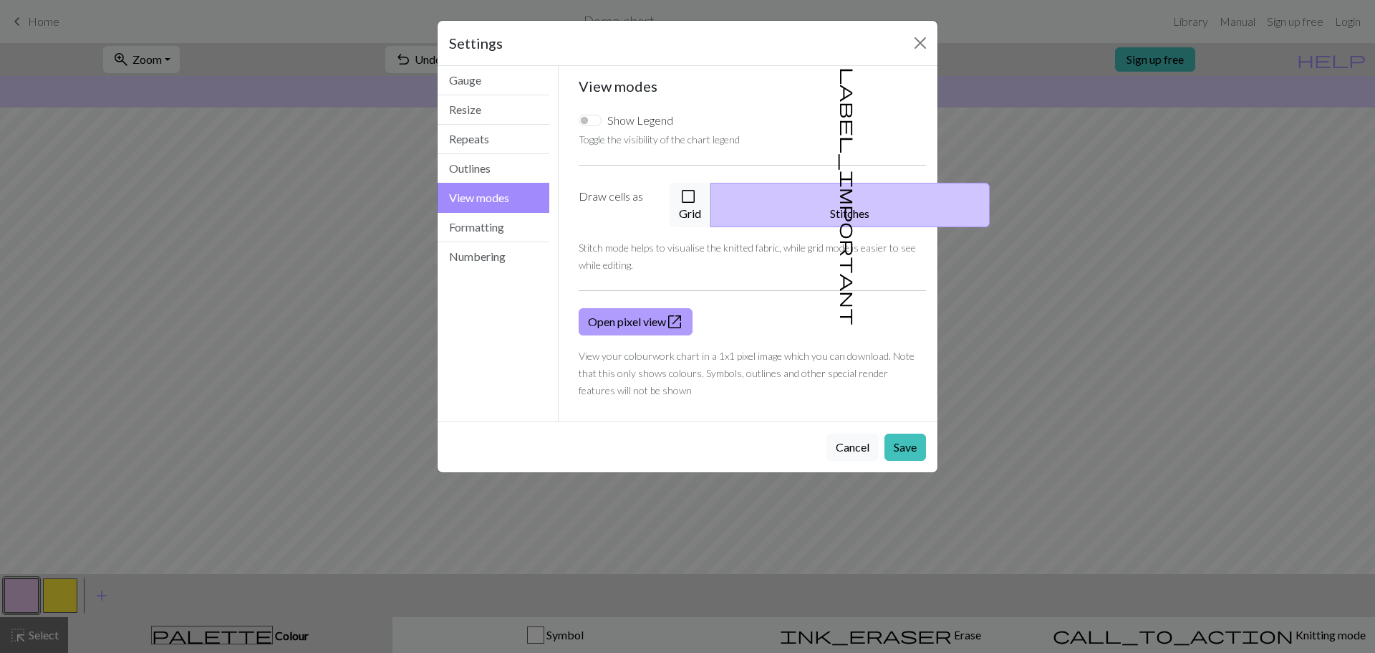
click at [648, 309] on link "Open pixel view open_in_new" at bounding box center [636, 321] width 114 height 27
click at [642, 310] on link "Open pixel view open_in_new" at bounding box center [636, 321] width 114 height 27
click at [918, 44] on button "Close" at bounding box center [920, 43] width 23 height 23
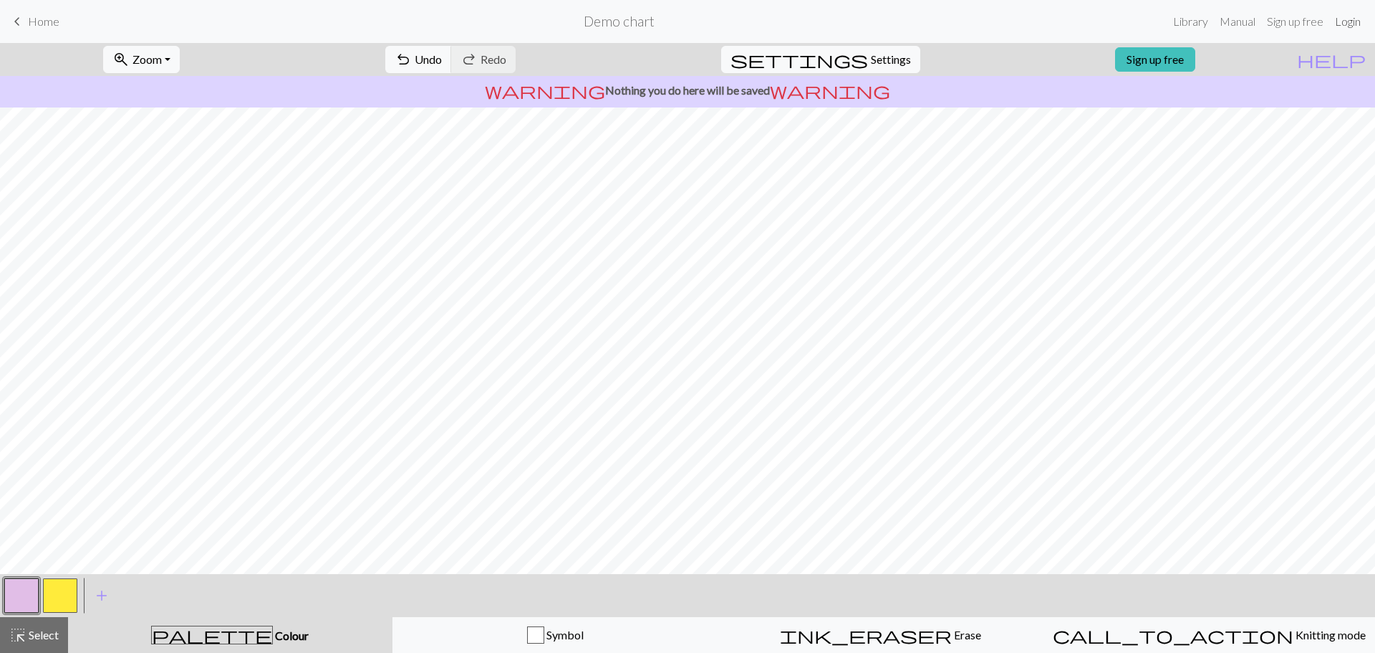
click at [1358, 21] on link "Login" at bounding box center [1348, 21] width 37 height 29
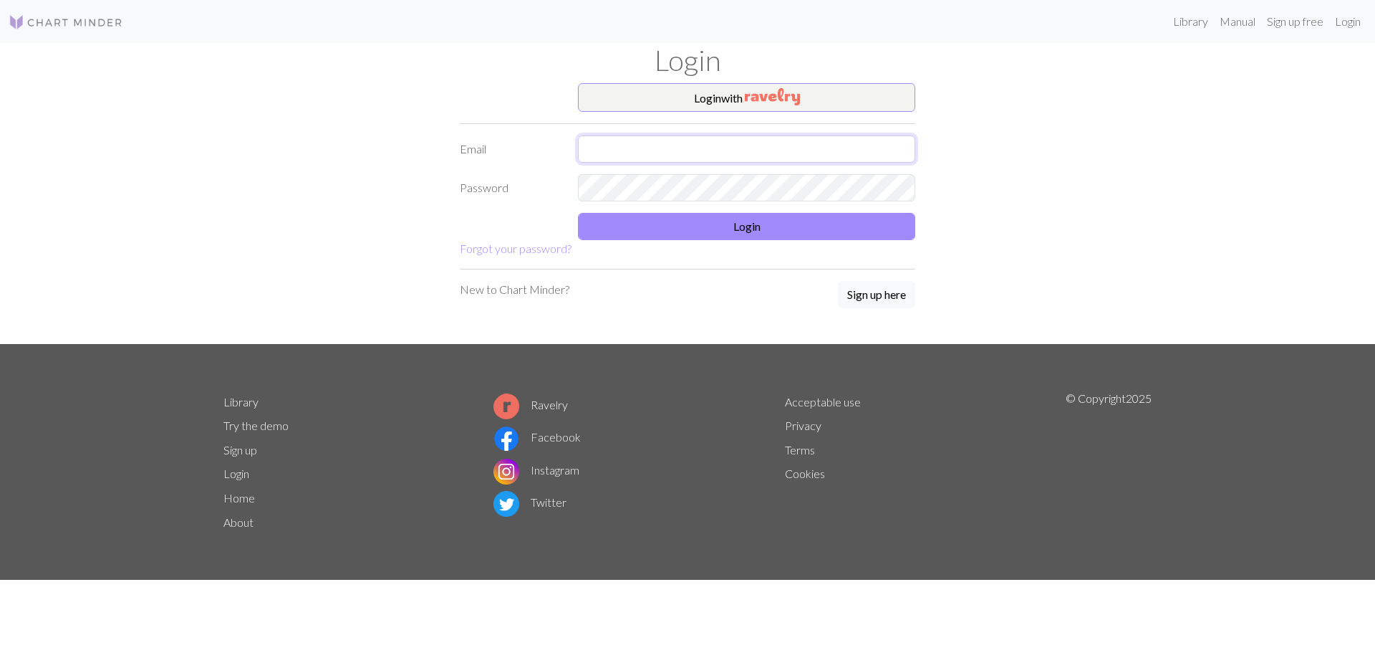
click at [648, 150] on input "text" at bounding box center [746, 148] width 337 height 27
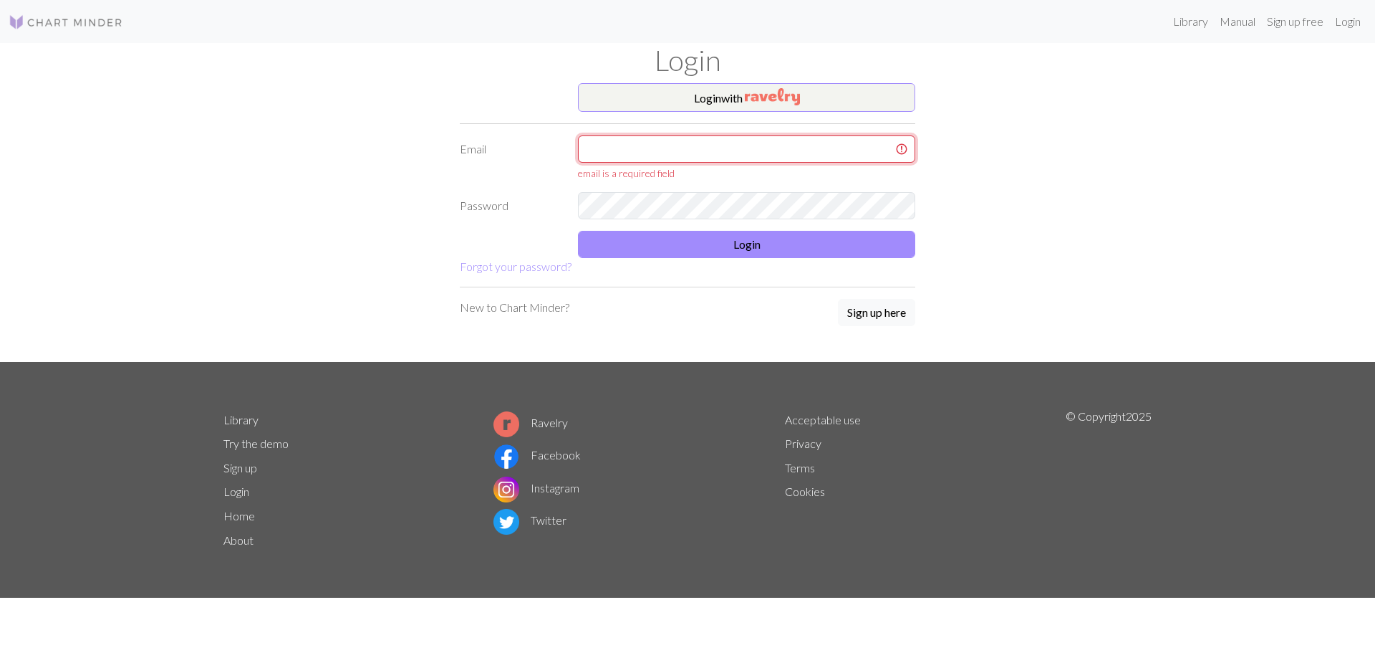
type input "[EMAIL_ADDRESS][DOMAIN_NAME]"
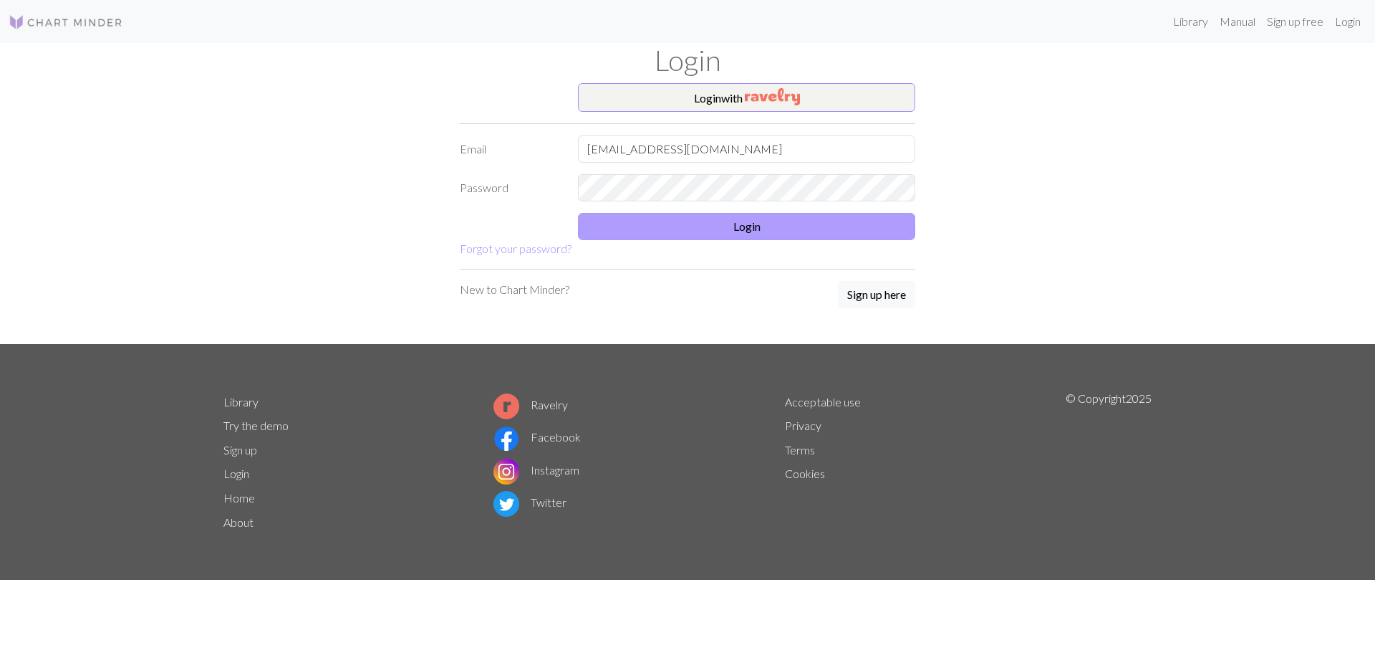
click at [724, 212] on form "Login with Email [EMAIL_ADDRESS][DOMAIN_NAME] Password Login Forgot your passwo…" at bounding box center [688, 170] width 456 height 174
click at [724, 214] on button "Login" at bounding box center [746, 226] width 337 height 27
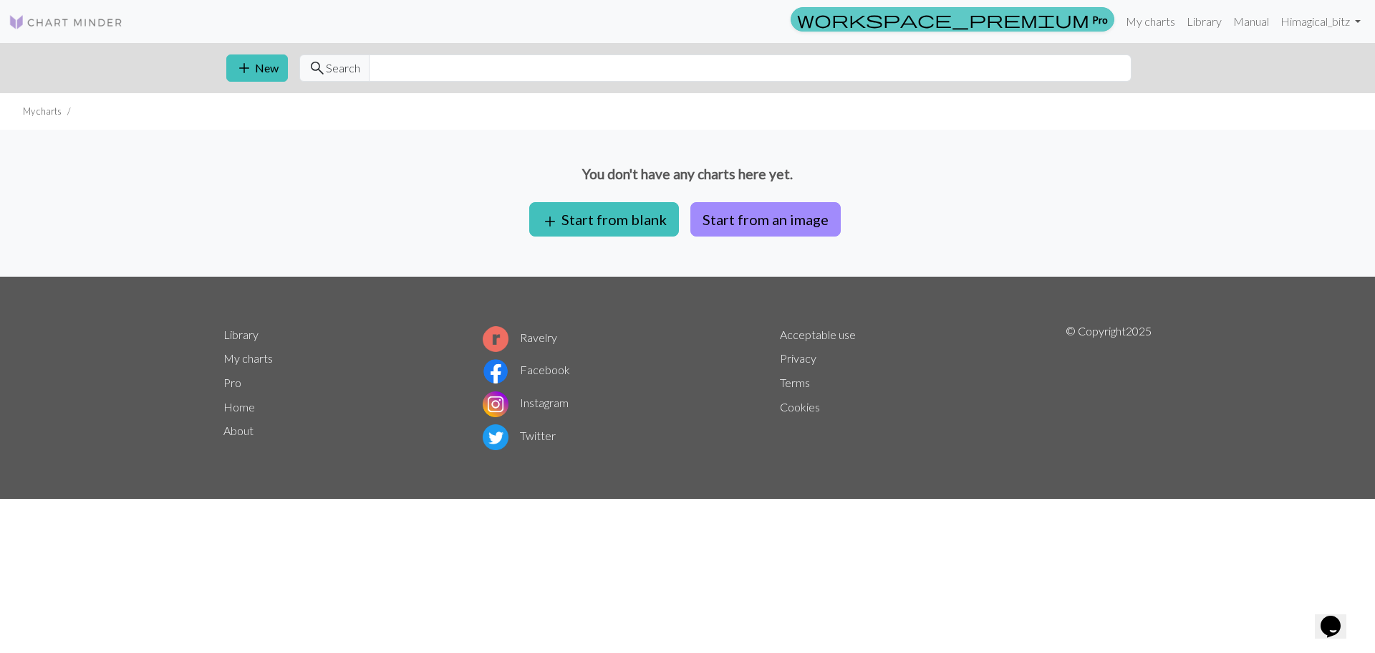
click at [1073, 17] on span "workspace_premium" at bounding box center [943, 19] width 292 height 20
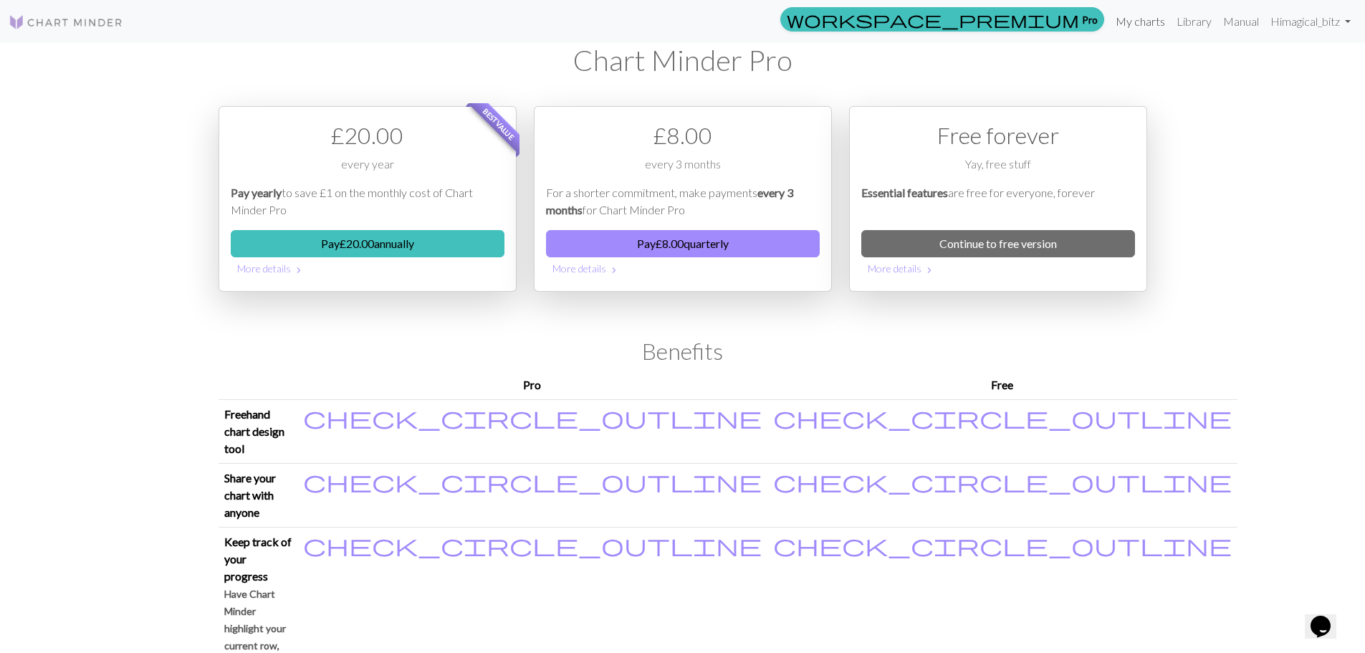
click at [1133, 21] on link "My charts" at bounding box center [1140, 21] width 61 height 29
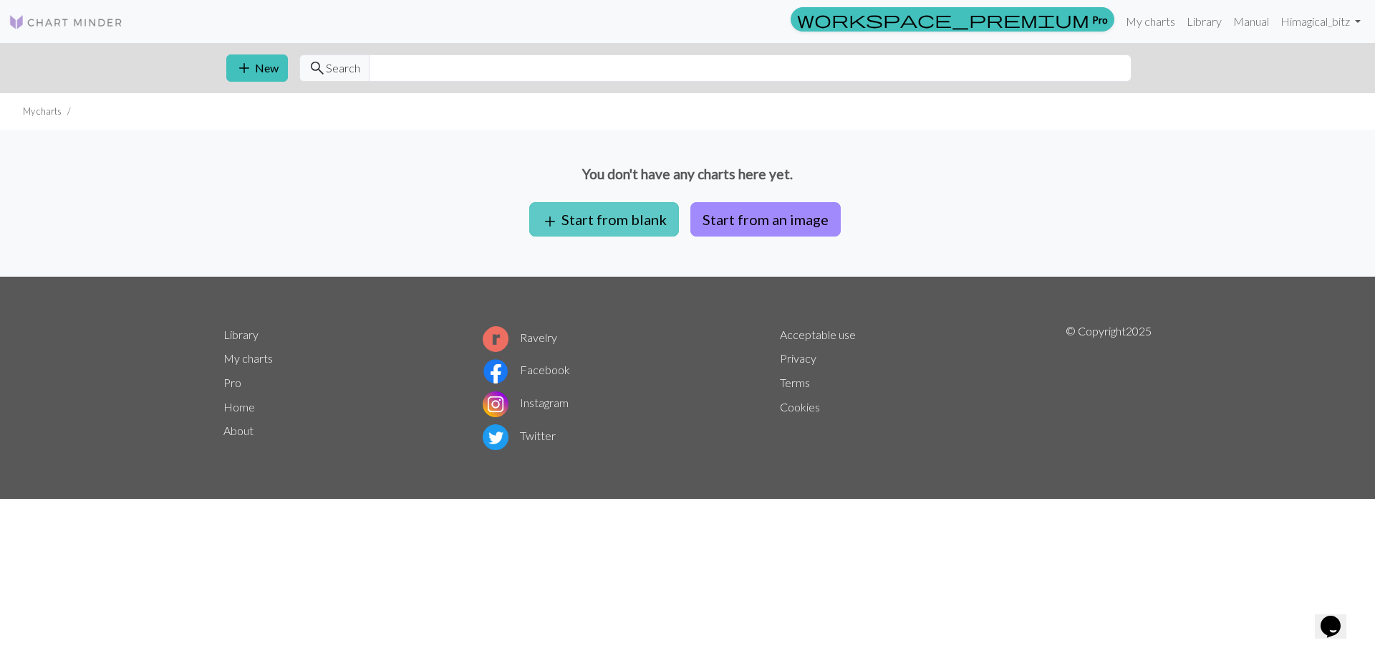
click at [552, 225] on span "add" at bounding box center [550, 221] width 17 height 20
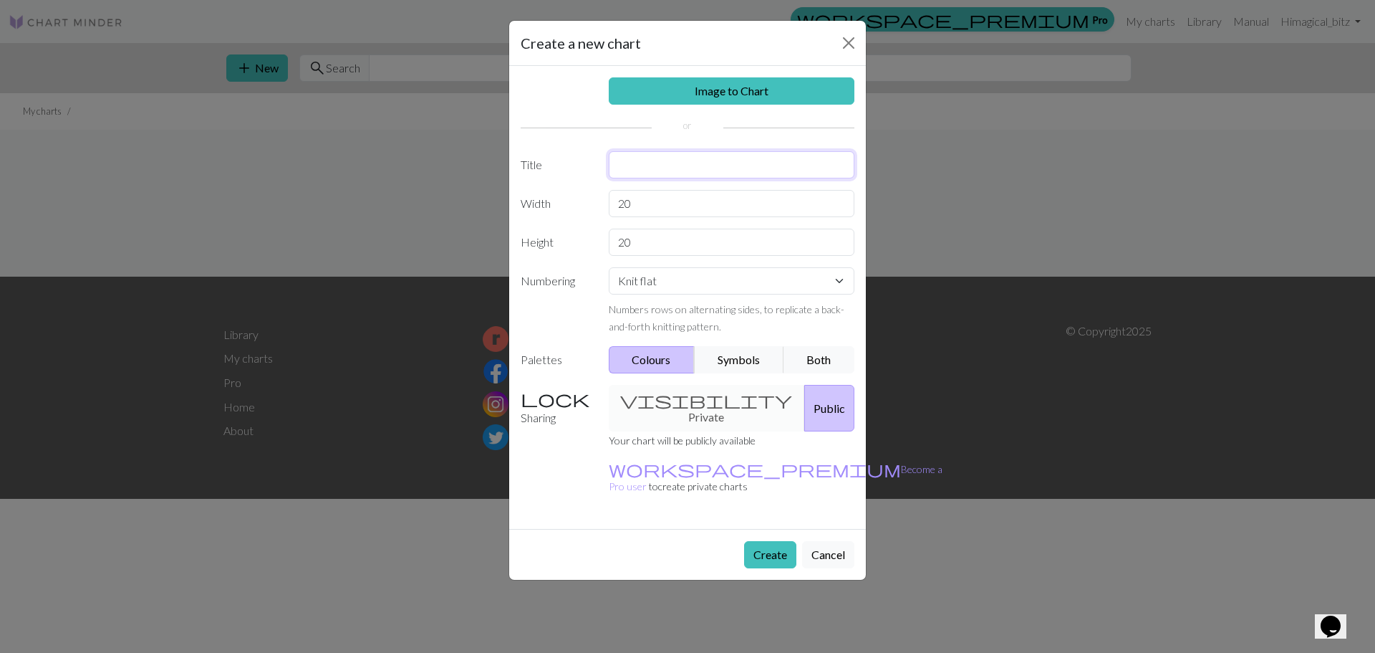
click at [666, 164] on input "text" at bounding box center [732, 164] width 246 height 27
type input "EAT THE RICH"
click at [670, 203] on input "20" at bounding box center [732, 203] width 246 height 27
click at [696, 287] on select "Knit flat Knit in the round Lace knitting Cross stitch" at bounding box center [732, 280] width 246 height 27
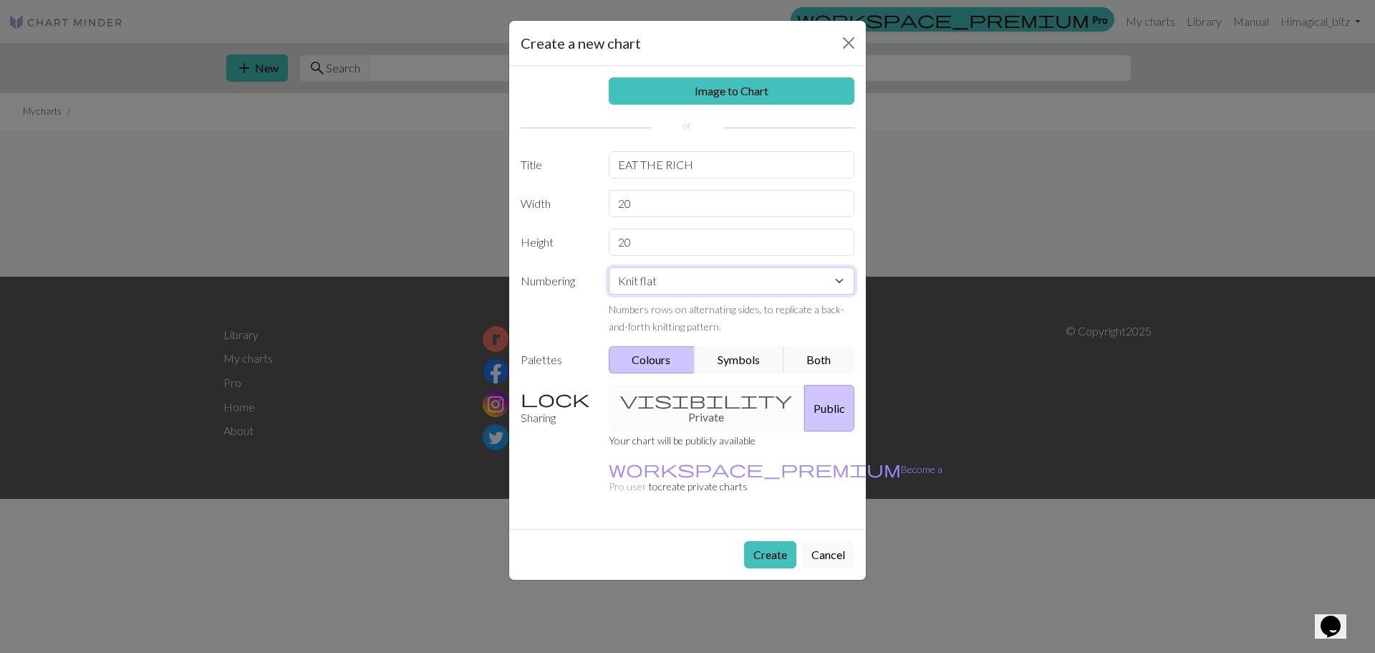
select select "round"
click at [609, 267] on select "Knit flat Knit in the round Lace knitting Cross stitch" at bounding box center [732, 280] width 246 height 27
click at [674, 198] on input "20" at bounding box center [732, 203] width 246 height 27
click at [674, 200] on input "20" at bounding box center [732, 203] width 246 height 27
click at [673, 200] on input "20" at bounding box center [732, 203] width 246 height 27
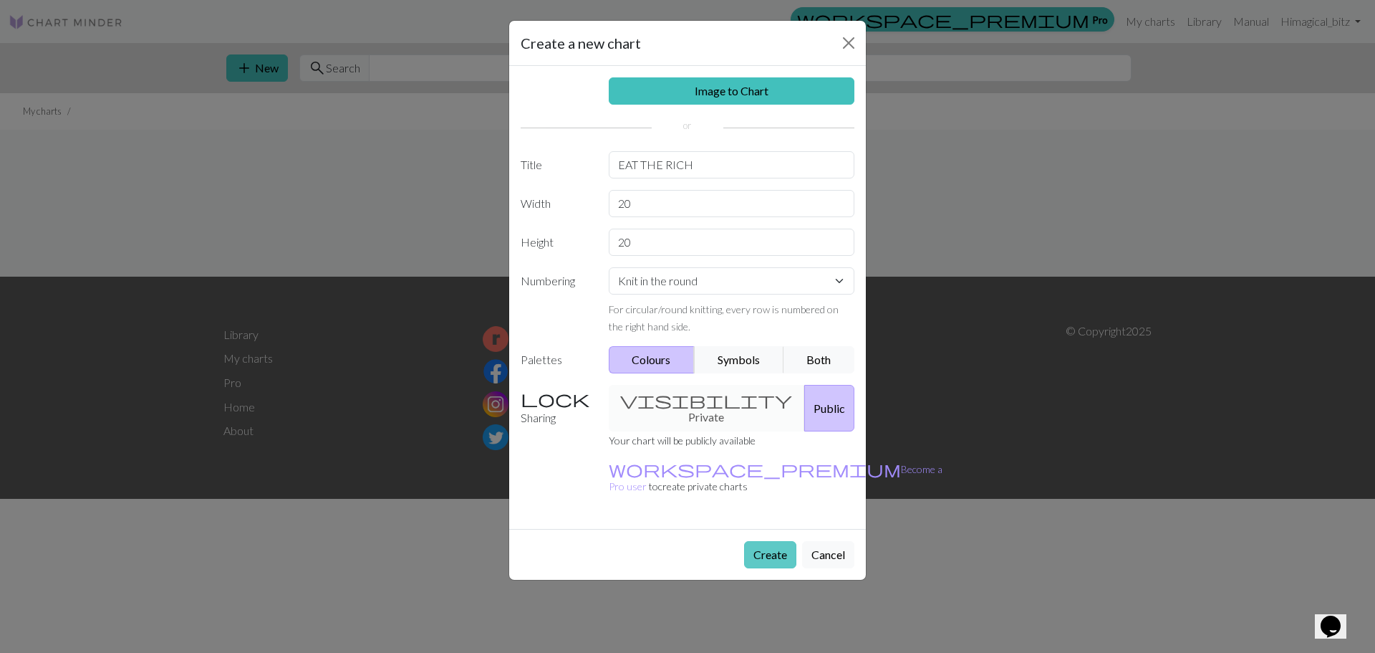
click at [771, 541] on button "Create" at bounding box center [770, 554] width 52 height 27
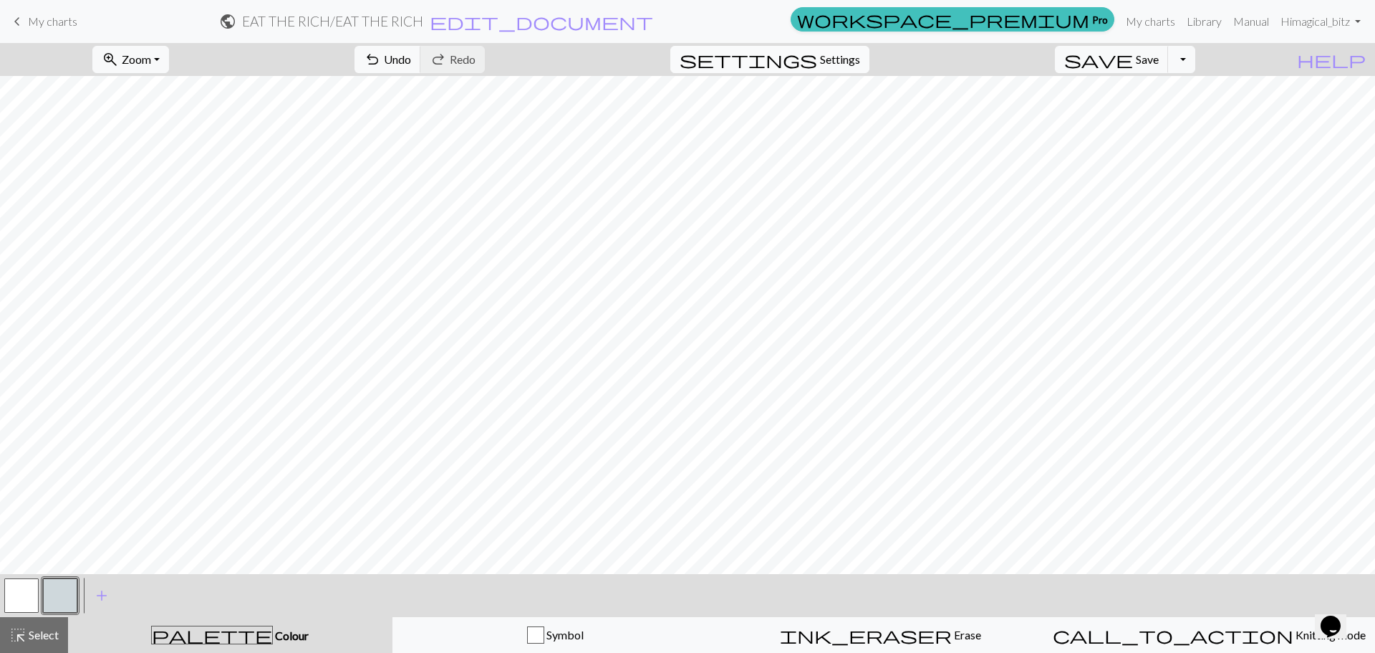
click at [860, 54] on span "Settings" at bounding box center [840, 59] width 40 height 17
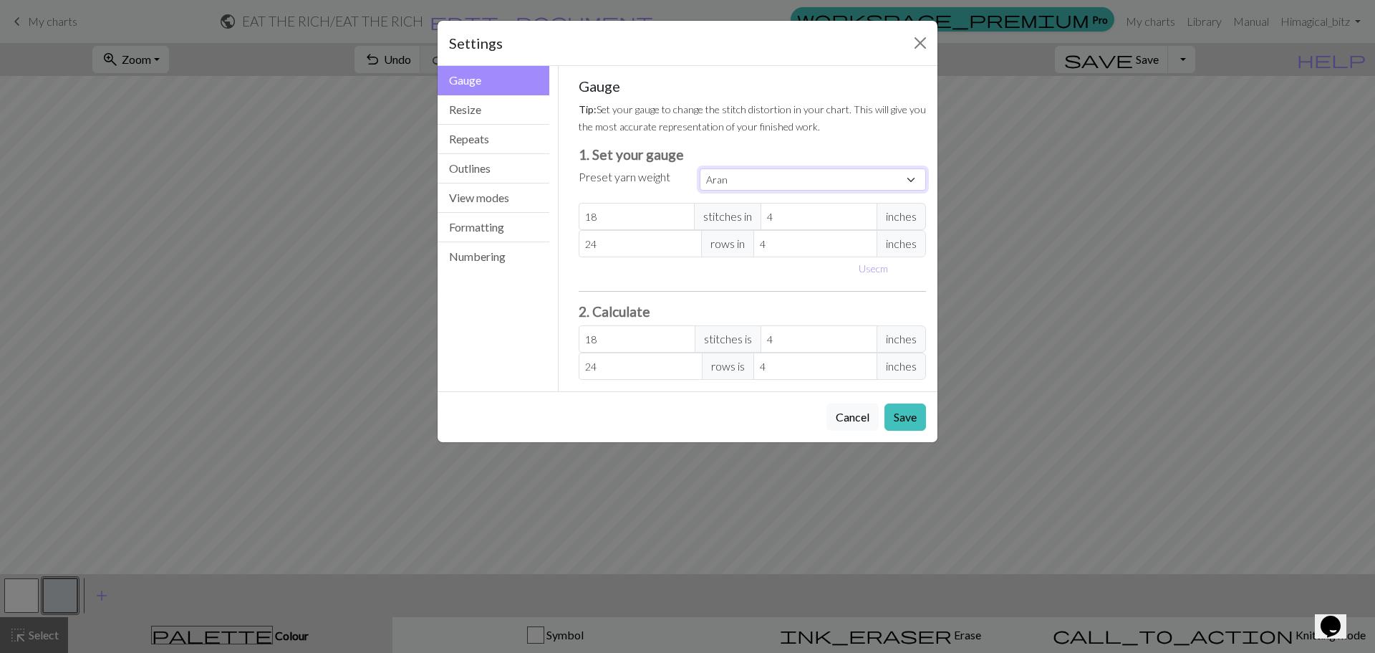
click at [747, 180] on select "Custom Square Lace Light Fingering Fingering Sport Double knit Worsted Aran Bul…" at bounding box center [813, 179] width 226 height 22
select select "custom"
click at [700, 168] on select "Custom Square Lace Light Fingering Fingering Sport Double knit Worsted Aran Bul…" at bounding box center [813, 179] width 226 height 22
click at [633, 216] on input "18" at bounding box center [637, 216] width 117 height 27
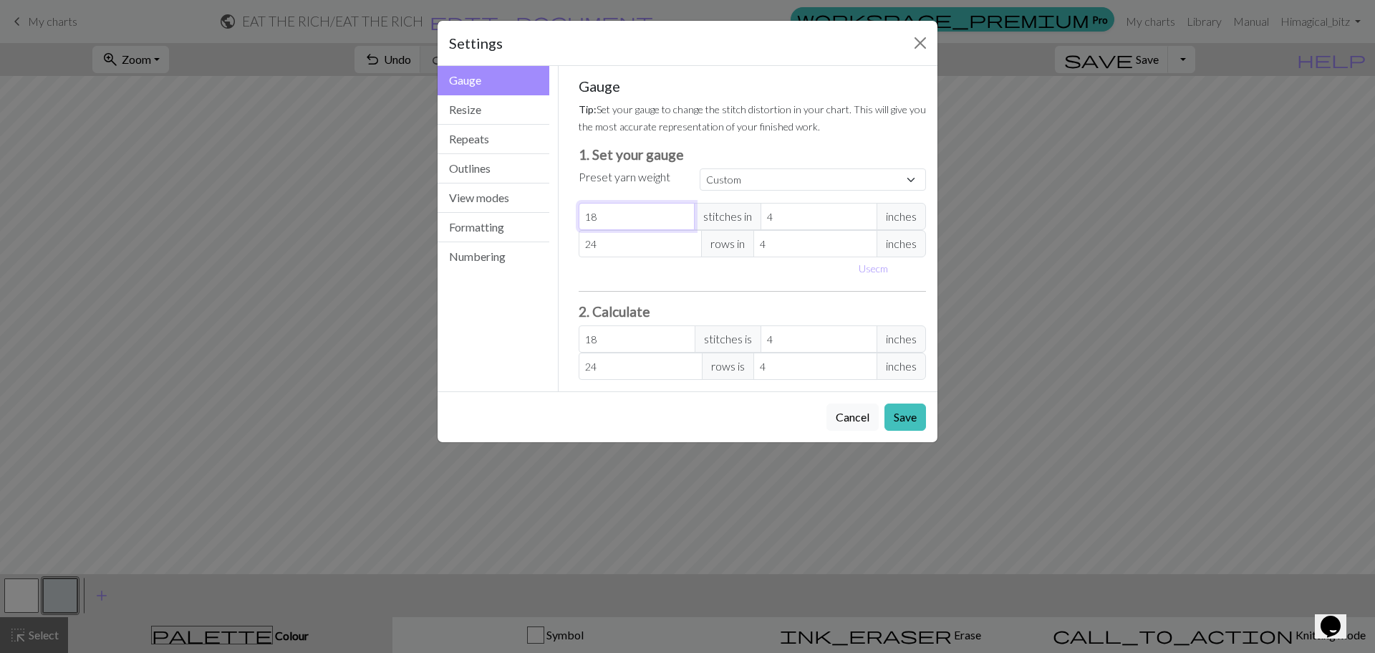
click at [633, 216] on input "18" at bounding box center [637, 216] width 117 height 27
type input "4"
type input "0"
type input "5"
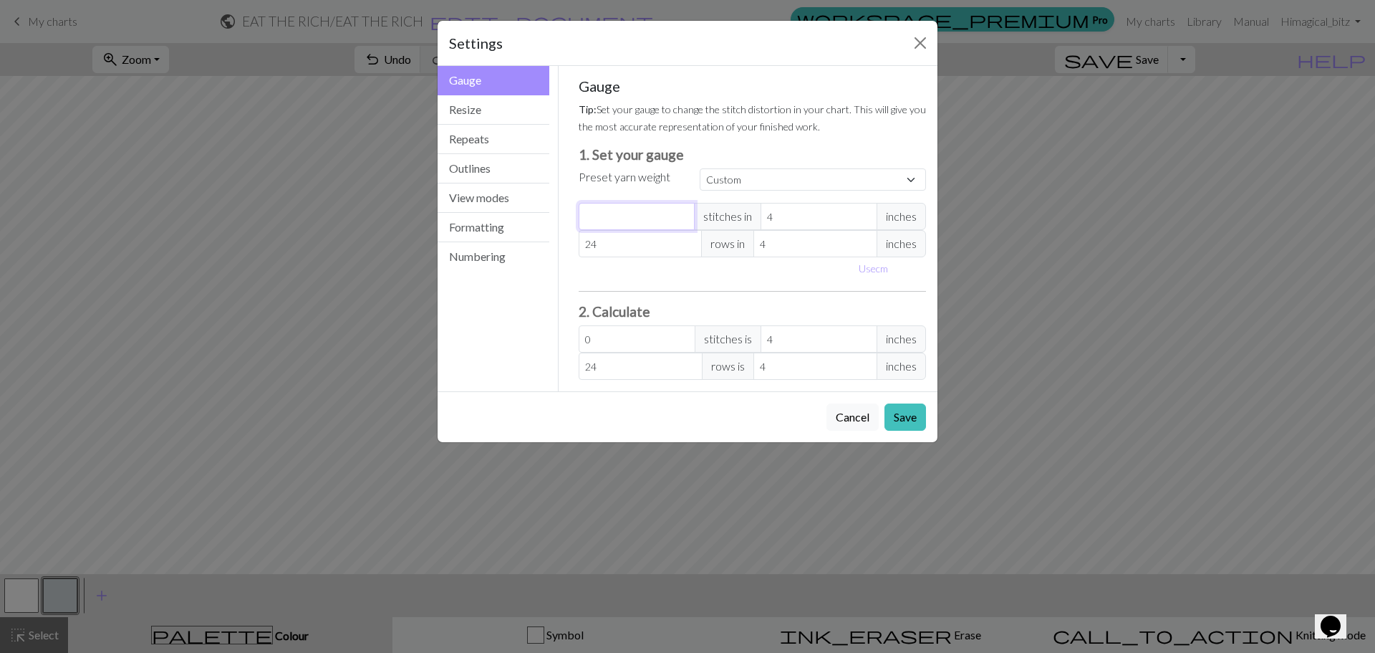
type input "5"
type input "5.5"
click at [796, 211] on input "4" at bounding box center [819, 216] width 117 height 27
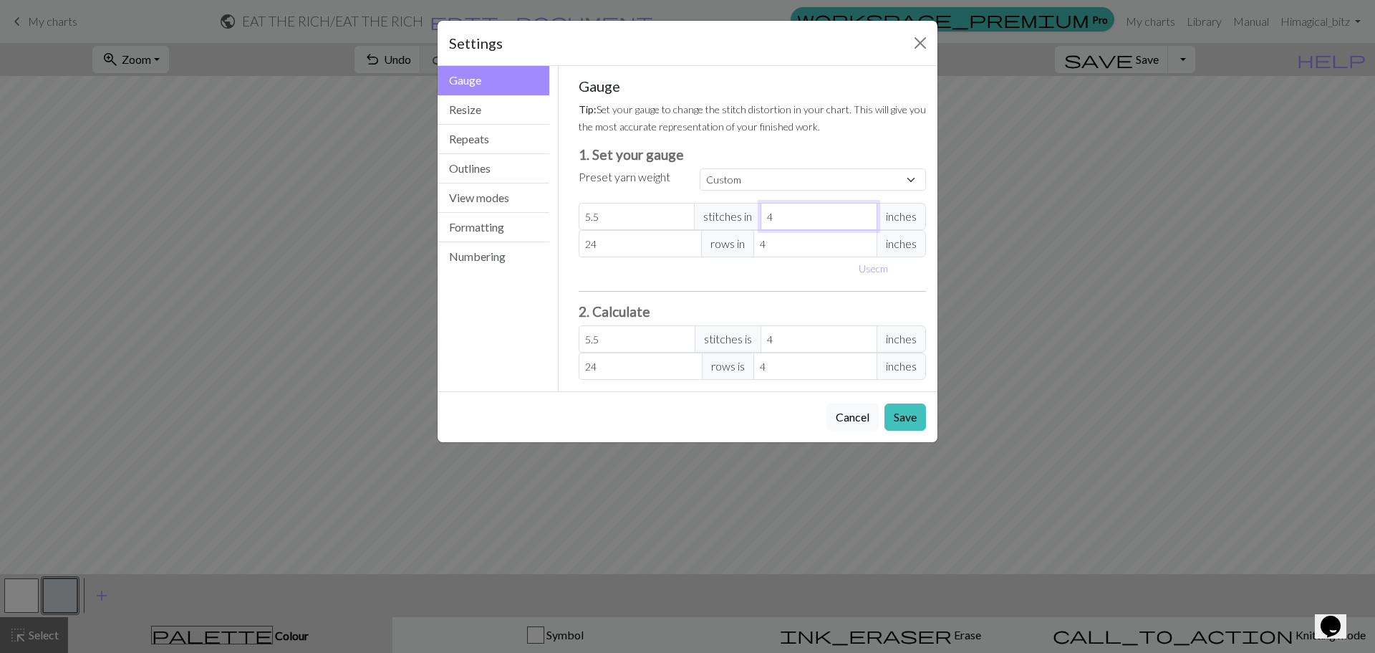
click at [796, 211] on input "4" at bounding box center [819, 216] width 117 height 27
drag, startPoint x: 781, startPoint y: 219, endPoint x: 736, endPoint y: 223, distance: 44.6
click at [737, 223] on div "5.5 stitches in 4 inches" at bounding box center [753, 216] width 348 height 27
type input "1"
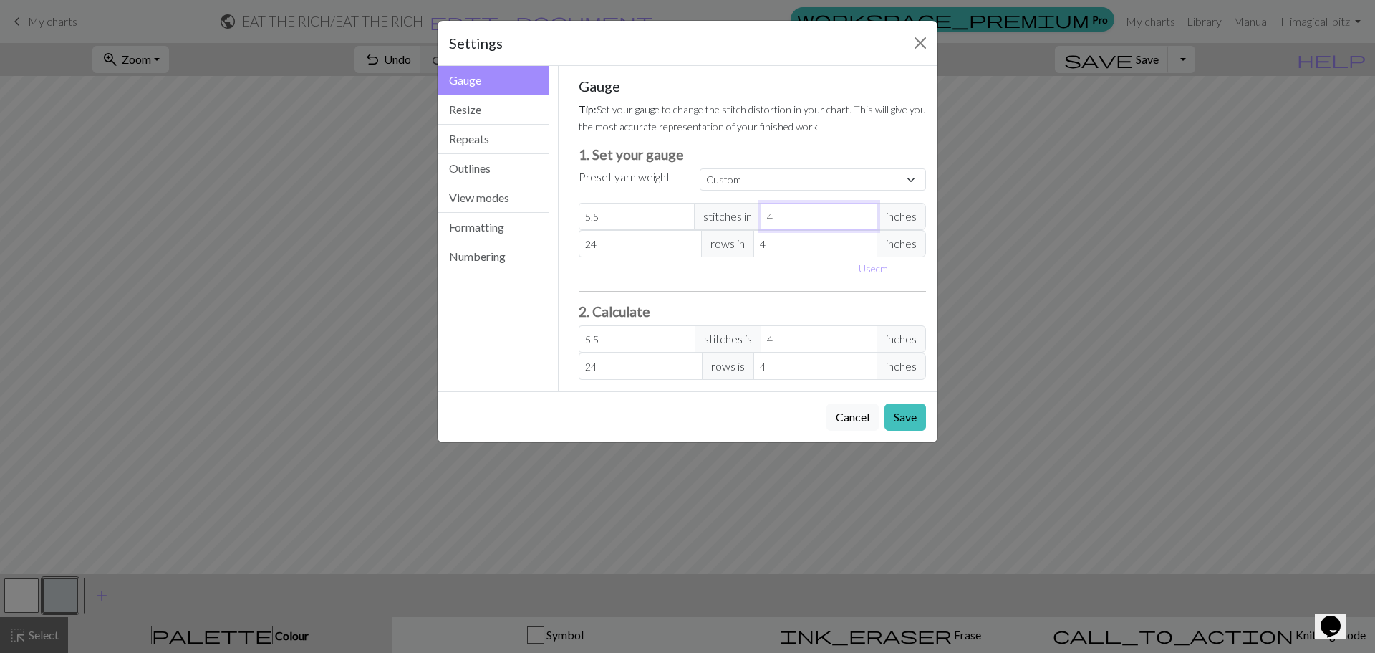
type input "22"
type input "1"
click at [640, 247] on input "24" at bounding box center [641, 243] width 124 height 27
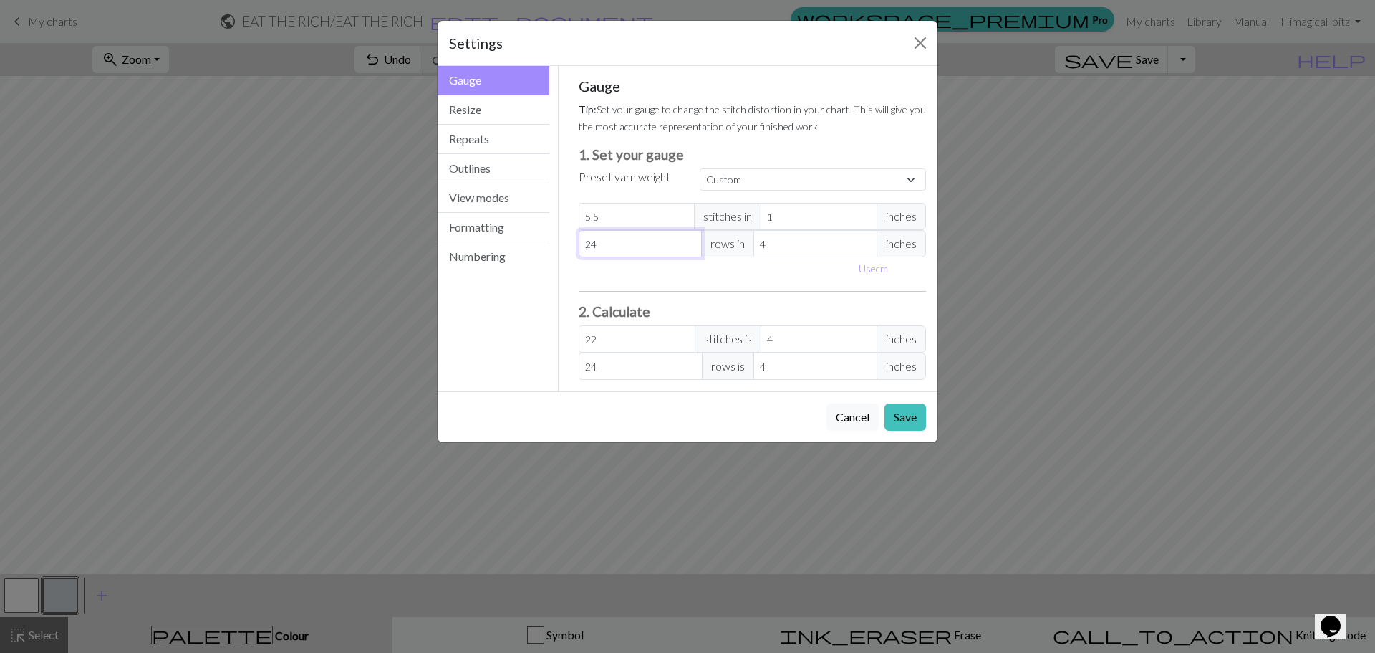
type input "7"
type input "7.3"
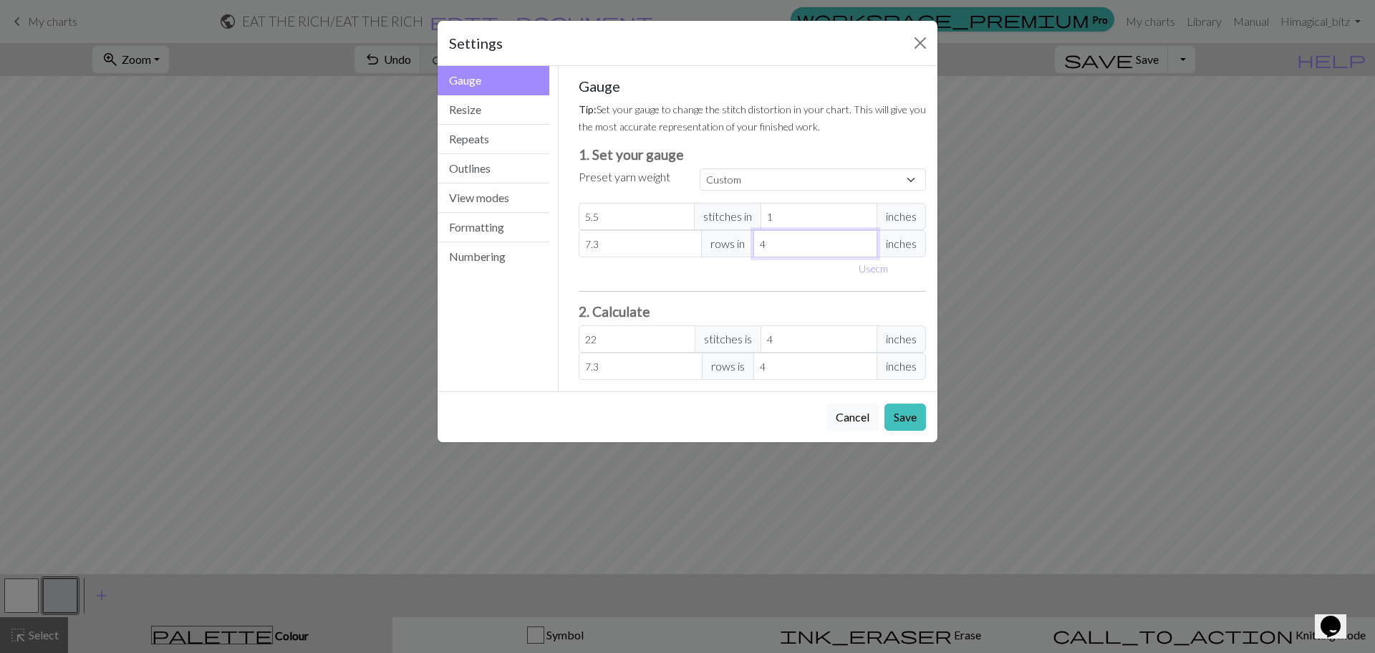
type input "3"
type input "9.73"
click at [864, 250] on input "3" at bounding box center [816, 243] width 124 height 27
type input "2"
type input "14.6"
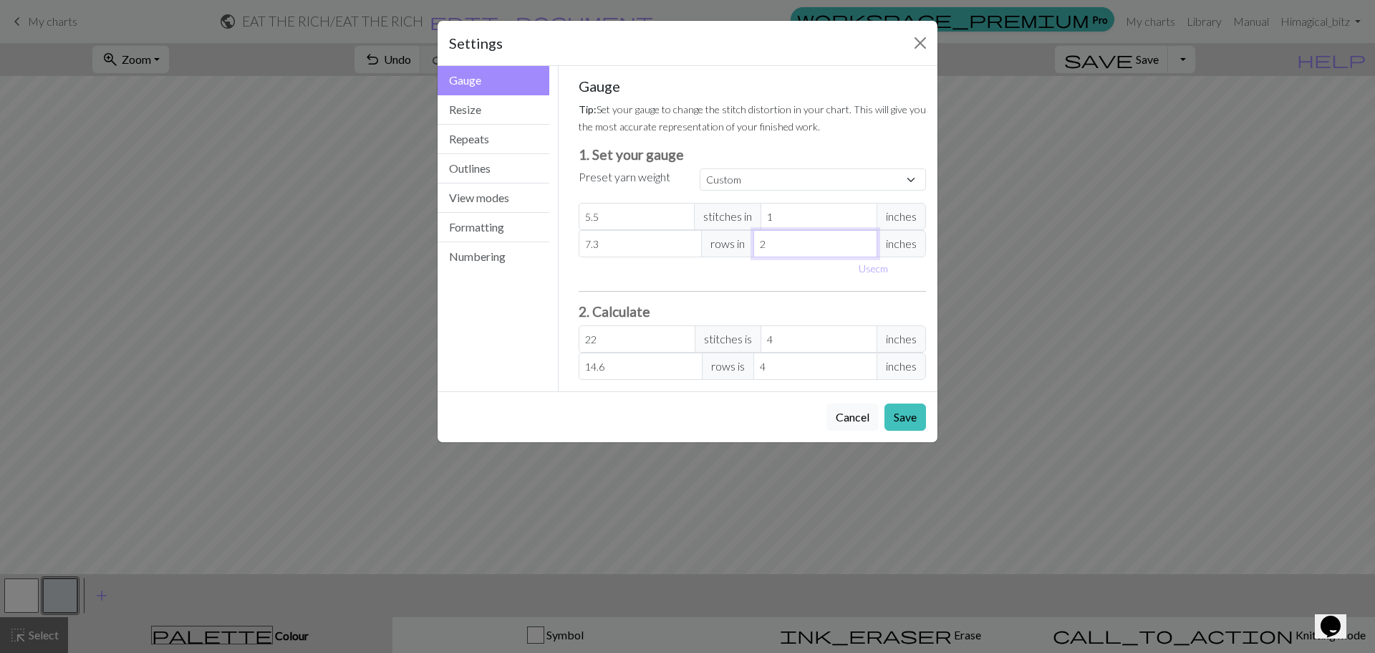
click at [864, 250] on input "2" at bounding box center [816, 243] width 124 height 27
type input "1"
type input "29.2"
click at [864, 250] on input "1" at bounding box center [816, 243] width 124 height 27
type input "0"
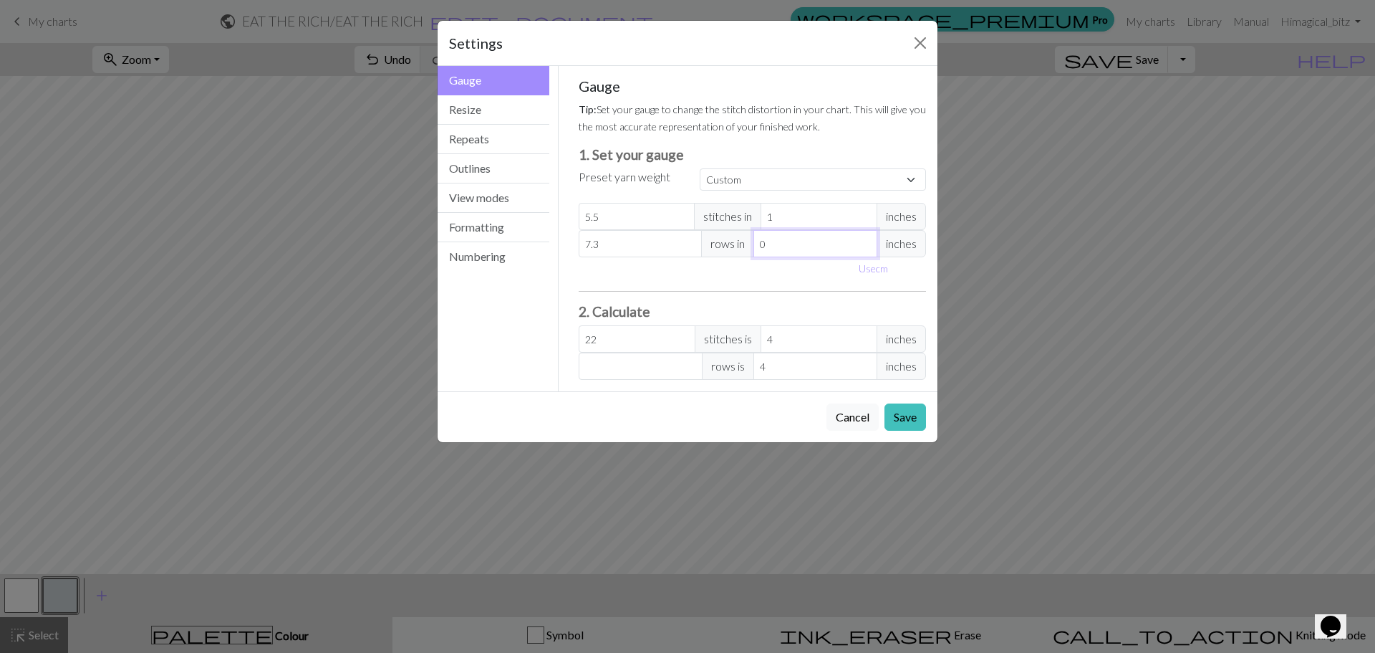
click at [864, 250] on input "0" at bounding box center [816, 243] width 124 height 27
click at [865, 232] on input "0" at bounding box center [816, 243] width 124 height 27
type input "1"
type input "29.2"
type input "1"
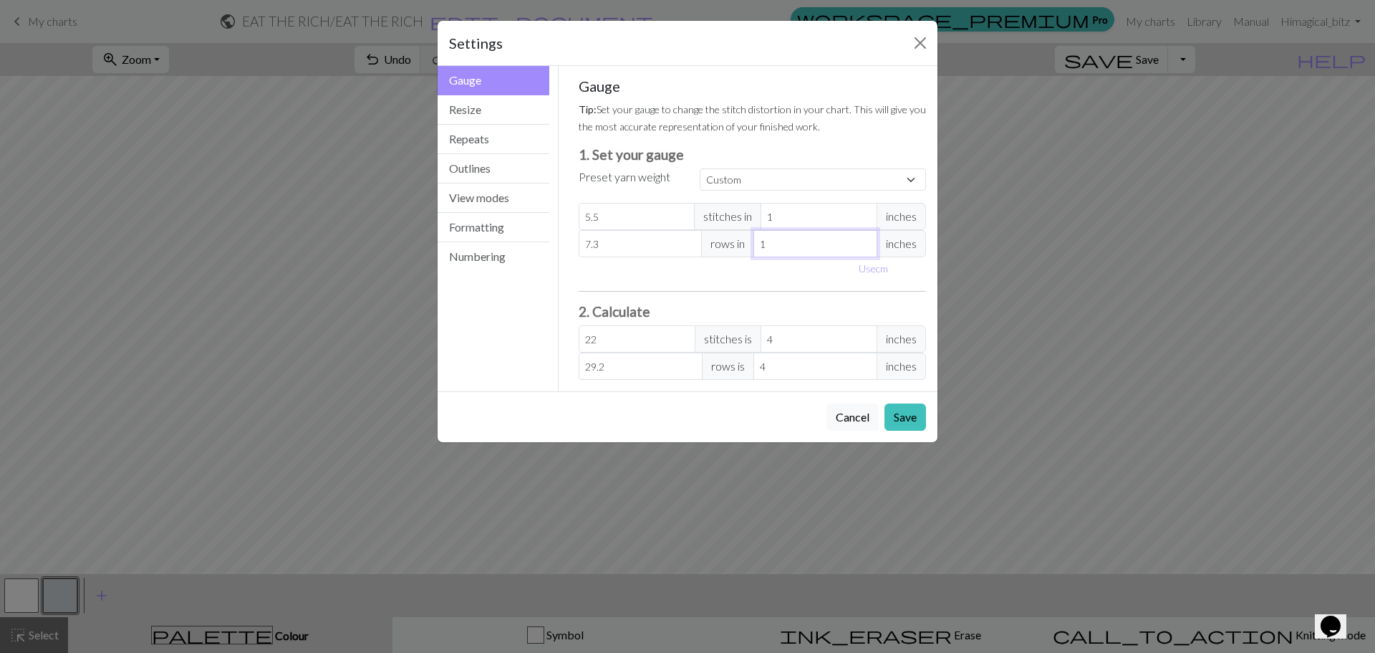
click at [865, 240] on input "1" at bounding box center [816, 243] width 124 height 27
click at [482, 109] on button "Resize" at bounding box center [494, 109] width 112 height 29
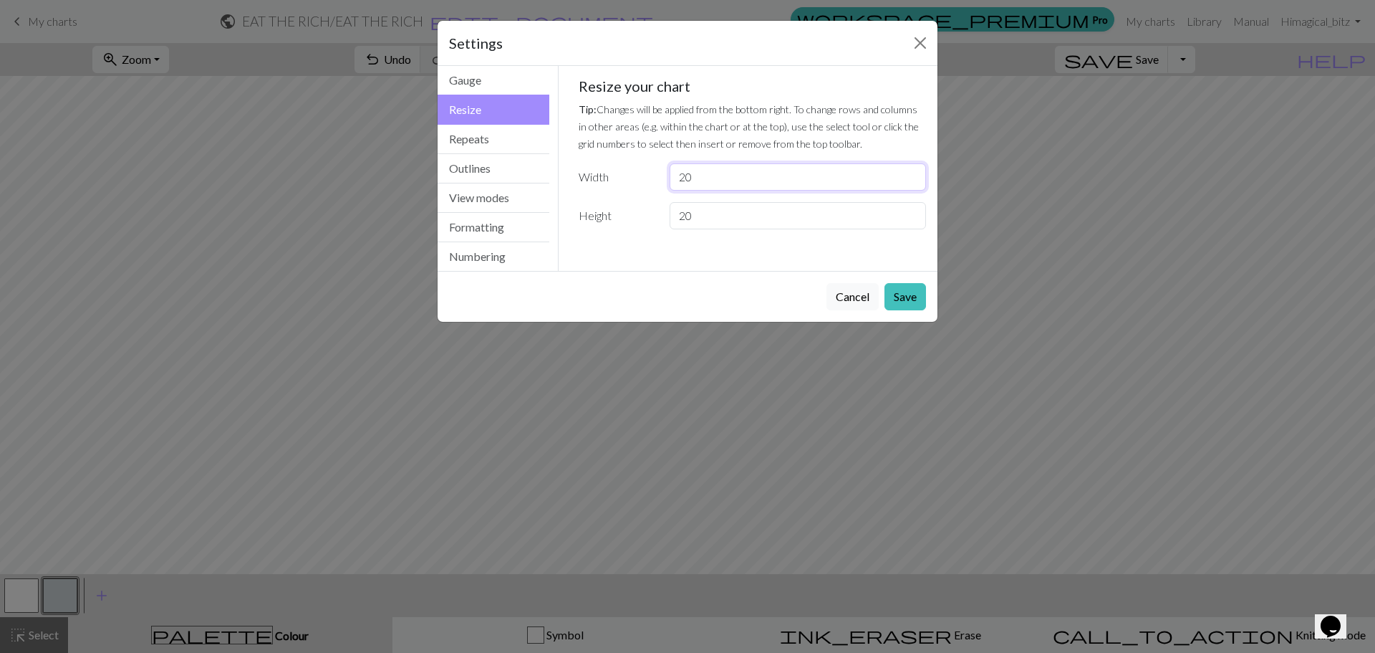
click at [716, 178] on input "20" at bounding box center [798, 176] width 256 height 27
type input "192"
click at [708, 213] on input "20" at bounding box center [798, 215] width 256 height 27
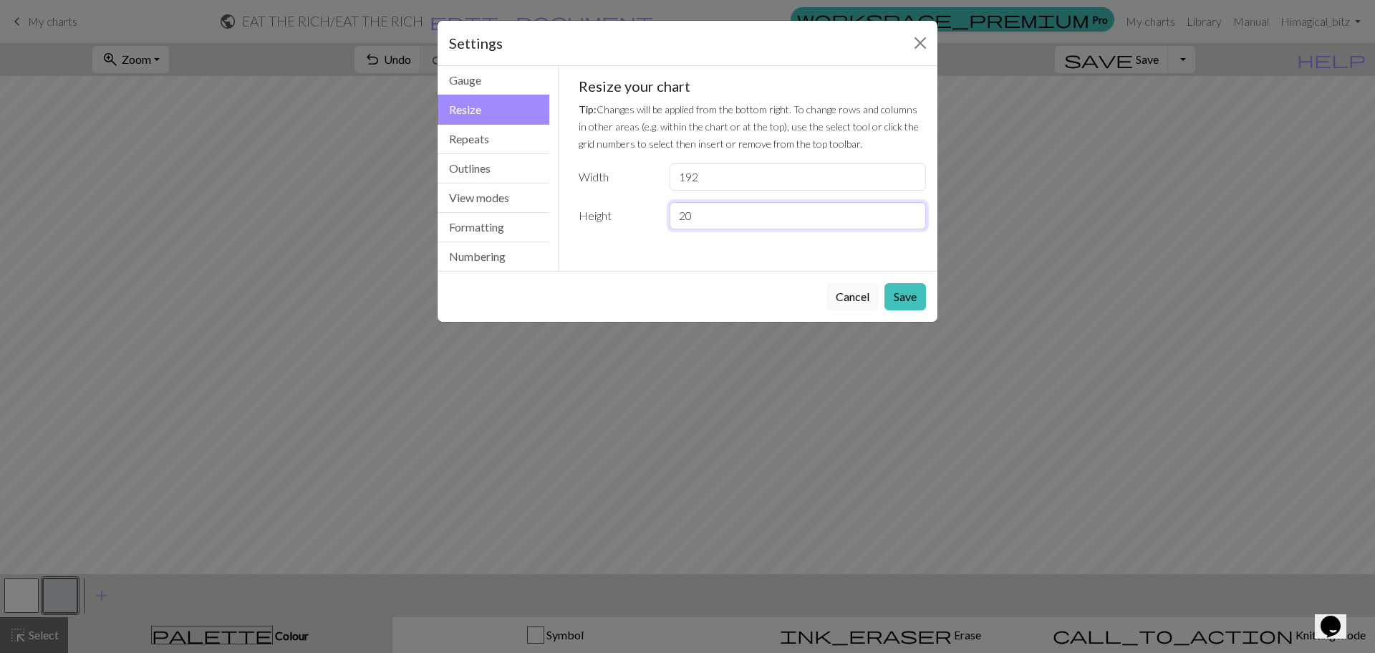
click at [708, 213] on input "20" at bounding box center [798, 215] width 256 height 27
type input "3"
type input "45"
click at [908, 291] on button "Save" at bounding box center [906, 296] width 42 height 27
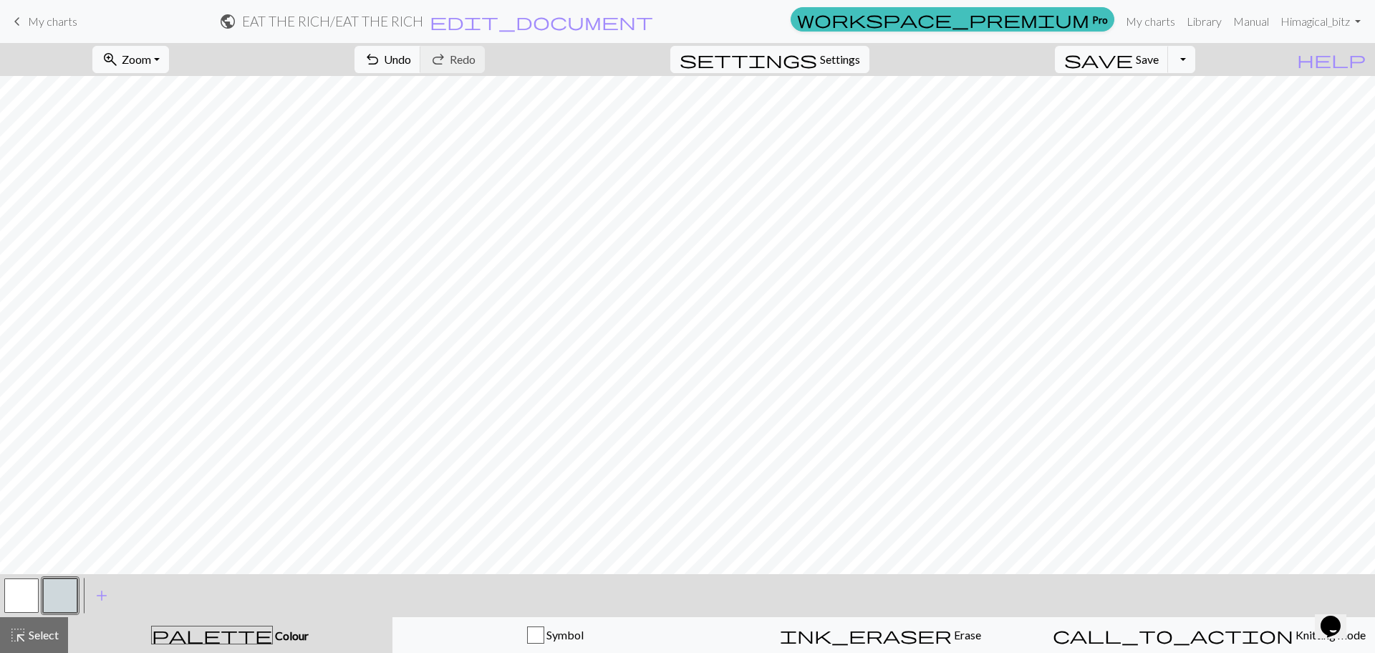
click at [13, 597] on button "button" at bounding box center [21, 595] width 34 height 34
click at [14, 597] on button "button" at bounding box center [21, 595] width 34 height 34
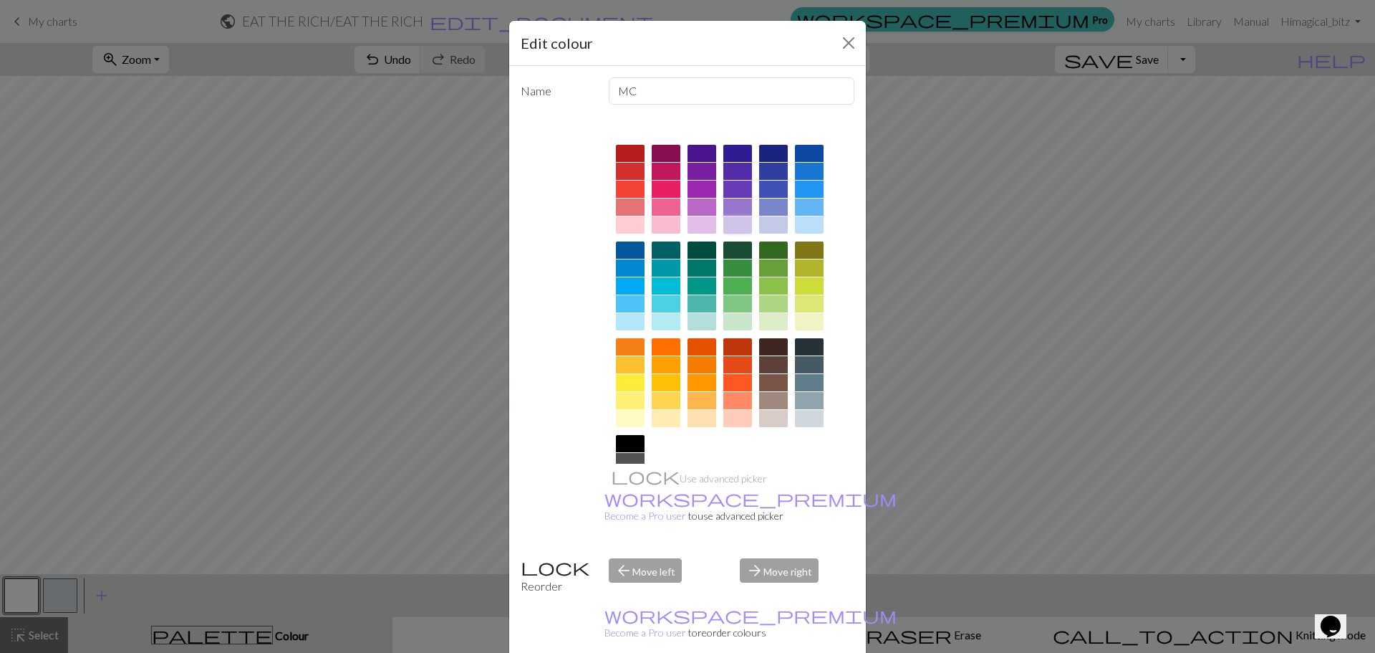
click at [736, 223] on div at bounding box center [737, 224] width 29 height 17
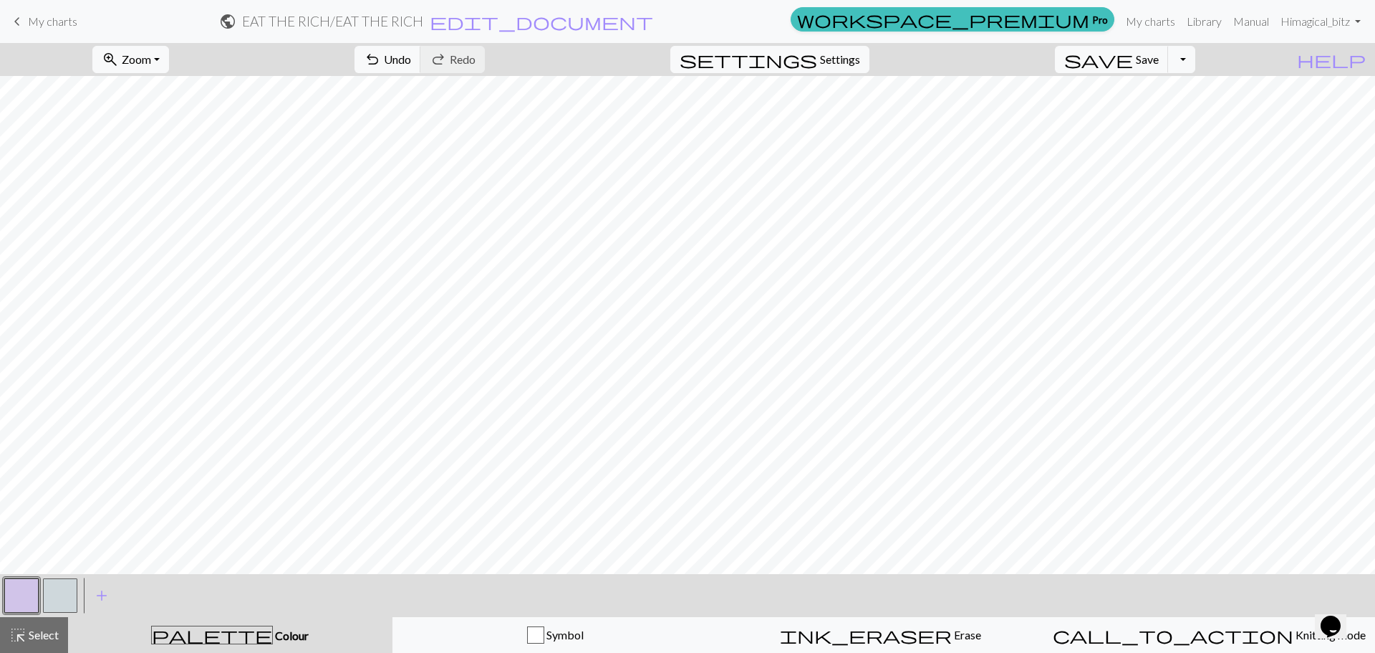
click at [62, 585] on button "button" at bounding box center [60, 595] width 34 height 34
click at [63, 596] on button "button" at bounding box center [60, 595] width 34 height 34
click at [63, 596] on div "Edit colour Name CC1 Use advanced picker workspace_premium Become a Pro user to…" at bounding box center [687, 326] width 1375 height 653
click at [56, 598] on button "button" at bounding box center [60, 595] width 34 height 34
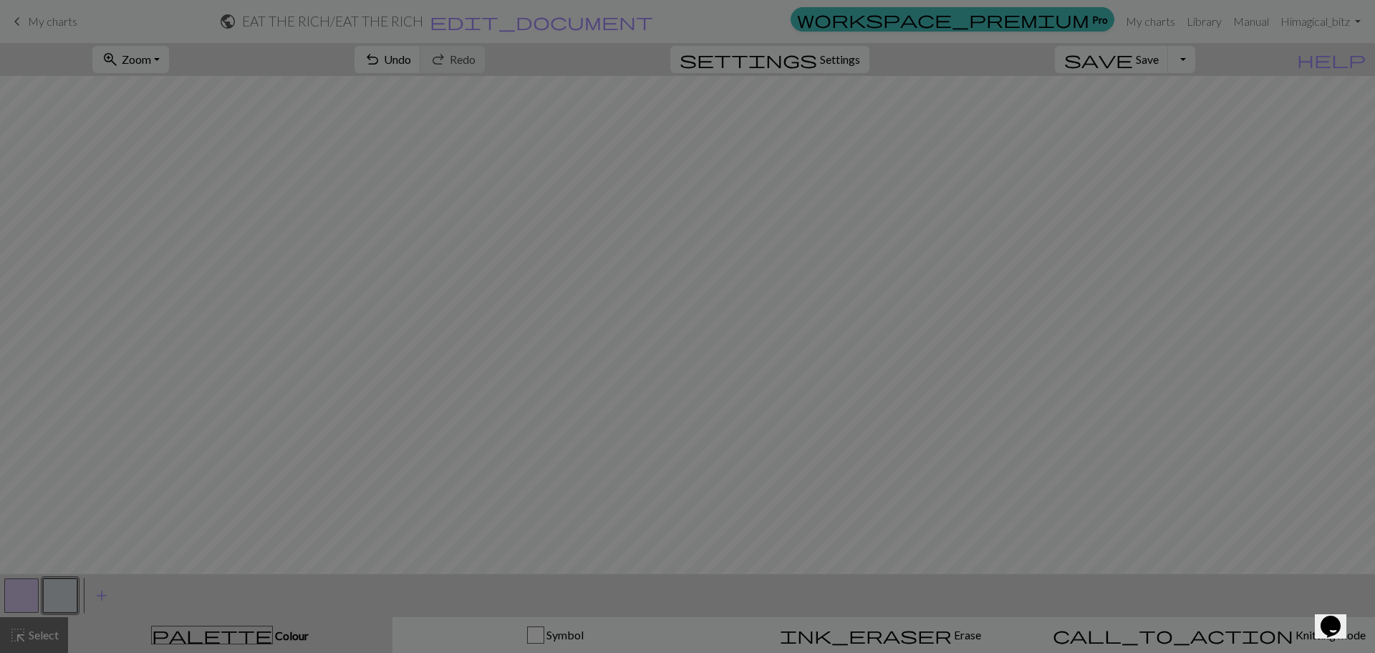
click at [56, 598] on div "Edit colour Name CC1 Use advanced picker workspace_premium Become a Pro user to…" at bounding box center [687, 326] width 1375 height 653
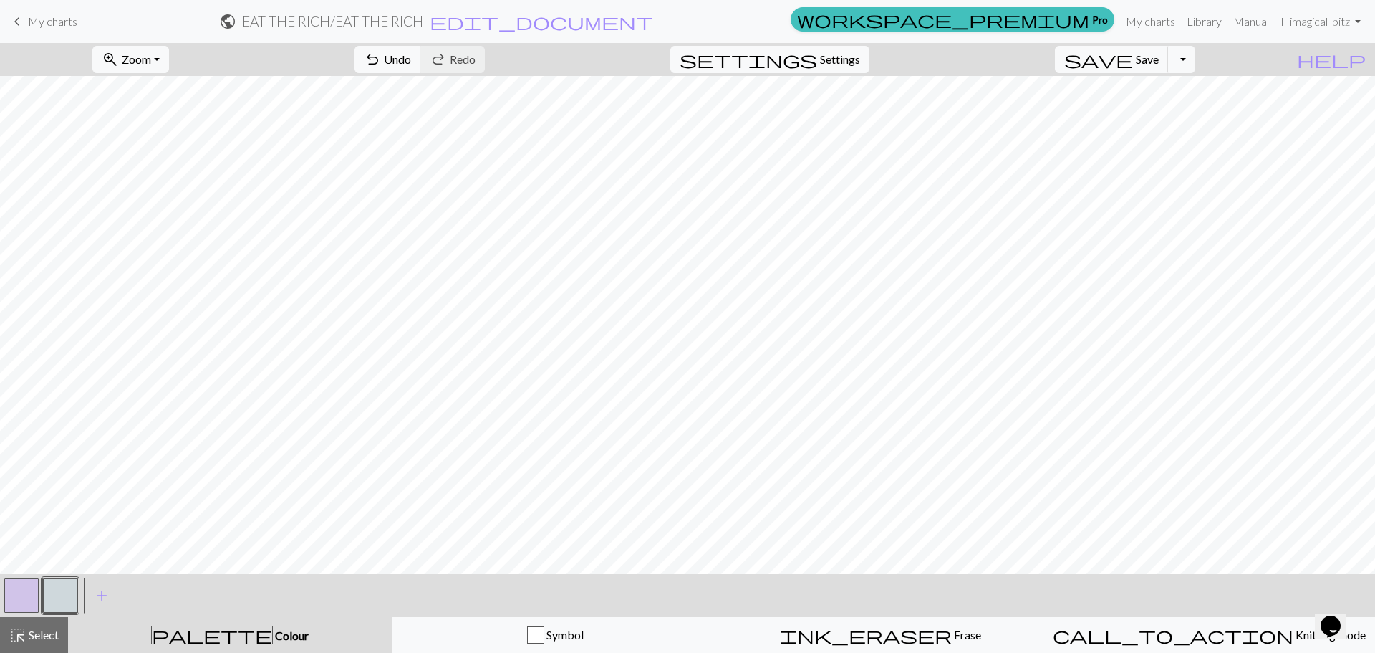
click at [56, 598] on button "button" at bounding box center [60, 595] width 34 height 34
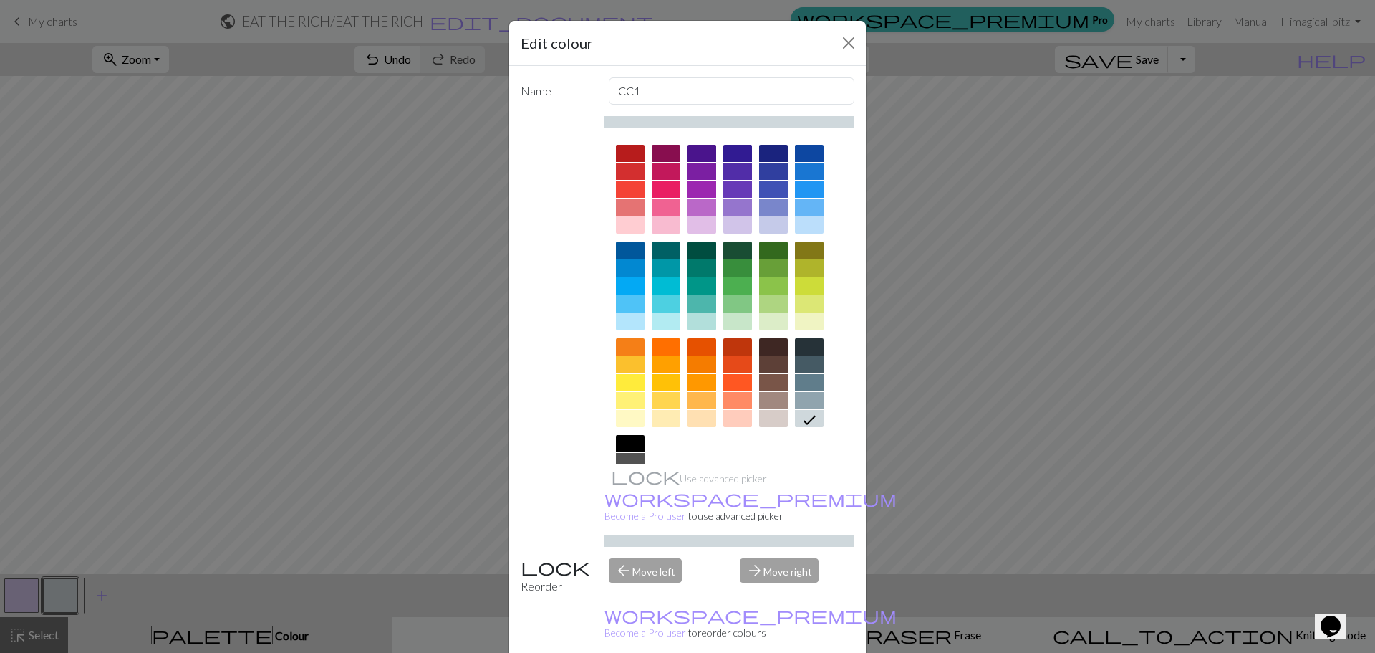
click at [625, 398] on div at bounding box center [630, 400] width 29 height 17
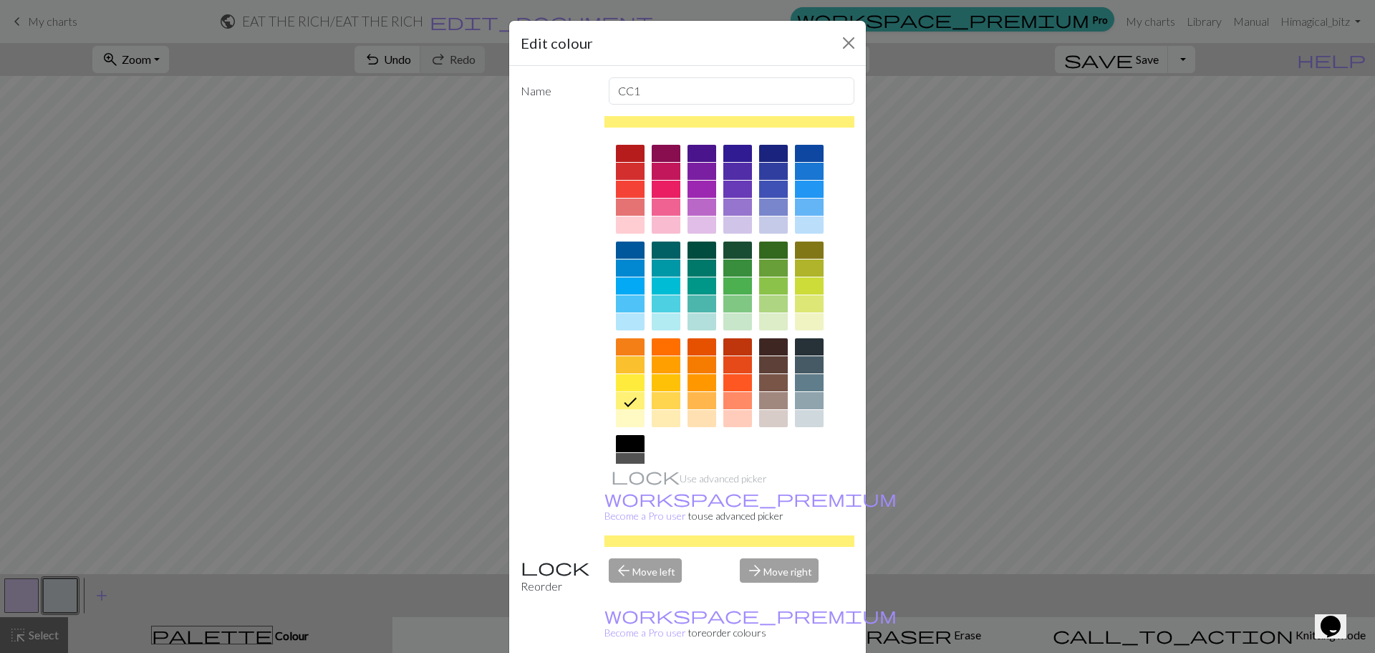
click at [628, 385] on div at bounding box center [630, 382] width 29 height 17
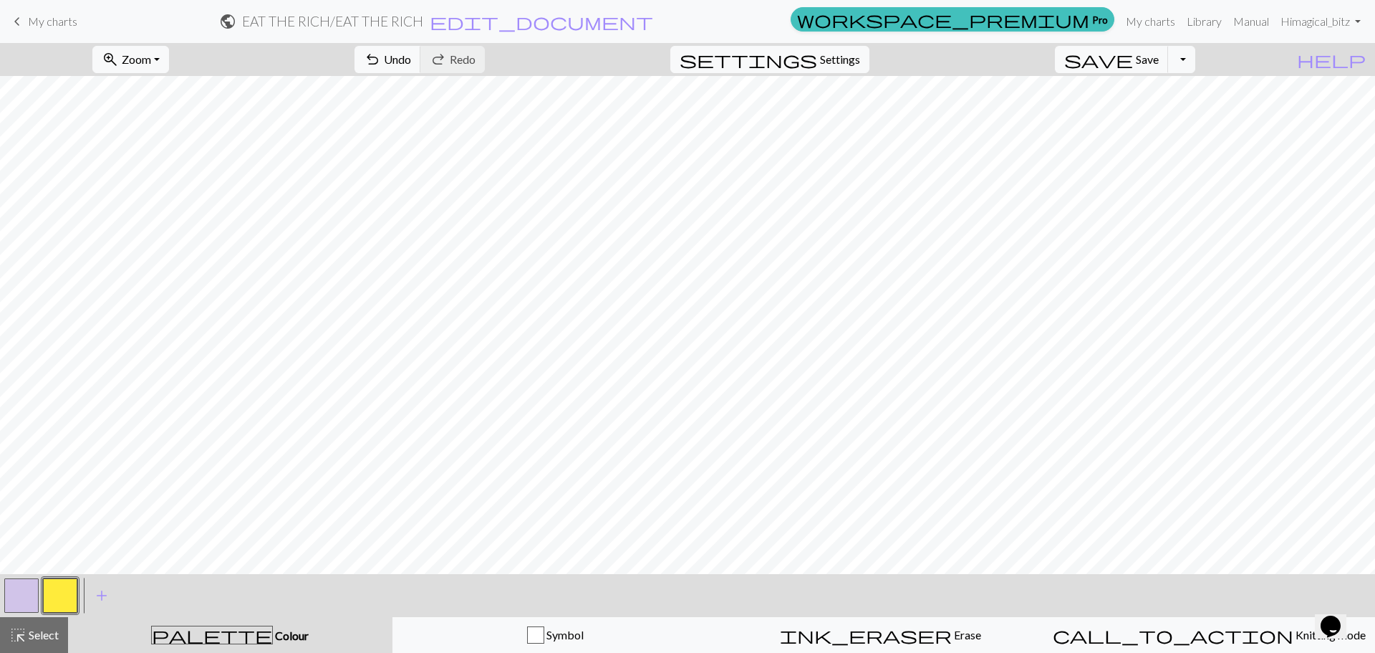
click at [22, 595] on button "button" at bounding box center [21, 595] width 34 height 34
click at [30, 602] on button "button" at bounding box center [21, 595] width 34 height 34
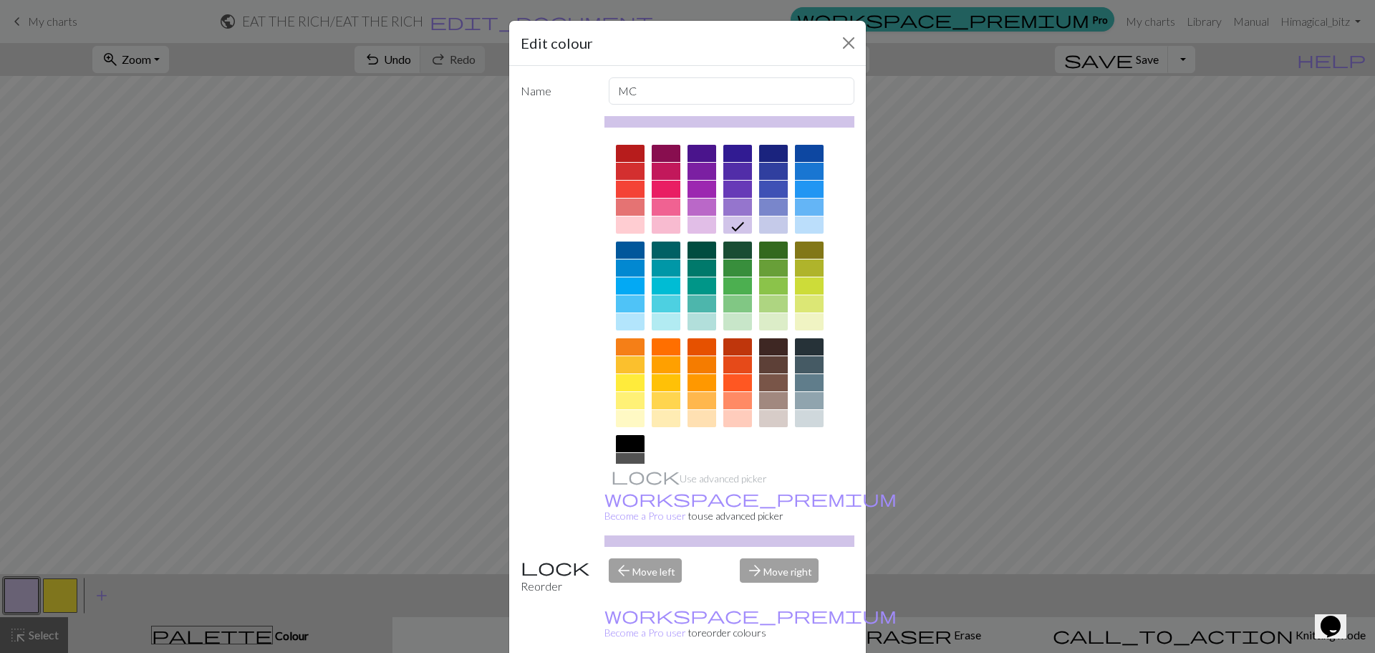
click at [55, 587] on div "Edit colour Name MC Use advanced picker workspace_premium Become a Pro user to …" at bounding box center [687, 326] width 1375 height 653
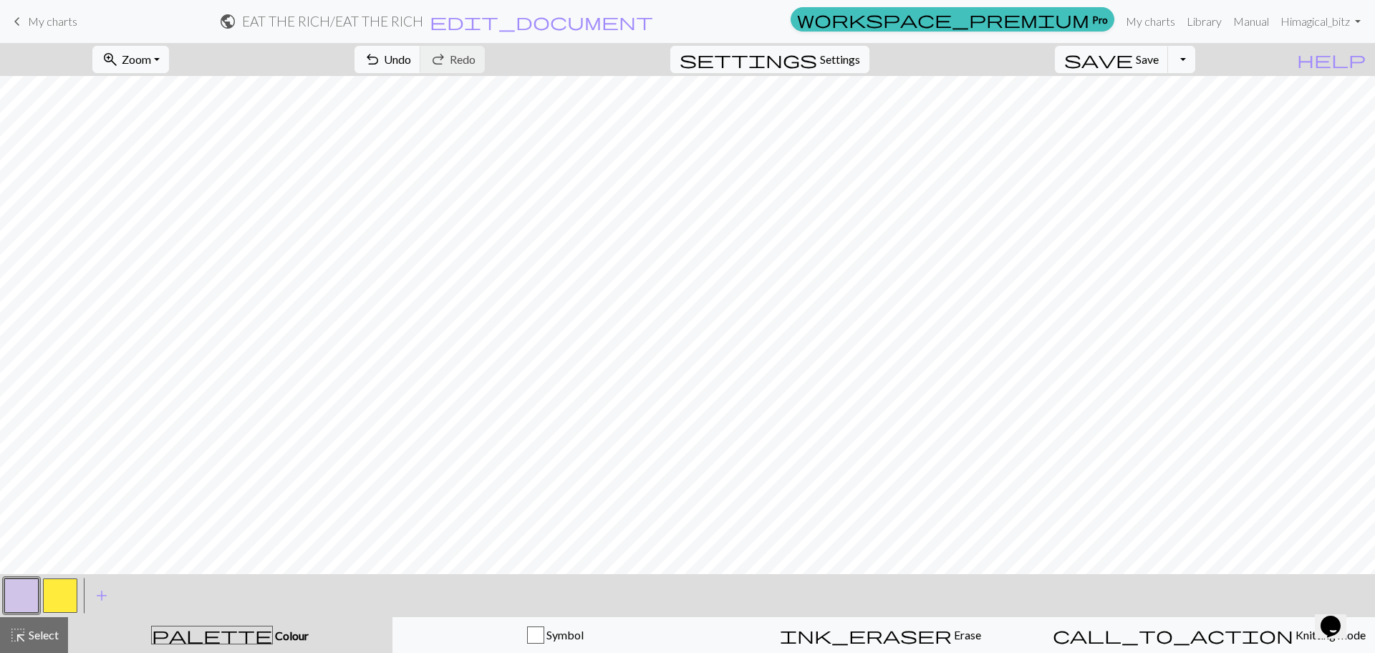
click at [69, 598] on button "button" at bounding box center [60, 595] width 34 height 34
drag, startPoint x: 21, startPoint y: 587, endPoint x: 31, endPoint y: 574, distance: 15.9
click at [21, 585] on button "button" at bounding box center [21, 595] width 34 height 34
click at [56, 591] on button "button" at bounding box center [60, 595] width 34 height 34
click at [18, 595] on button "button" at bounding box center [21, 595] width 34 height 34
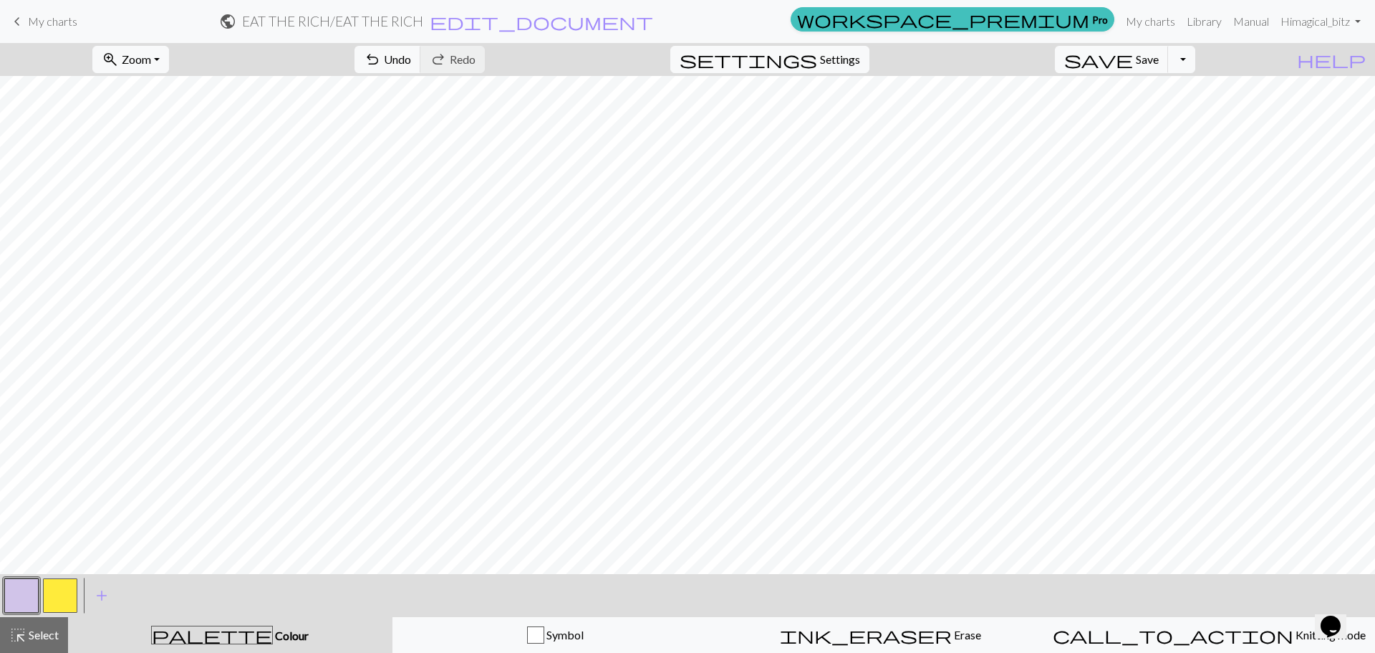
drag, startPoint x: 55, startPoint y: 601, endPoint x: 80, endPoint y: 563, distance: 45.5
click at [55, 600] on button "button" at bounding box center [60, 595] width 34 height 34
click at [32, 597] on button "button" at bounding box center [21, 595] width 34 height 34
click at [54, 600] on button "button" at bounding box center [60, 595] width 34 height 34
click at [15, 593] on button "button" at bounding box center [21, 595] width 34 height 34
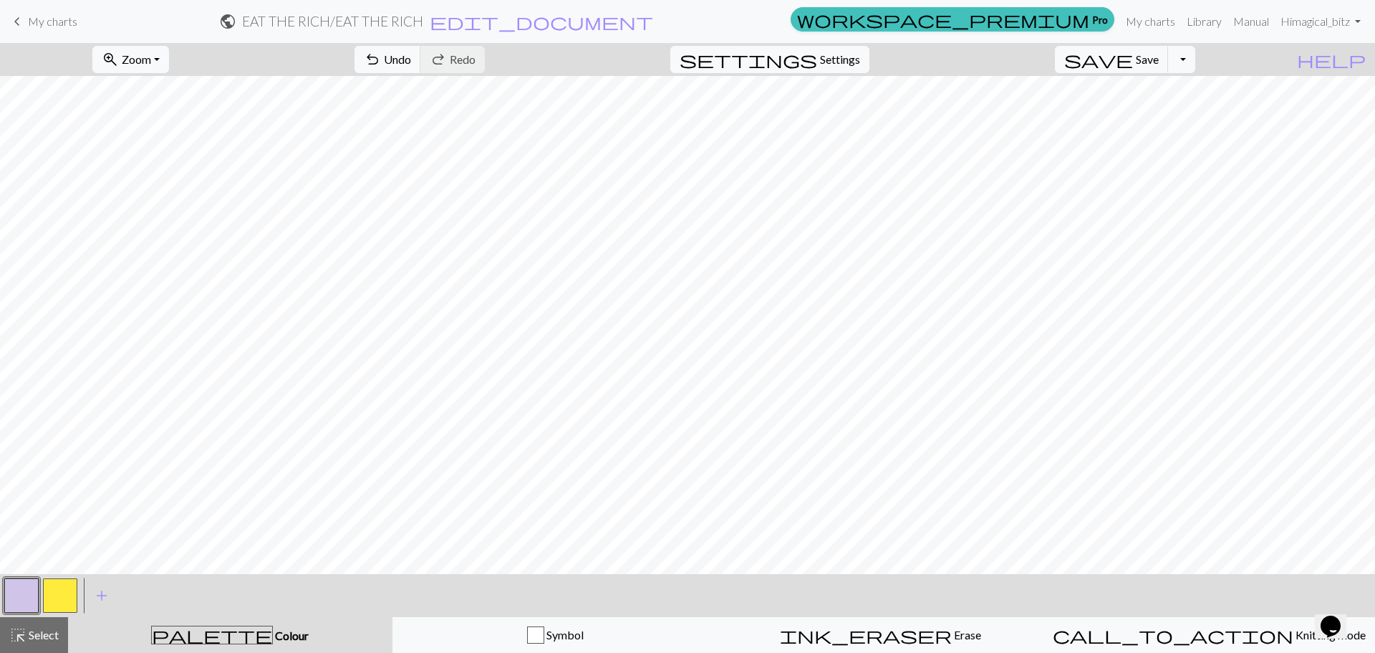
click at [56, 607] on button "button" at bounding box center [60, 595] width 34 height 34
click at [10, 600] on button "button" at bounding box center [21, 595] width 34 height 34
click at [65, 605] on button "button" at bounding box center [60, 595] width 34 height 34
click at [33, 597] on button "button" at bounding box center [21, 595] width 34 height 34
click at [12, 601] on button "button" at bounding box center [21, 595] width 34 height 34
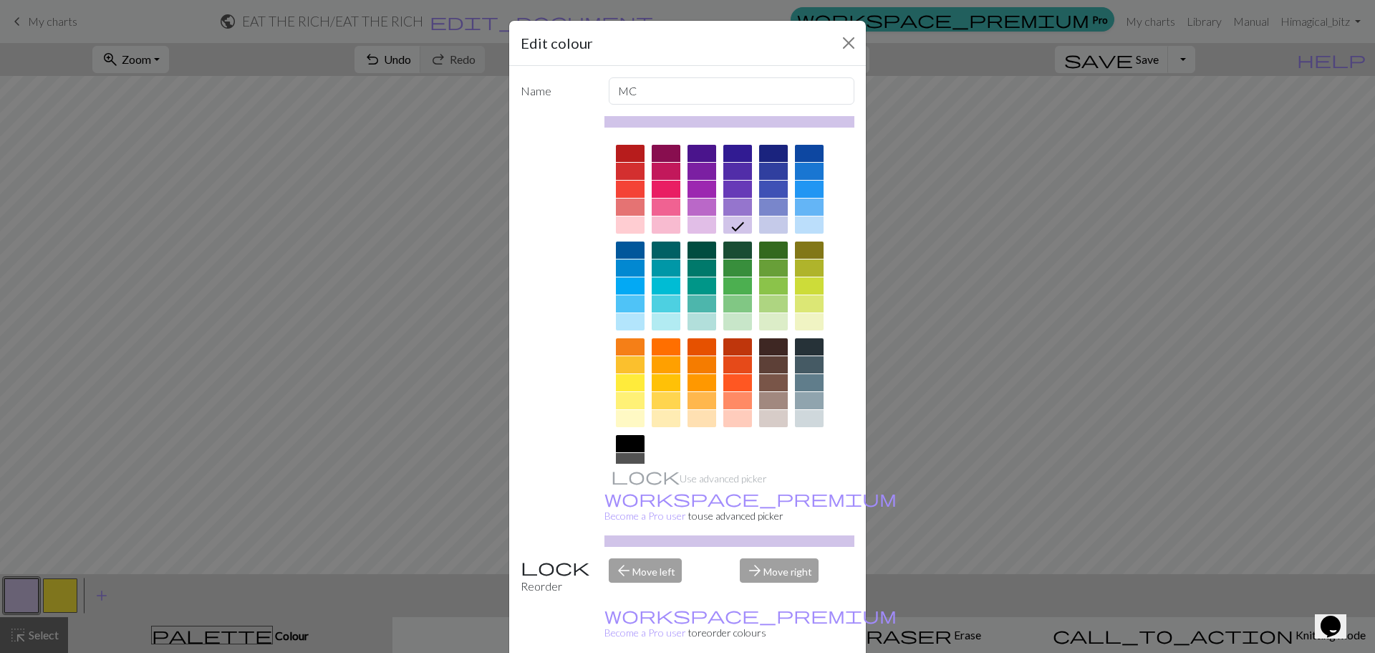
click at [45, 595] on div "Edit colour Name MC Use advanced picker workspace_premium Become a Pro user to …" at bounding box center [687, 326] width 1375 height 653
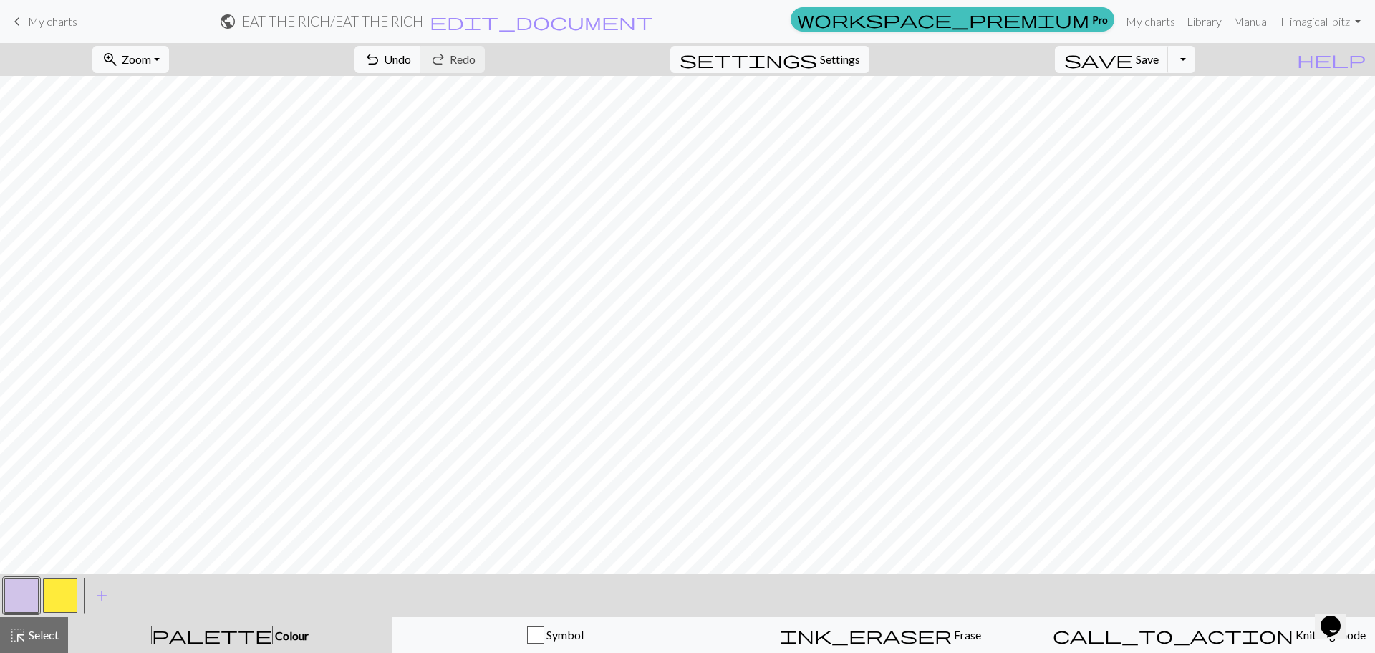
click at [67, 602] on button "button" at bounding box center [60, 595] width 34 height 34
drag, startPoint x: 23, startPoint y: 595, endPoint x: 32, endPoint y: 596, distance: 8.6
click at [23, 596] on button "button" at bounding box center [21, 595] width 34 height 34
click at [49, 601] on button "button" at bounding box center [60, 595] width 34 height 34
drag, startPoint x: 18, startPoint y: 601, endPoint x: 136, endPoint y: 564, distance: 123.7
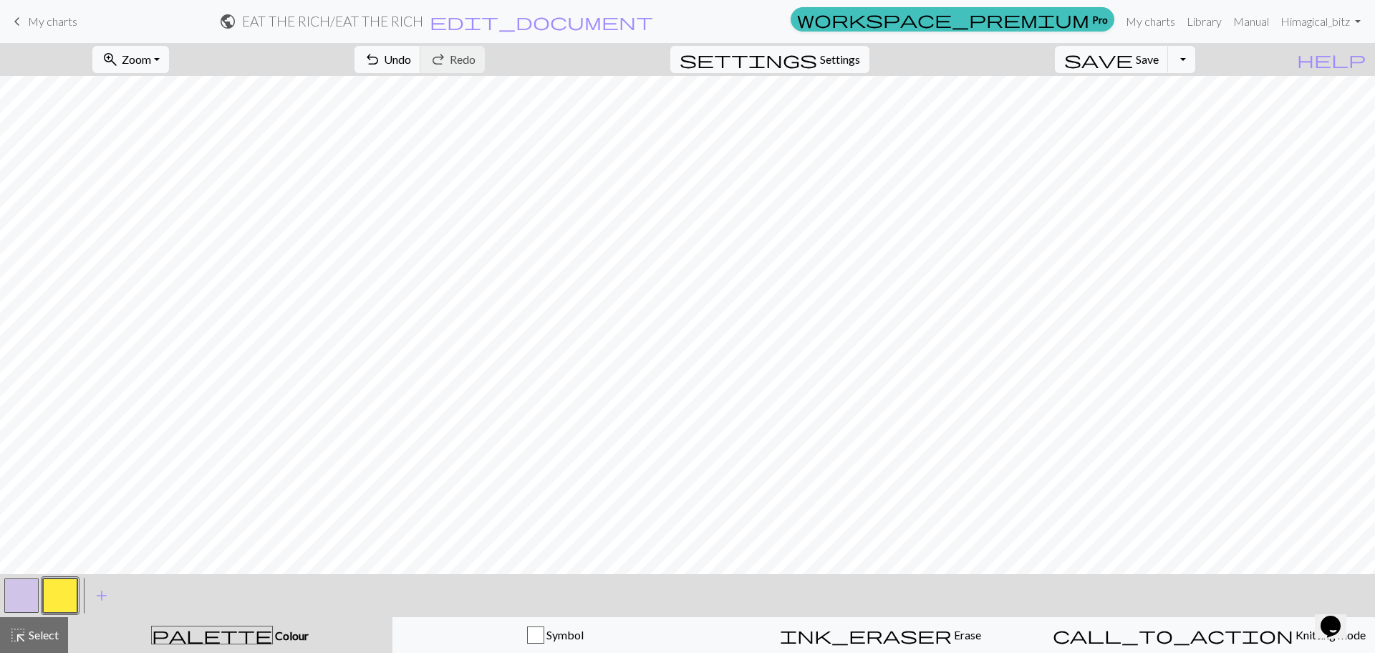
click at [18, 600] on button "button" at bounding box center [21, 595] width 34 height 34
click at [64, 592] on button "button" at bounding box center [60, 595] width 34 height 34
click at [31, 600] on button "button" at bounding box center [21, 595] width 34 height 34
click at [53, 591] on button "button" at bounding box center [60, 595] width 34 height 34
click at [21, 598] on button "button" at bounding box center [21, 595] width 34 height 34
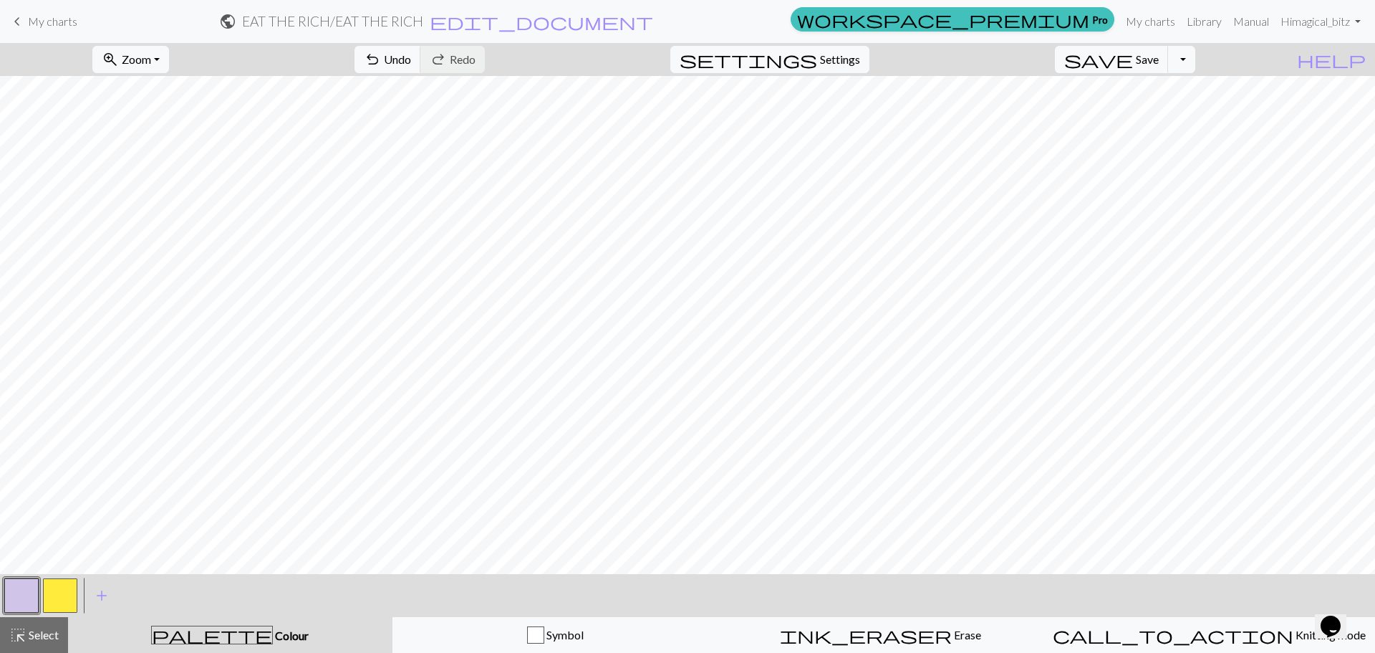
drag, startPoint x: 68, startPoint y: 595, endPoint x: 156, endPoint y: 567, distance: 92.4
click at [68, 596] on button "button" at bounding box center [60, 595] width 34 height 34
click at [7, 594] on button "button" at bounding box center [21, 595] width 34 height 34
click at [59, 595] on button "button" at bounding box center [60, 595] width 34 height 34
click at [7, 607] on button "button" at bounding box center [21, 595] width 34 height 34
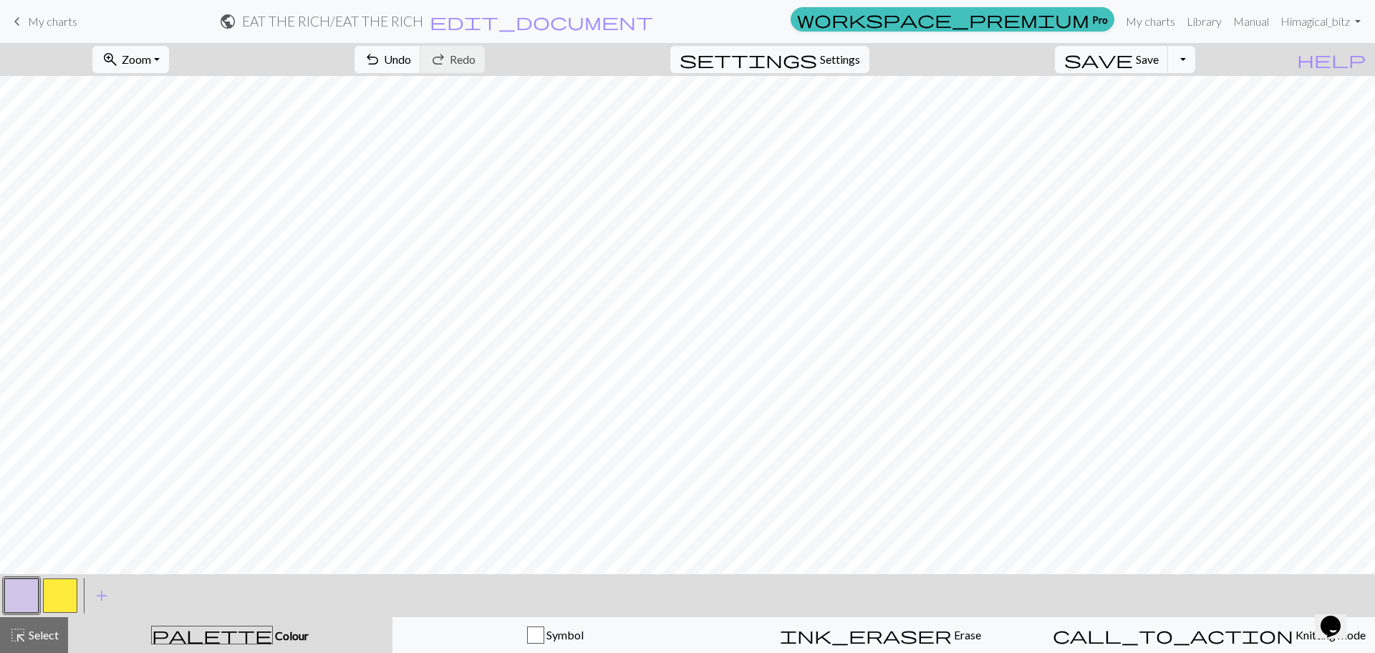
click at [63, 610] on button "button" at bounding box center [60, 595] width 34 height 34
click at [1159, 62] on span "Save" at bounding box center [1147, 59] width 23 height 14
click at [840, 52] on span "Settings" at bounding box center [840, 59] width 40 height 17
select select "flat"
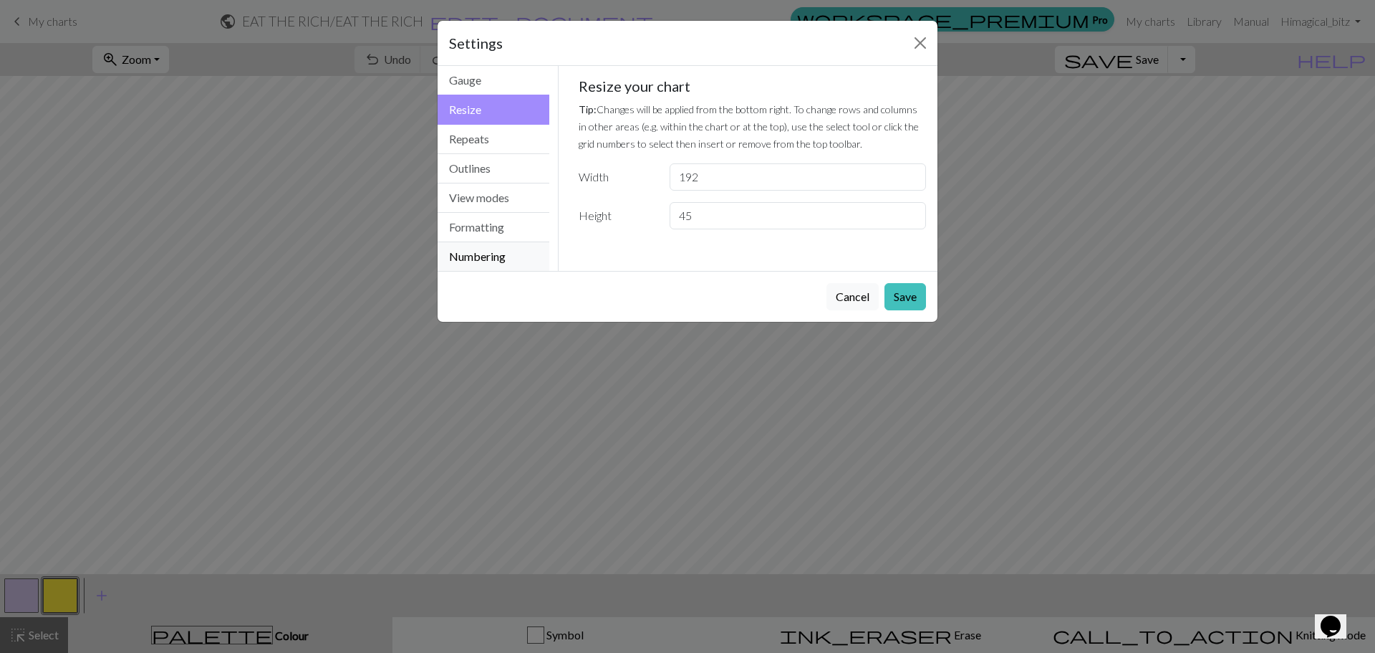
click at [479, 253] on button "Numbering" at bounding box center [494, 256] width 112 height 29
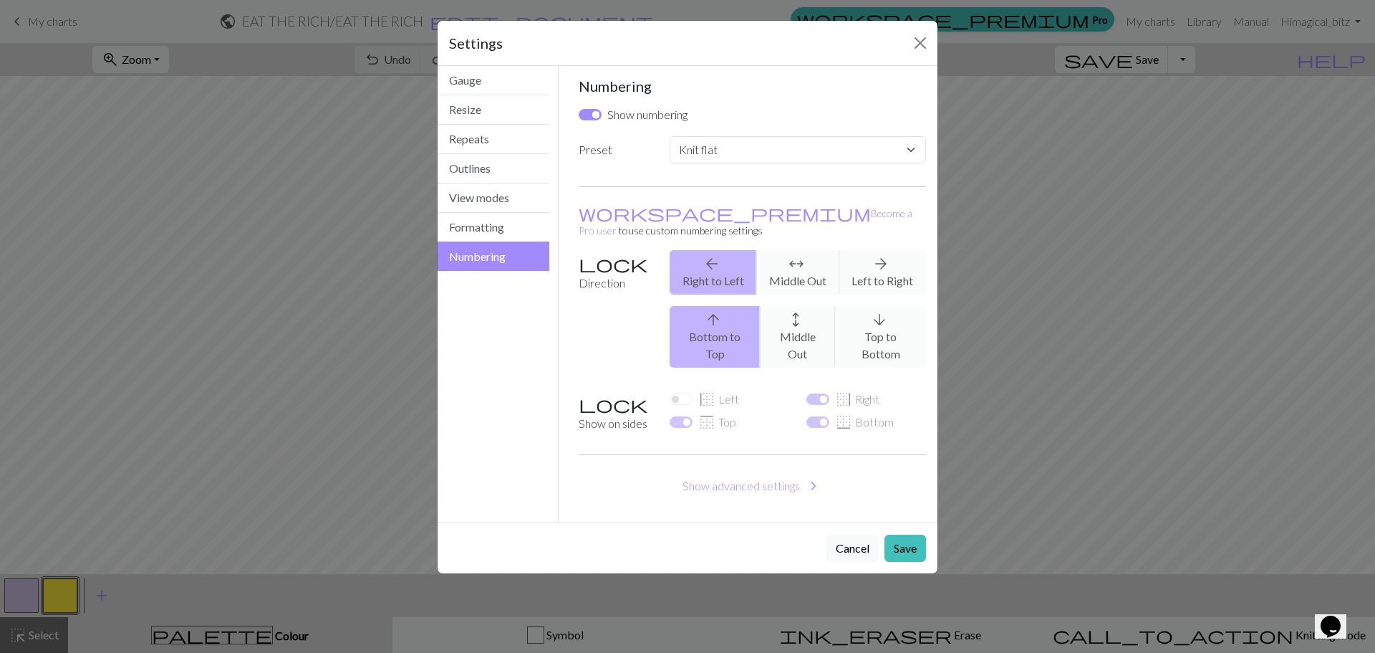
click at [888, 327] on div "arrow_upward Bottom to Top arrows_outward Middle Out arrow_downward Top to Bott…" at bounding box center [798, 337] width 274 height 62
click at [882, 307] on div "arrow_upward Bottom to Top arrows_outward Middle Out arrow_downward Top to Bott…" at bounding box center [798, 337] width 274 height 62
click at [502, 231] on button "Formatting" at bounding box center [494, 227] width 112 height 29
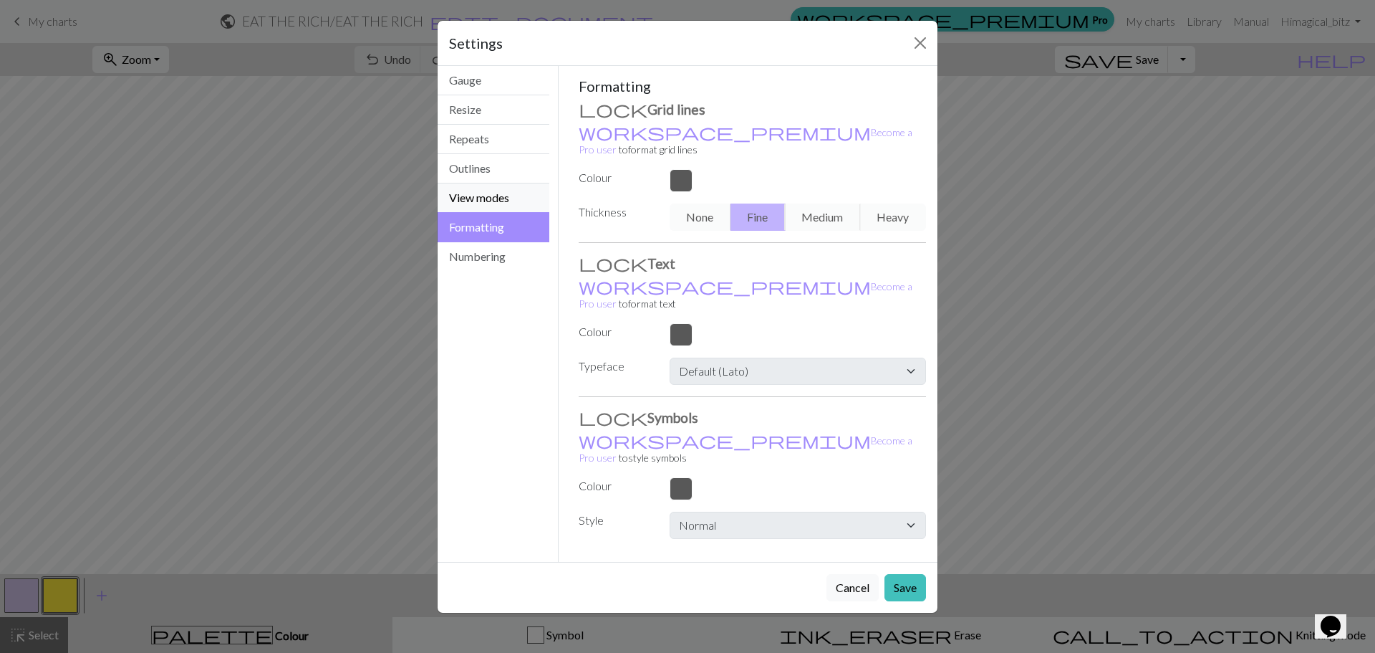
click at [490, 204] on button "View modes" at bounding box center [494, 197] width 112 height 29
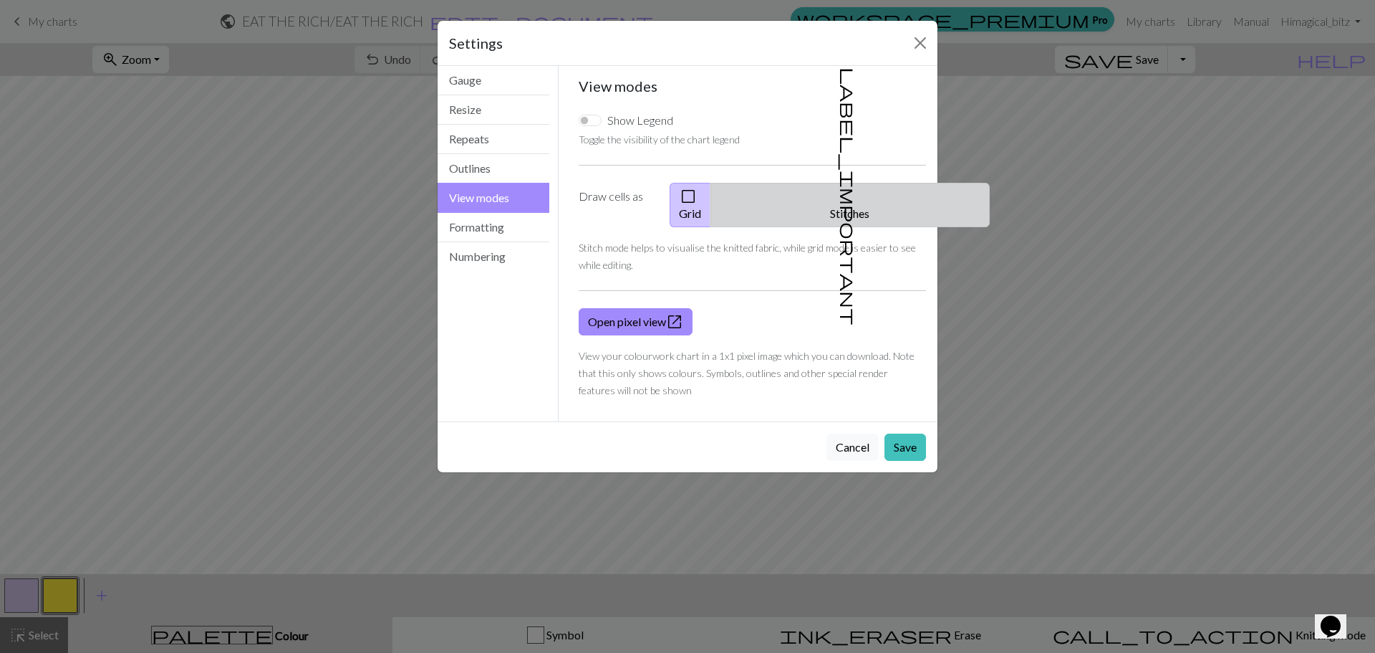
click at [814, 203] on button "label_important Stitches" at bounding box center [850, 205] width 279 height 44
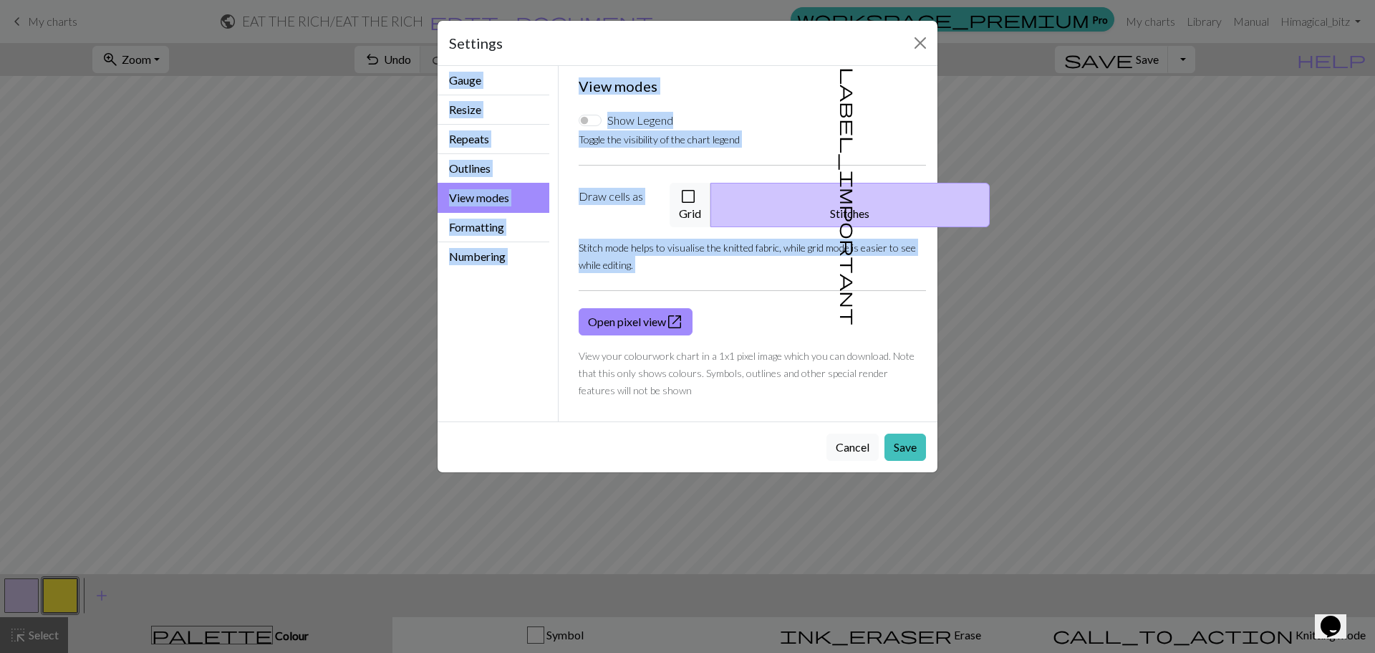
drag, startPoint x: 703, startPoint y: 36, endPoint x: 994, endPoint y: 312, distance: 401.3
click at [994, 312] on div "Settings View modes Gauge Resize Repeats Outlines View modes Formatting Numberi…" at bounding box center [687, 326] width 1375 height 653
click at [759, 36] on div "Settings" at bounding box center [688, 43] width 500 height 45
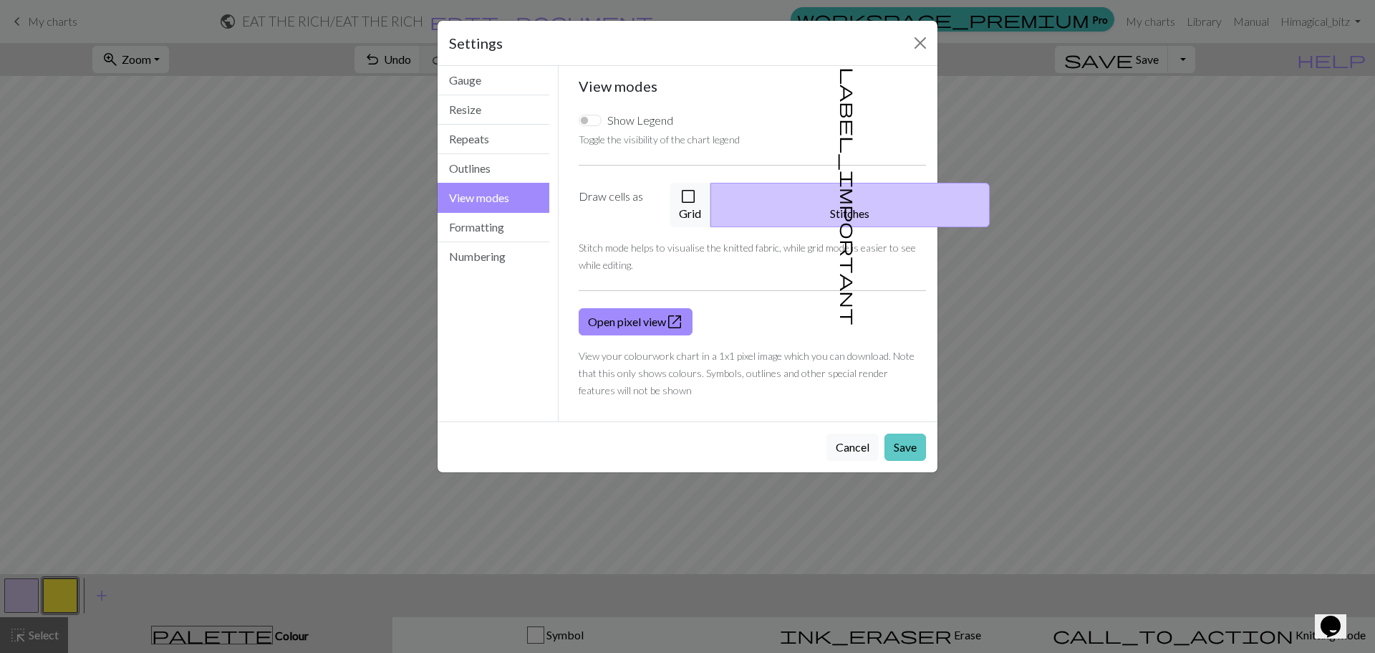
click at [901, 433] on button "Save" at bounding box center [906, 446] width 42 height 27
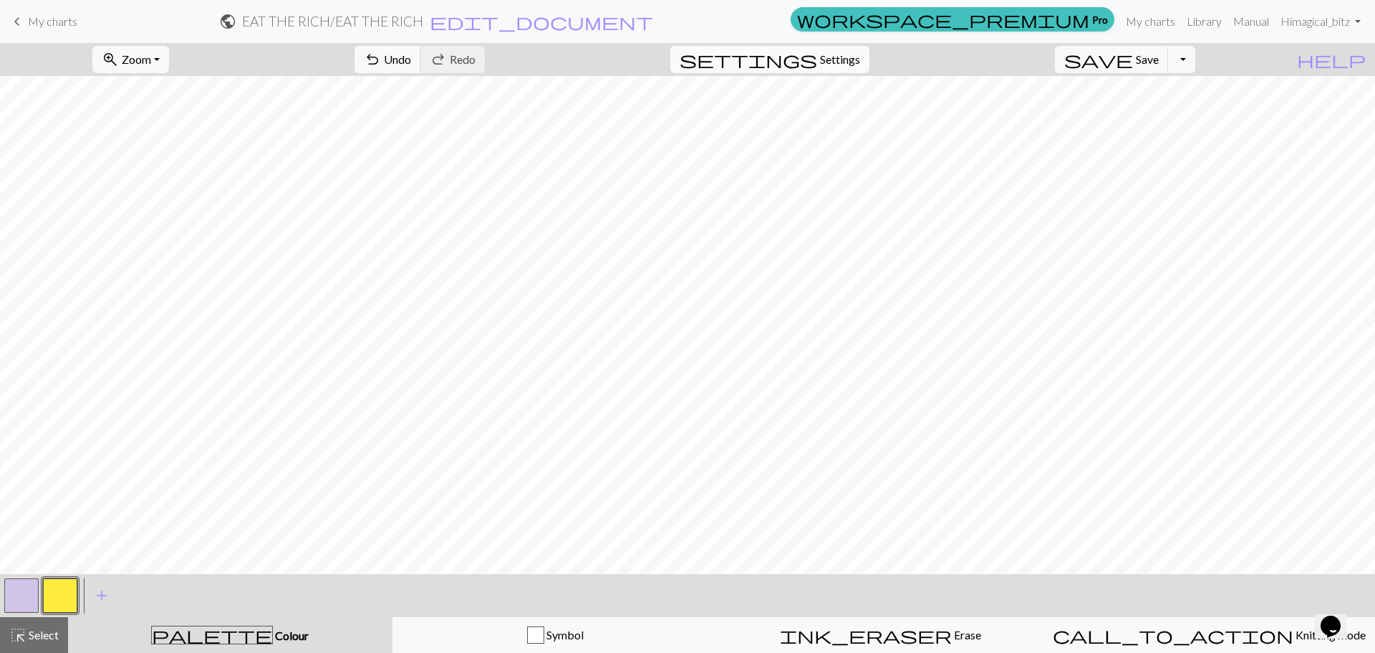
click at [845, 58] on span "Settings" at bounding box center [840, 59] width 40 height 17
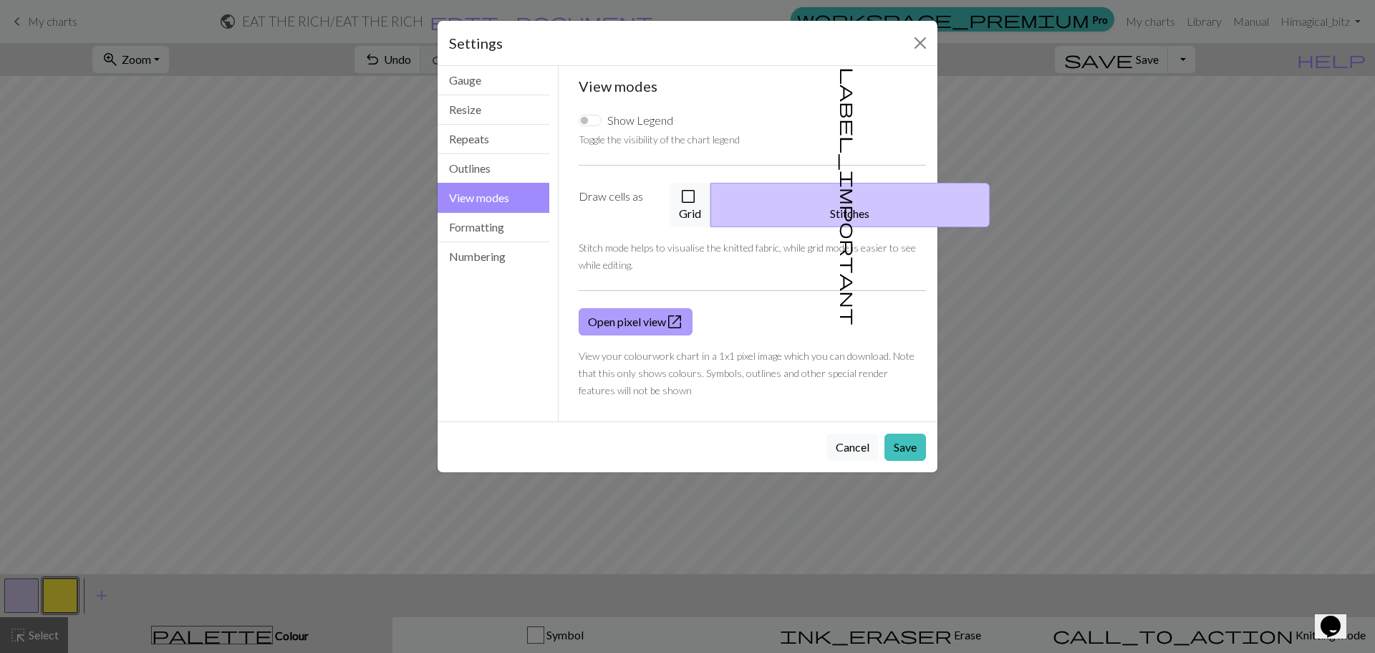
click at [648, 310] on link "Open pixel view open_in_new" at bounding box center [636, 321] width 114 height 27
click at [907, 433] on button "Save" at bounding box center [906, 446] width 42 height 27
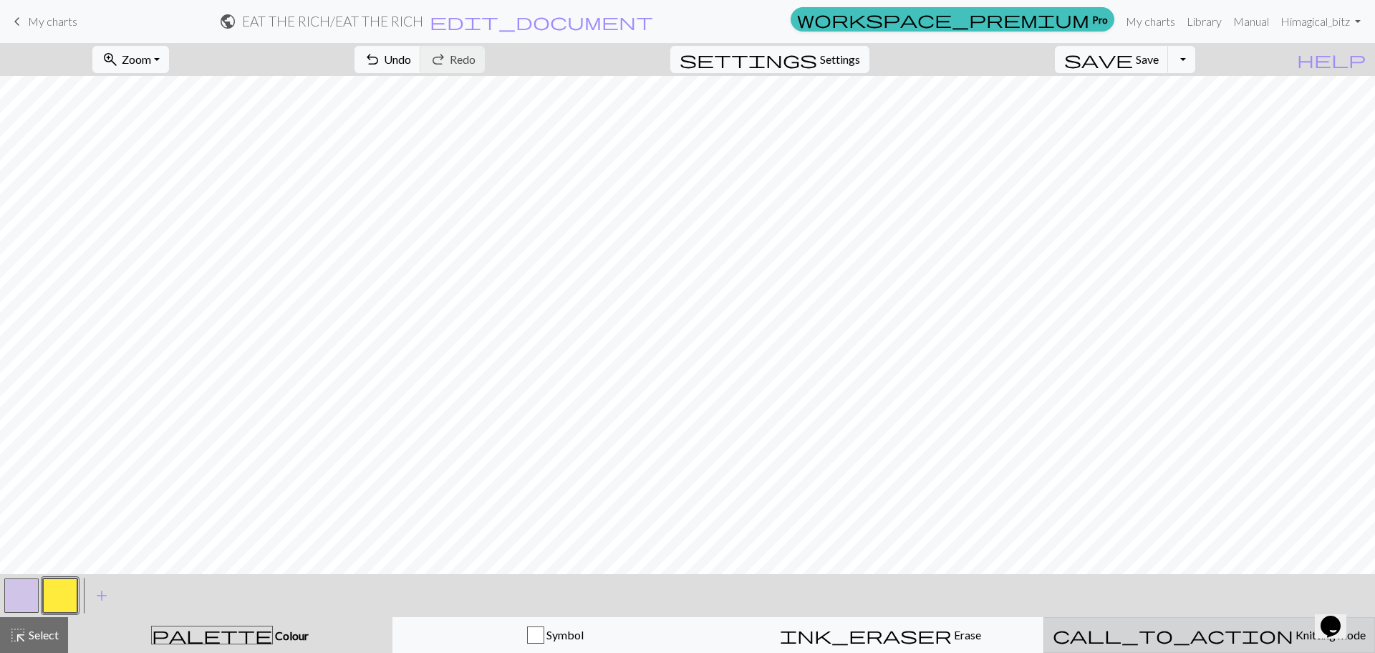
click at [1196, 645] on button "call_to_action Knitting mode Knitting mode" at bounding box center [1210, 635] width 332 height 36
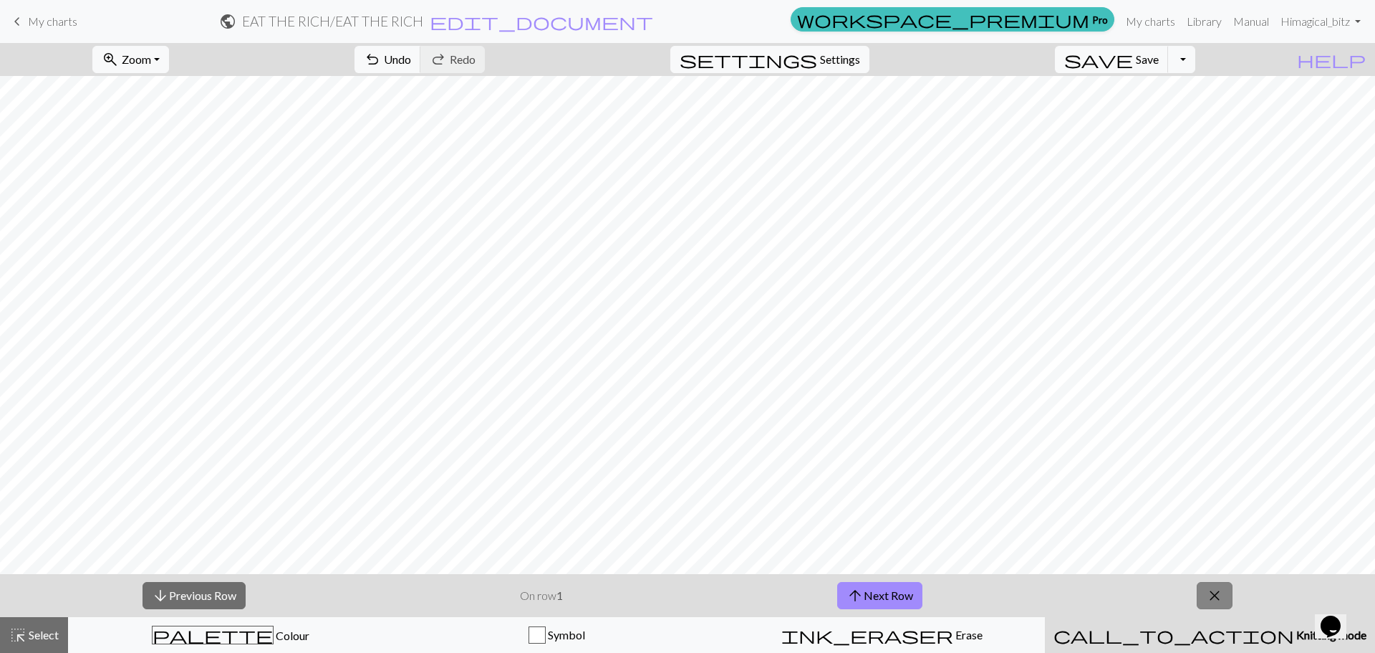
click at [1208, 595] on span "close" at bounding box center [1214, 595] width 17 height 20
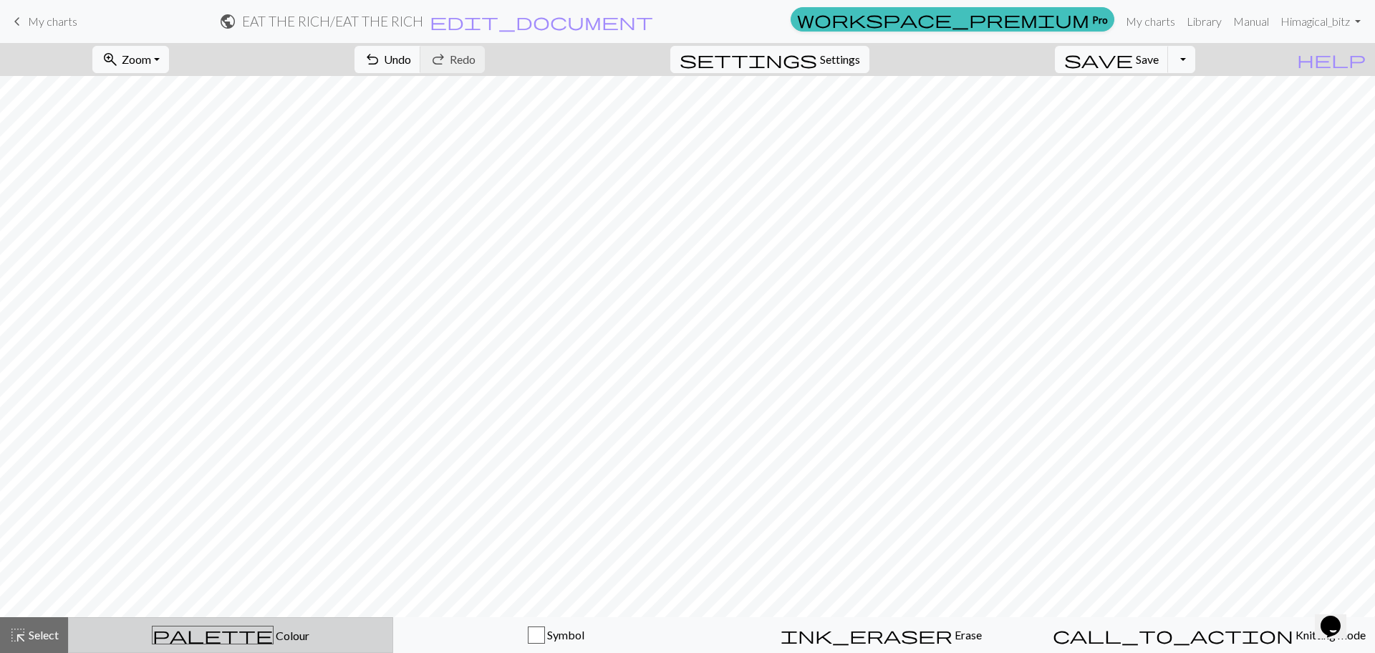
click at [274, 636] on span "Colour" at bounding box center [292, 635] width 36 height 14
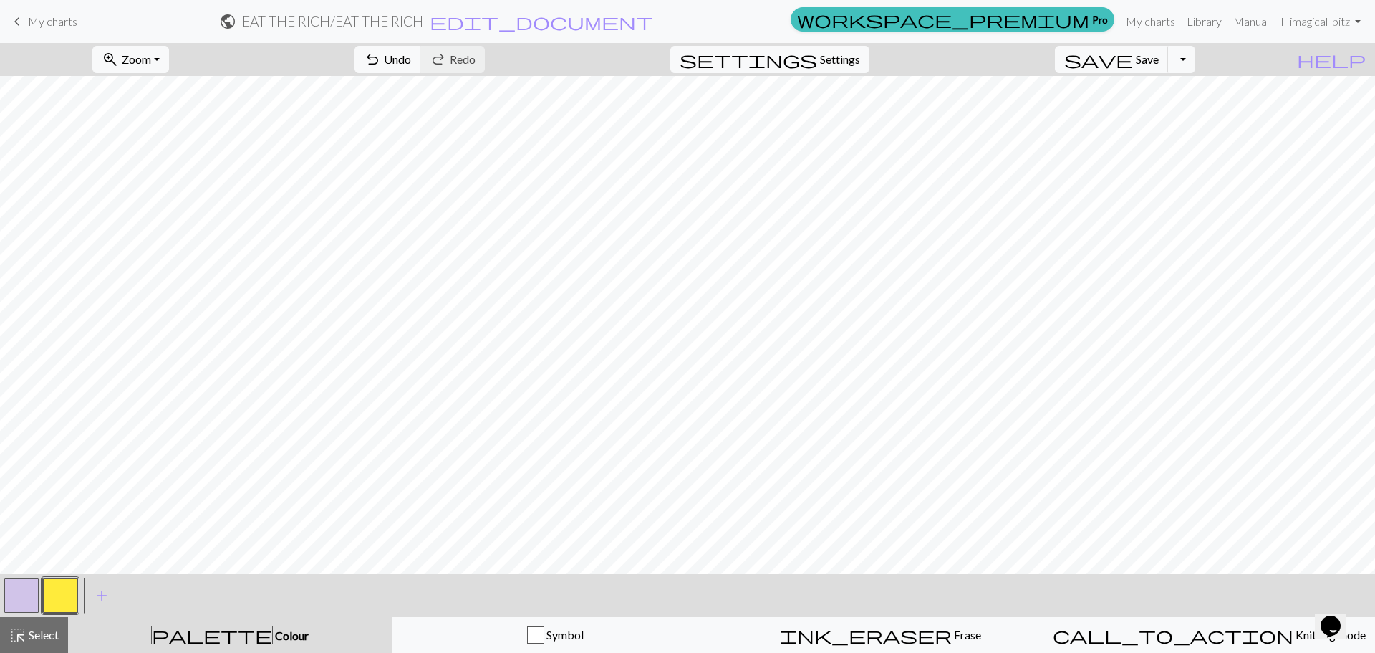
click at [12, 595] on button "button" at bounding box center [21, 595] width 34 height 34
click at [11, 595] on button "button" at bounding box center [21, 595] width 34 height 34
click at [11, 595] on div "Edit colour Name MC Use advanced picker workspace_premium Become a Pro user to …" at bounding box center [687, 326] width 1375 height 653
click at [11, 595] on button "button" at bounding box center [21, 595] width 34 height 34
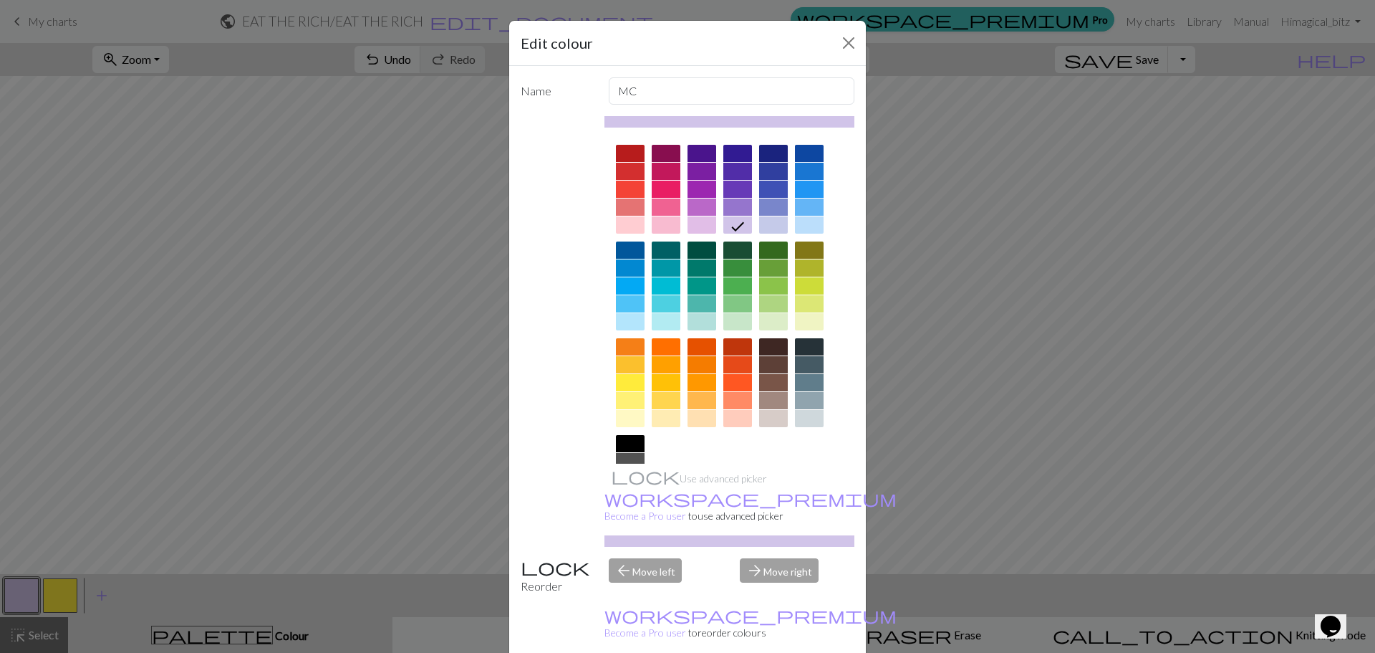
click at [664, 221] on div at bounding box center [666, 224] width 29 height 17
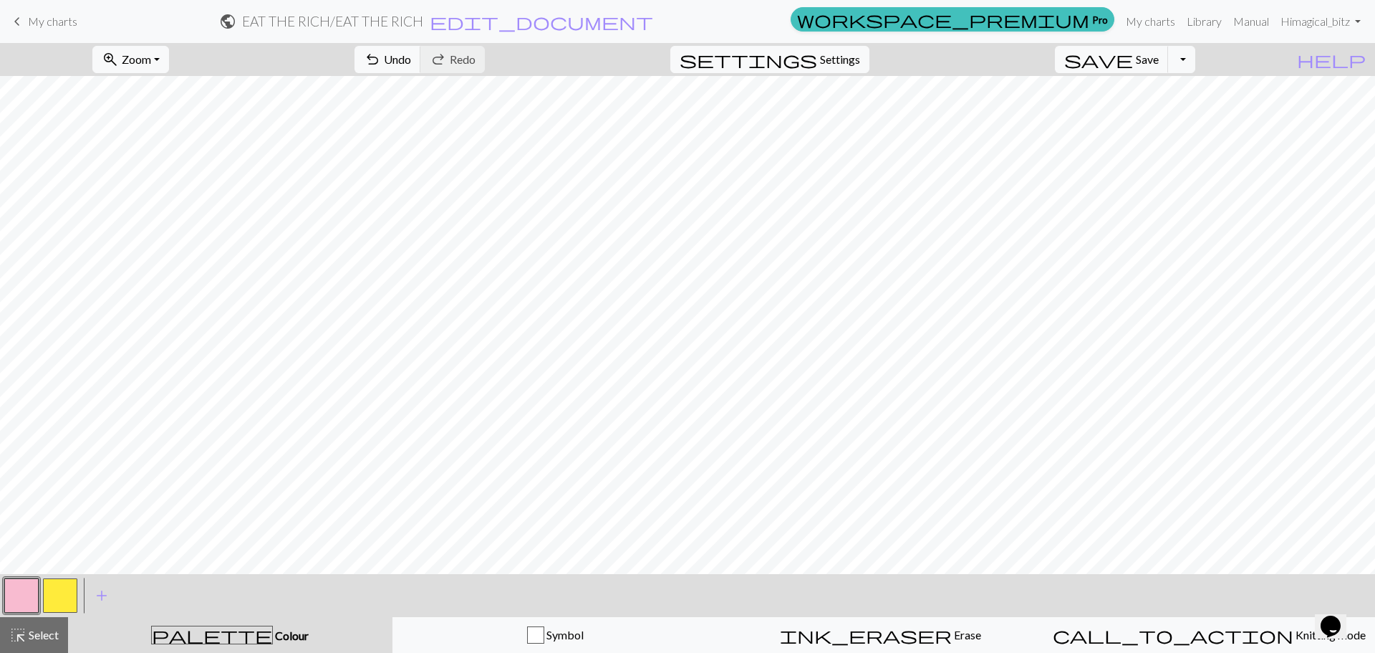
click at [52, 587] on button "button" at bounding box center [60, 595] width 34 height 34
drag, startPoint x: 14, startPoint y: 582, endPoint x: 42, endPoint y: 569, distance: 31.1
click at [15, 582] on button "button" at bounding box center [21, 595] width 34 height 34
click at [52, 603] on button "button" at bounding box center [60, 595] width 34 height 34
click at [9, 605] on button "button" at bounding box center [21, 595] width 34 height 34
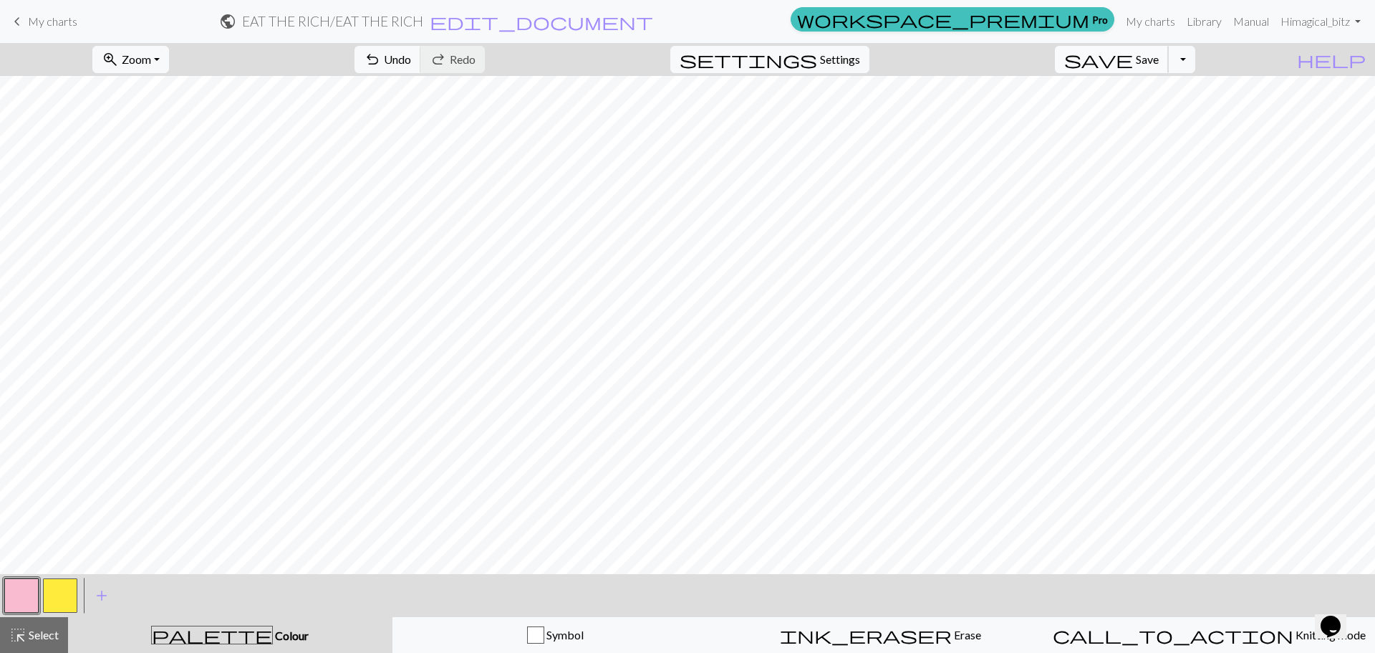
click at [1133, 65] on span "save" at bounding box center [1098, 59] width 69 height 20
click at [1133, 57] on span "save" at bounding box center [1098, 59] width 69 height 20
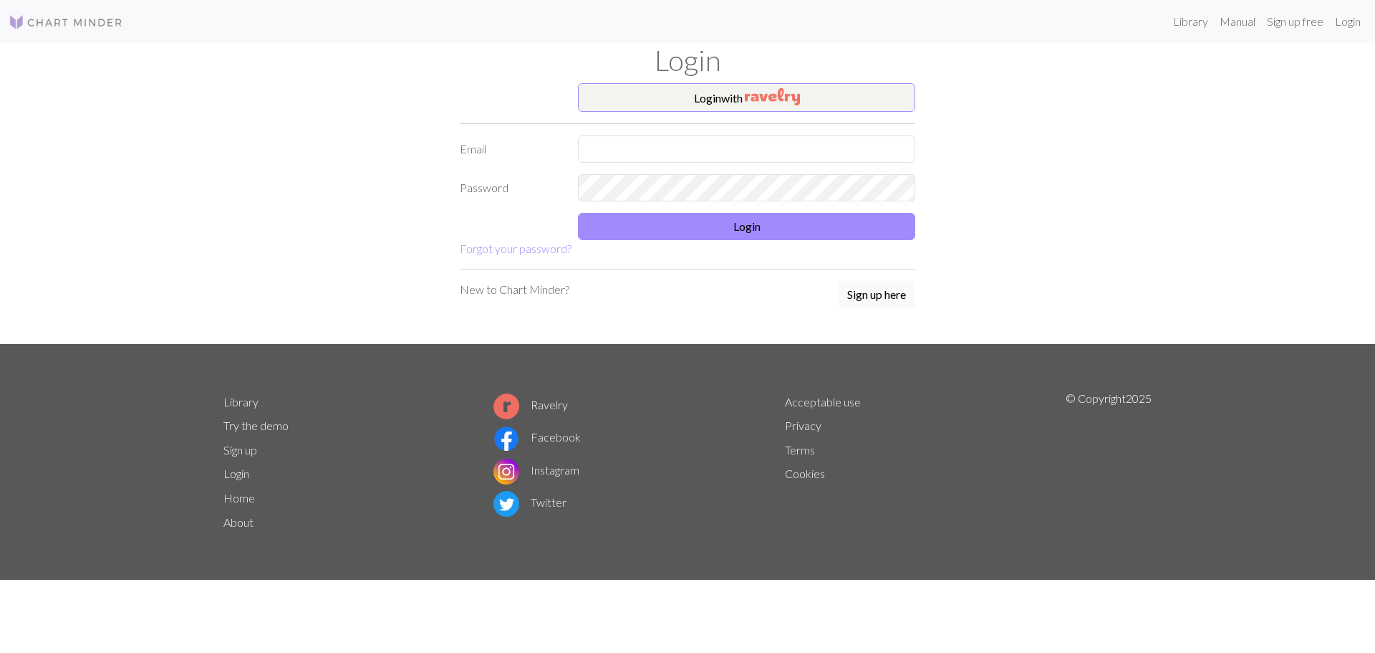
click at [886, 295] on button "Sign up here" at bounding box center [876, 294] width 77 height 27
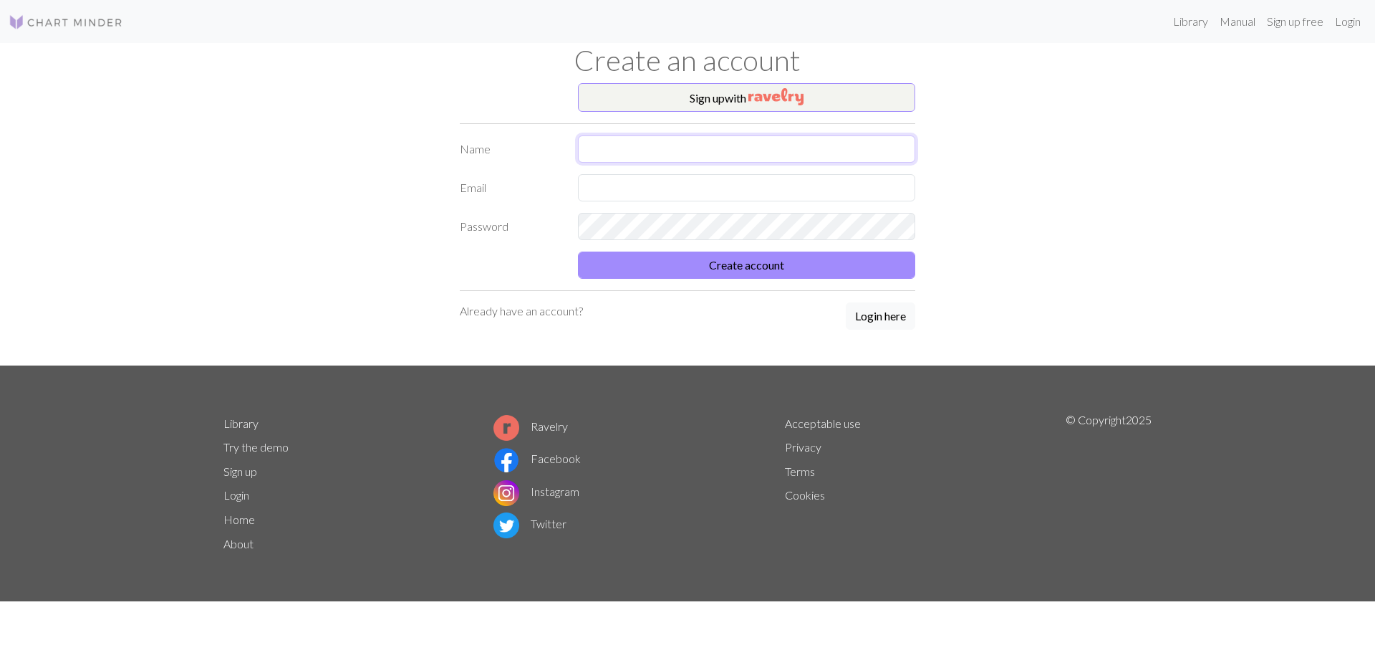
click at [640, 158] on input "text" at bounding box center [746, 148] width 337 height 27
type input "m"
click at [647, 148] on input "Erica" at bounding box center [746, 148] width 337 height 27
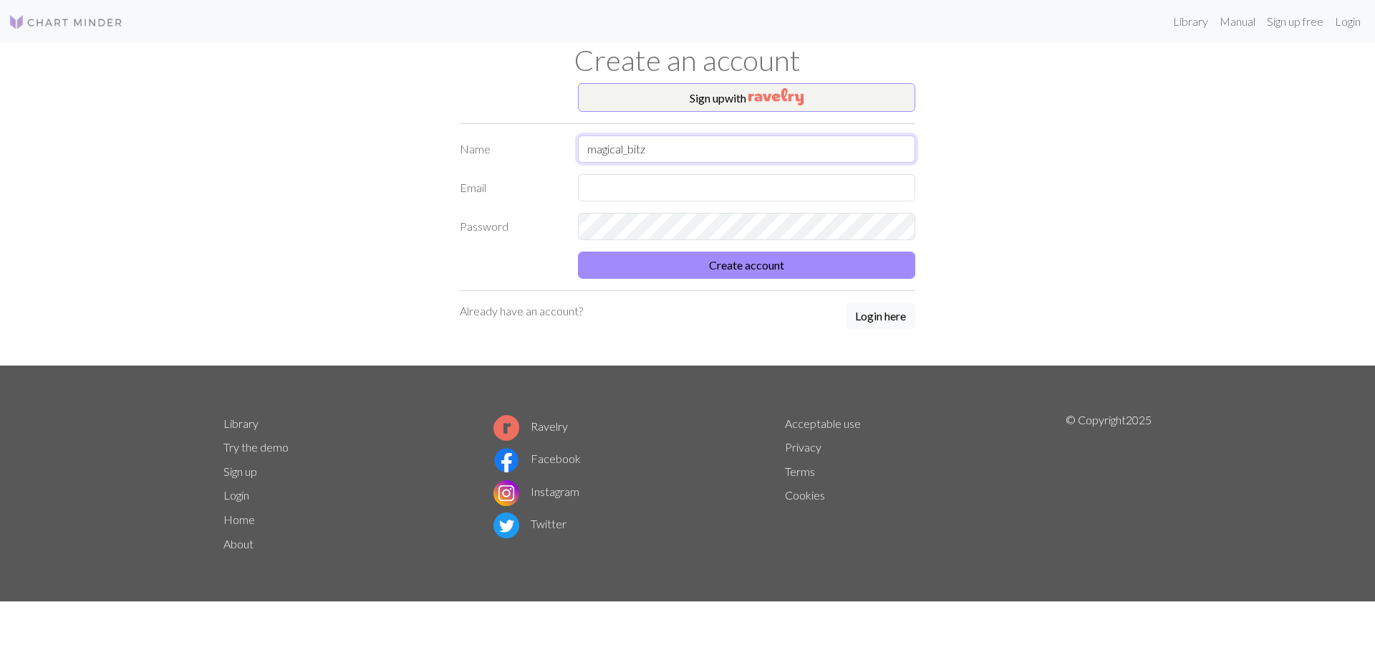
type input "magical_bitz"
click at [616, 193] on input "text" at bounding box center [746, 187] width 337 height 27
type input "[EMAIL_ADDRESS][DOMAIN_NAME]"
click at [716, 264] on button "Create account" at bounding box center [746, 264] width 337 height 27
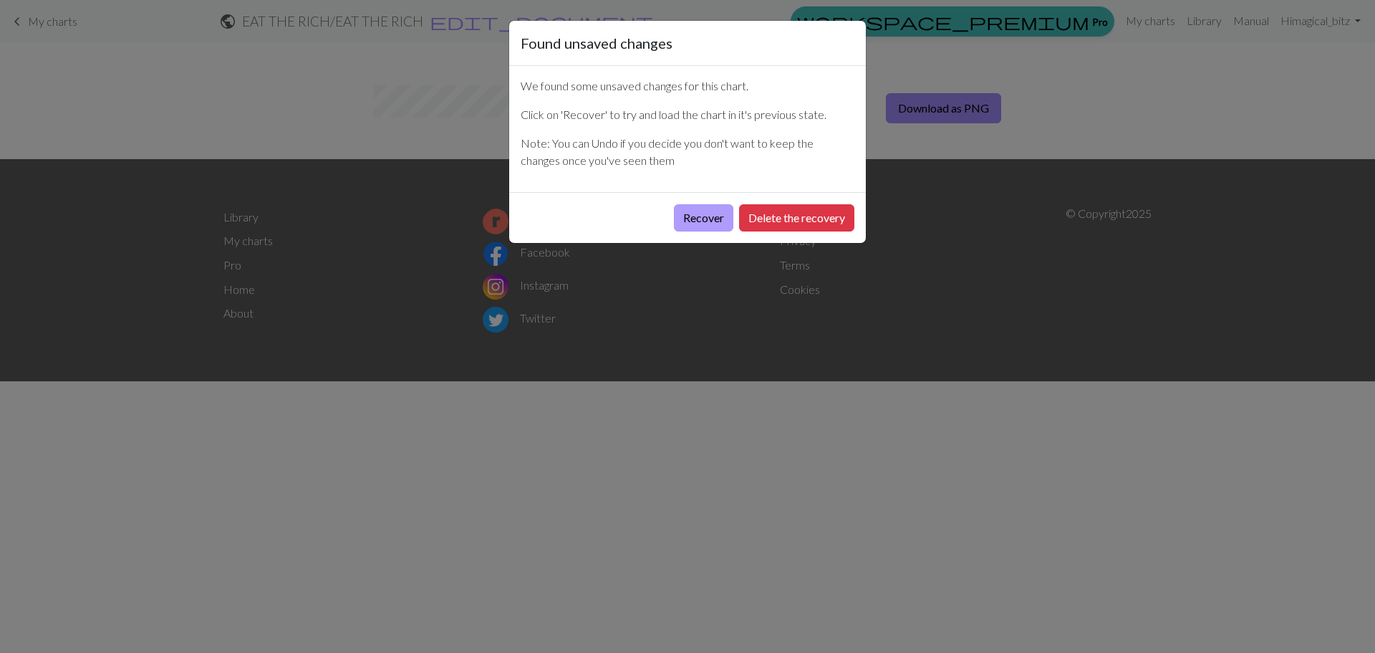
click at [715, 218] on button "Recover" at bounding box center [703, 217] width 59 height 27
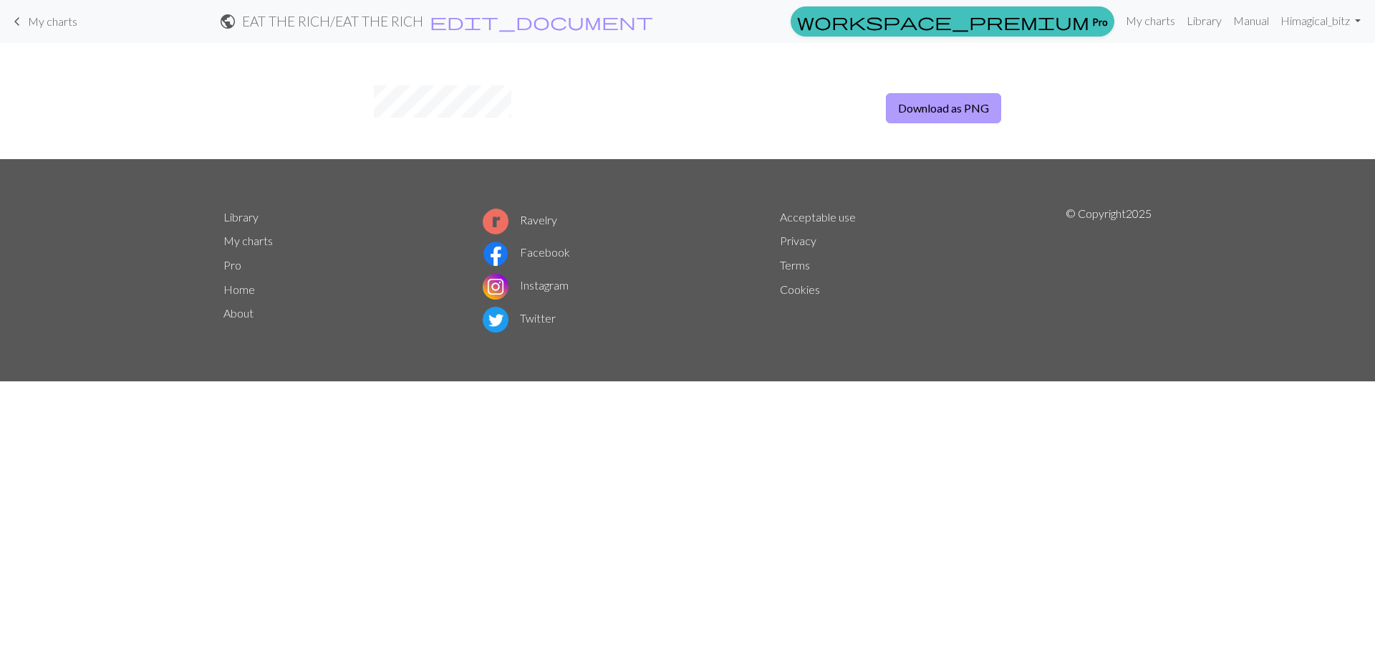
click at [933, 115] on button "Download as PNG" at bounding box center [943, 108] width 115 height 30
